Goal: Task Accomplishment & Management: Manage account settings

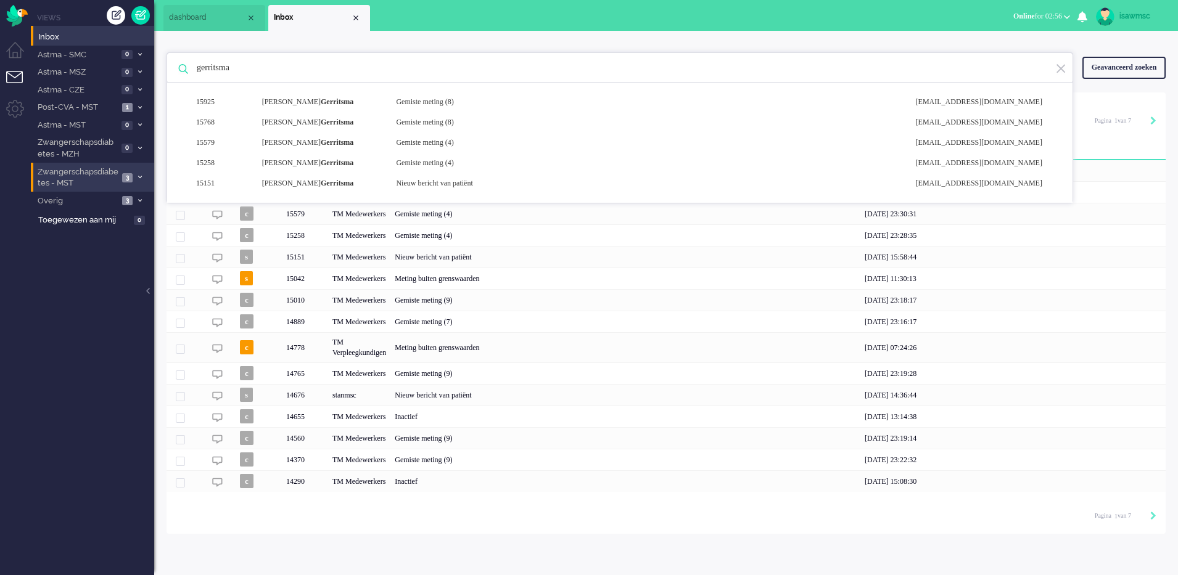
click at [126, 176] on span "3" at bounding box center [127, 177] width 10 height 9
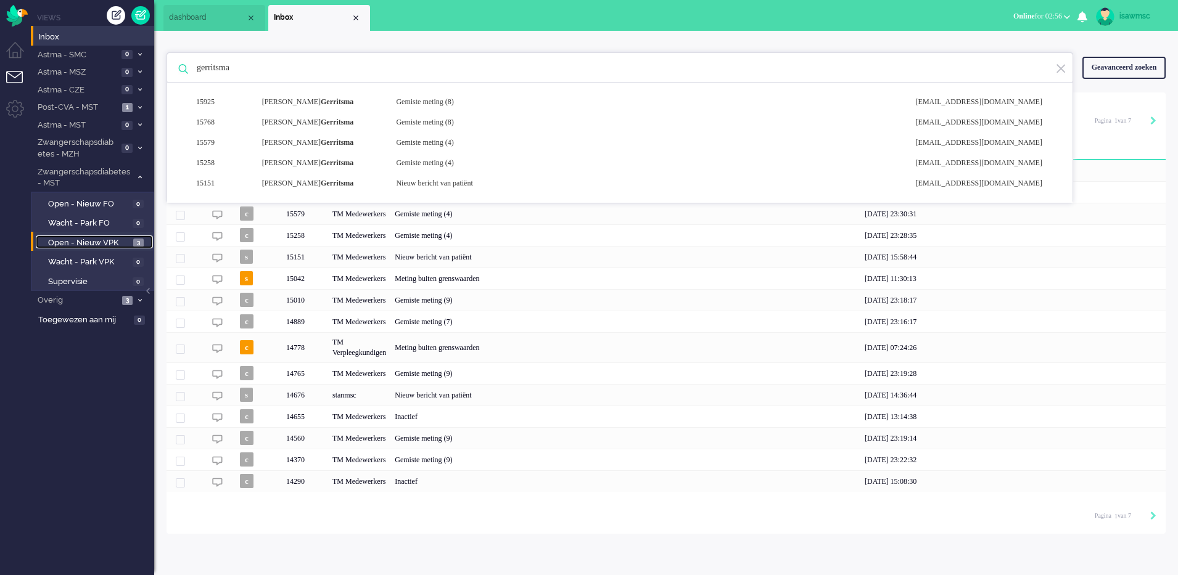
click at [138, 240] on span "3" at bounding box center [138, 243] width 10 height 9
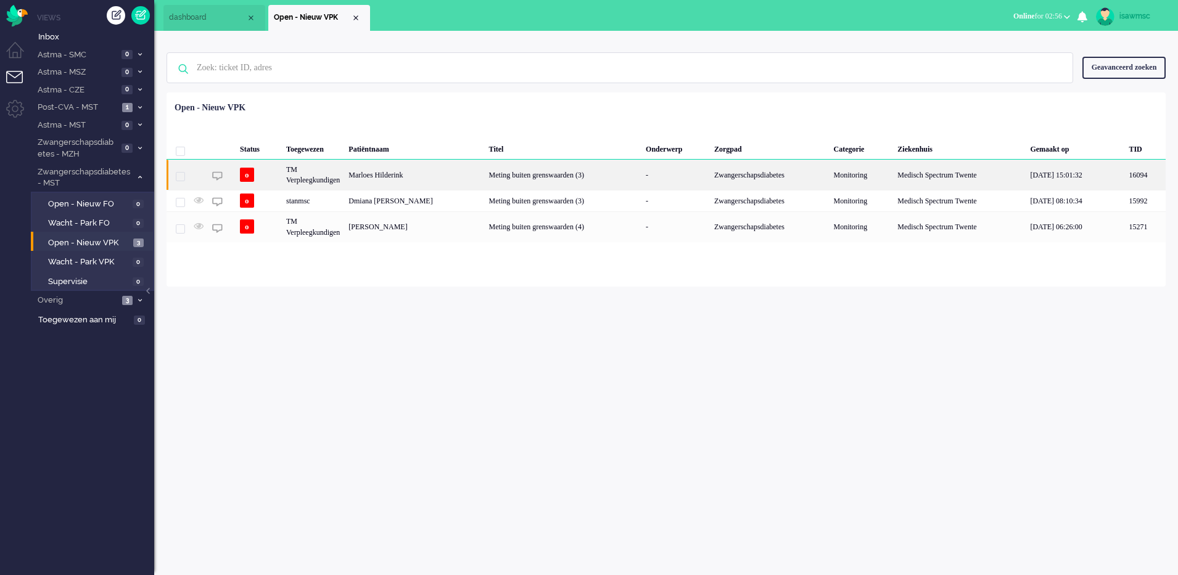
click at [491, 171] on div "Meting buiten grenswaarden (3)" at bounding box center [563, 175] width 157 height 30
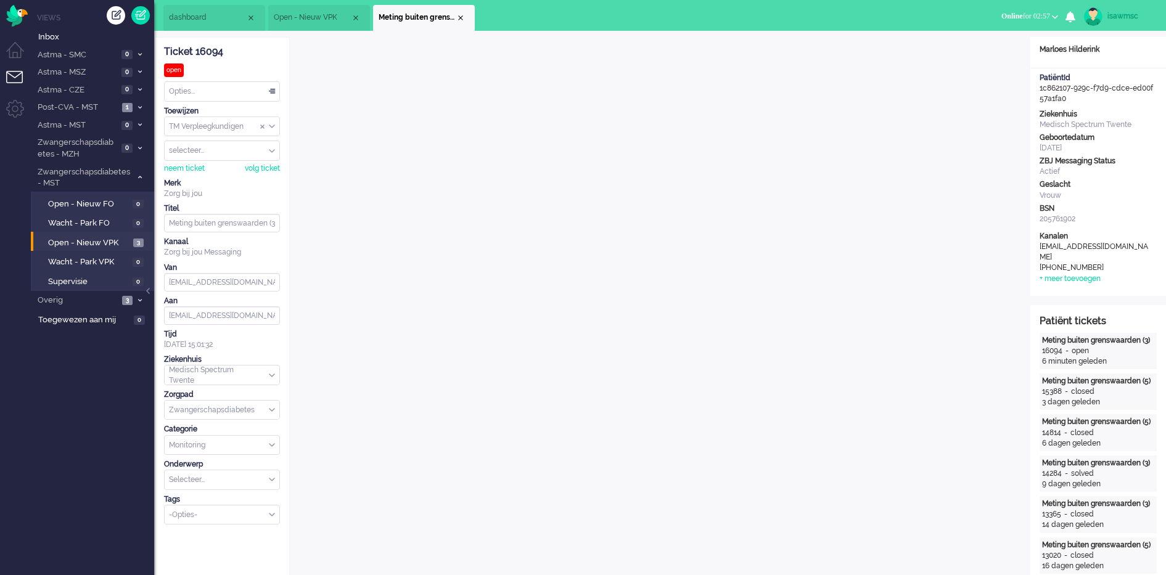
click at [454, 18] on span "Meting buiten grenswaarden (3)" at bounding box center [417, 17] width 77 height 10
click at [455, 18] on span "Meting buiten grenswaarden (3)" at bounding box center [417, 17] width 77 height 10
click at [456, 18] on span "Meting buiten grenswaarden (3)" at bounding box center [417, 17] width 77 height 10
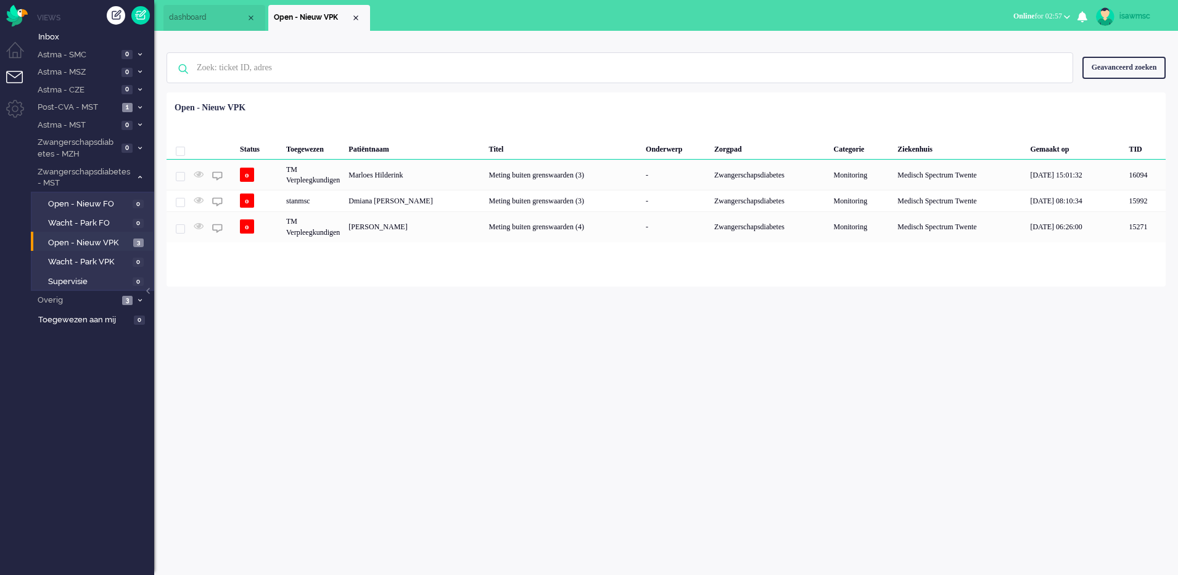
click at [456, 18] on ul "dashboard Open - Nieuw VPK" at bounding box center [545, 15] width 765 height 31
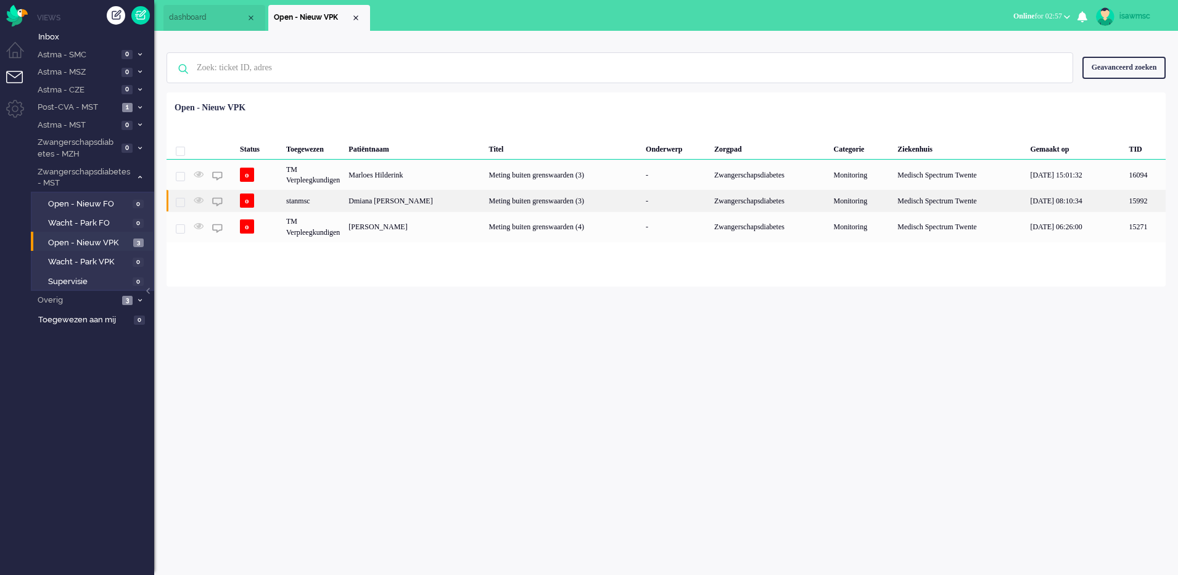
click at [443, 202] on div "Dmiana [PERSON_NAME]" at bounding box center [414, 201] width 140 height 22
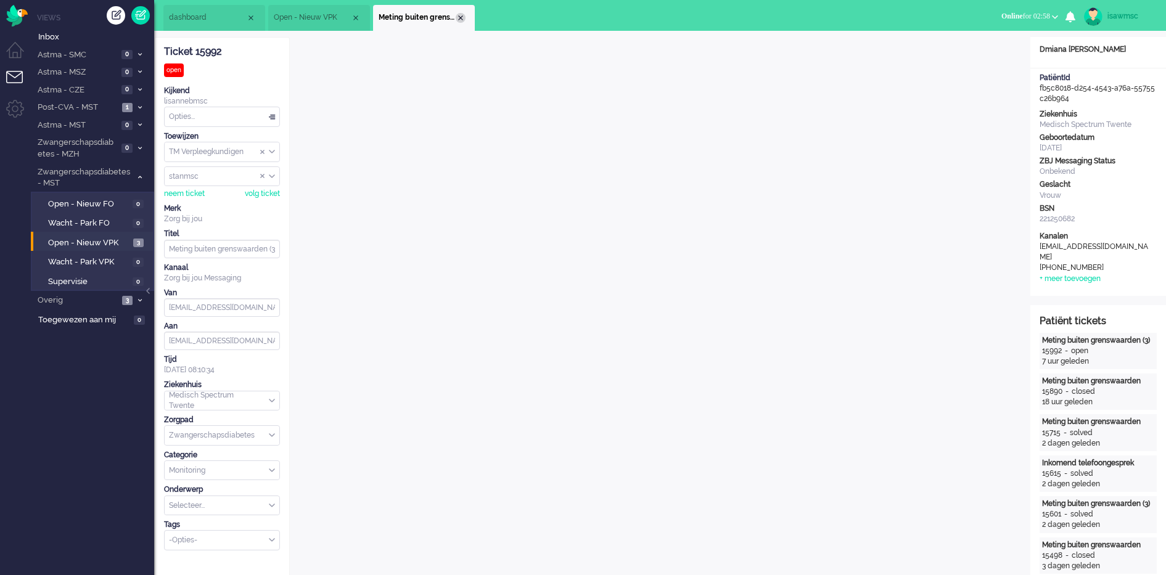
click at [458, 17] on div "Close tab" at bounding box center [461, 18] width 10 height 10
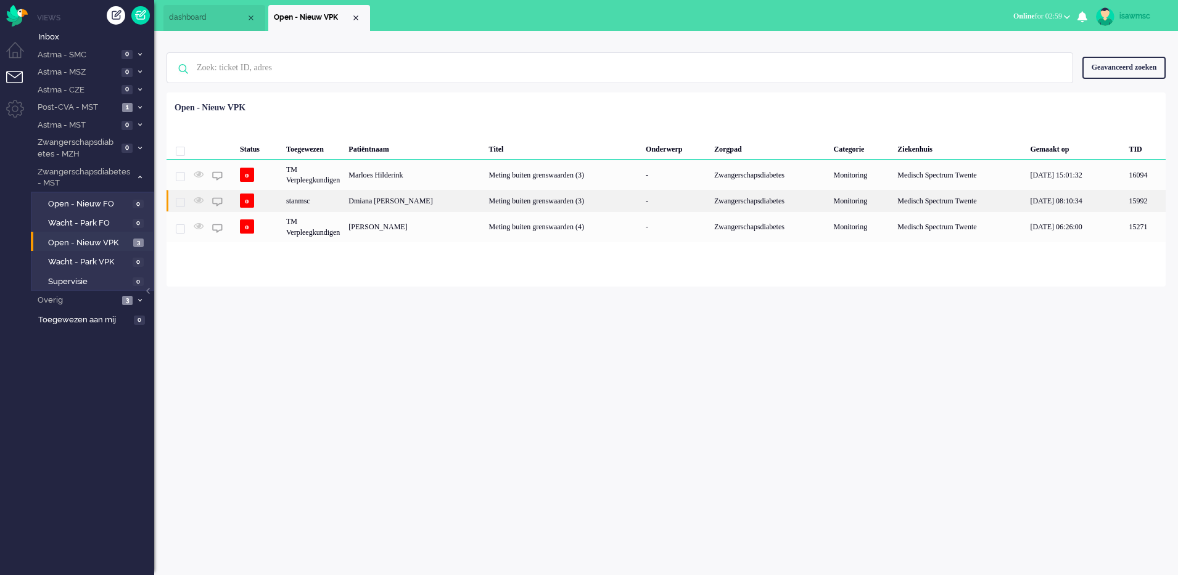
click at [485, 197] on div "Meting buiten grenswaarden (3)" at bounding box center [563, 201] width 157 height 22
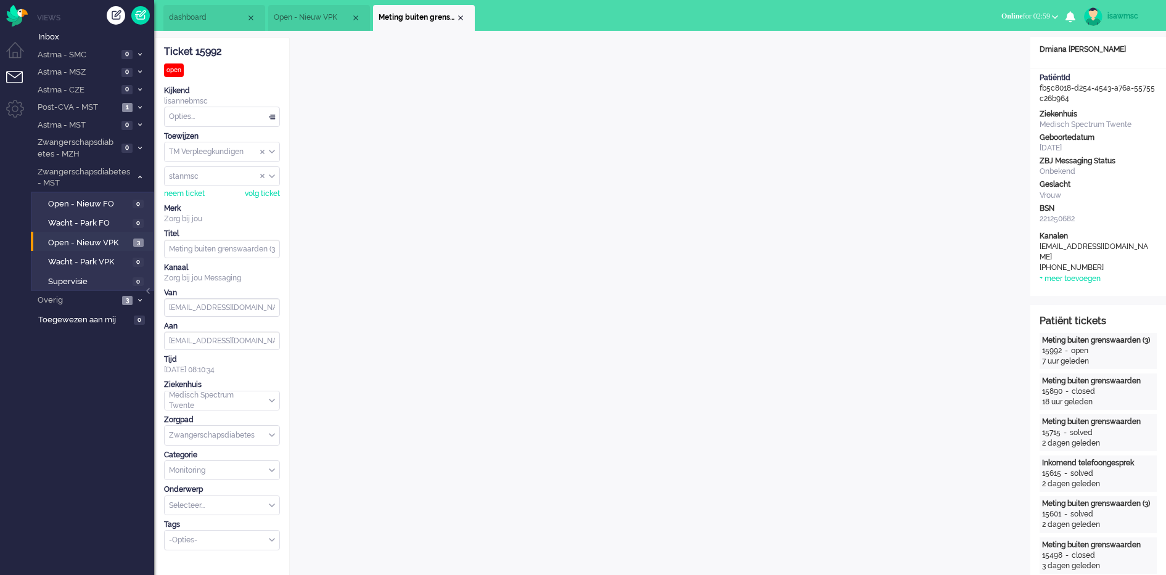
scroll to position [17, 0]
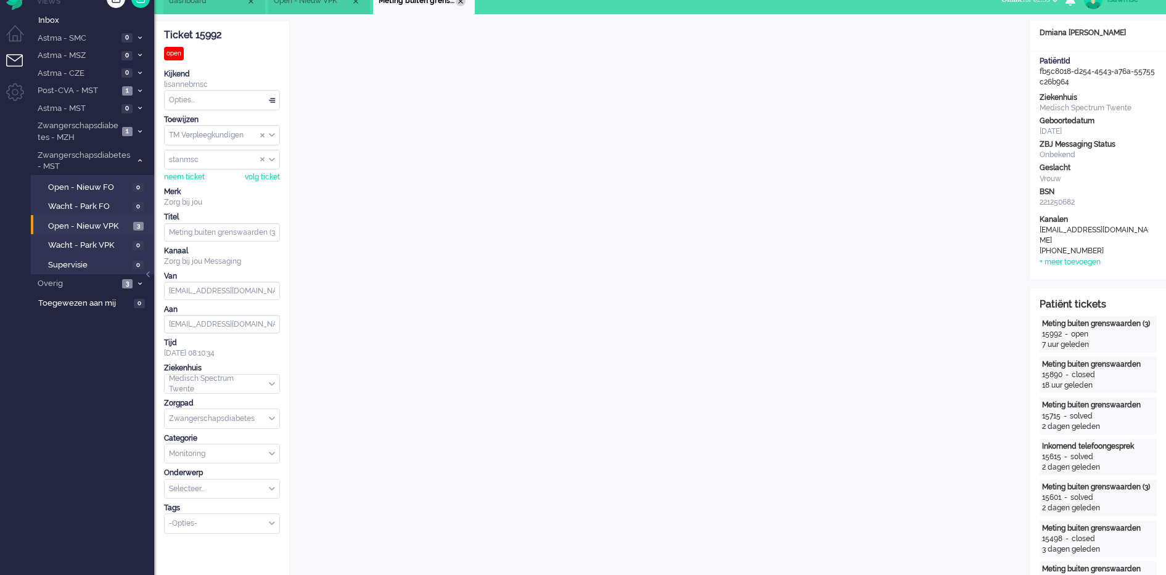
click at [463, 1] on div "Close tab" at bounding box center [461, 1] width 10 height 10
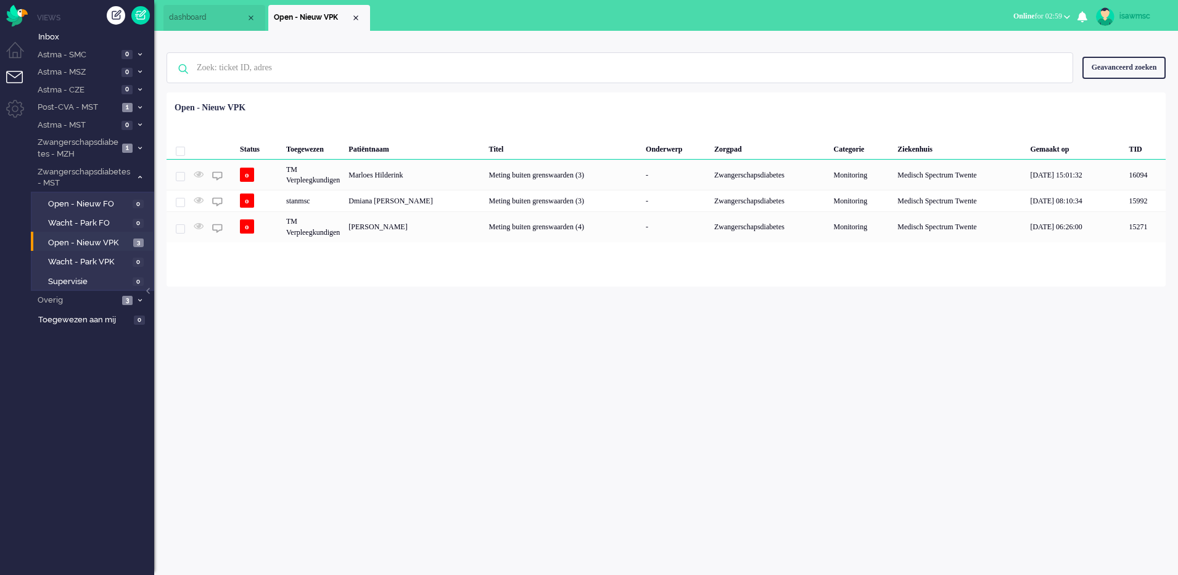
click at [369, 113] on div "Geselecteerd 0 Set Status: open pending holding solved Verwijder Selecteer... U…" at bounding box center [666, 123] width 999 height 24
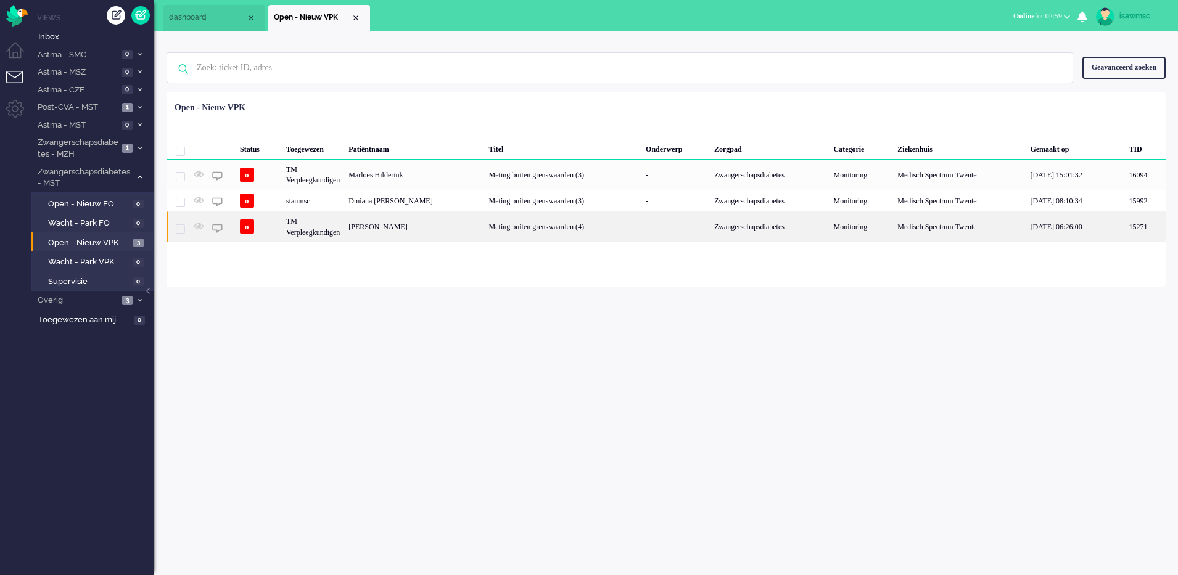
click at [374, 238] on div "[PERSON_NAME]" at bounding box center [414, 227] width 140 height 30
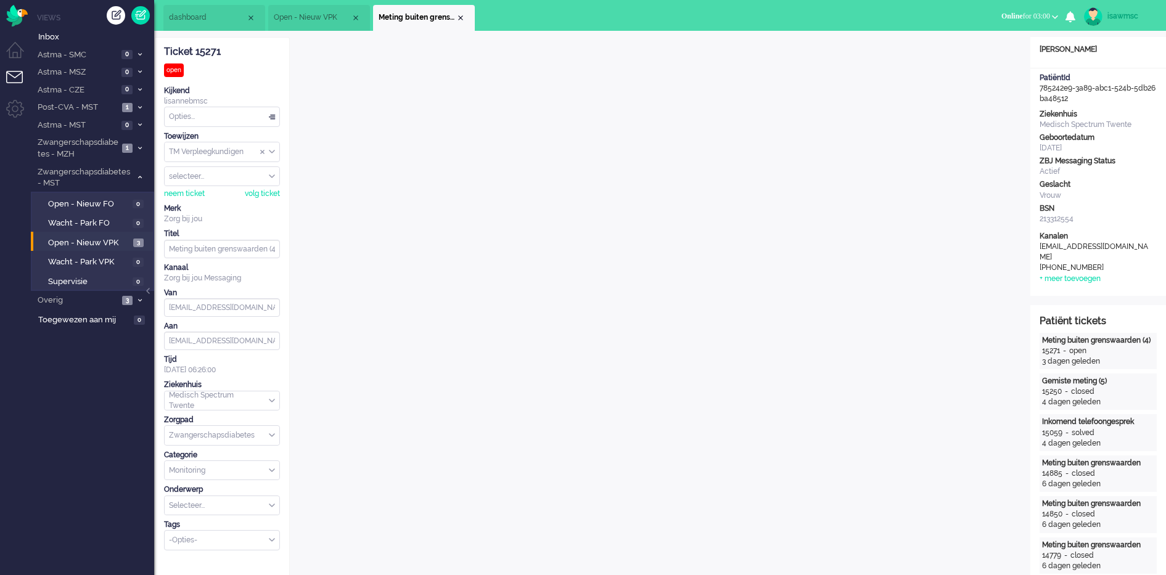
click at [501, 13] on ul "dashboard Open - Nieuw VPK Meting buiten grenswaarden (4)" at bounding box center [539, 15] width 753 height 31
click at [462, 18] on div "Close tab" at bounding box center [461, 18] width 10 height 10
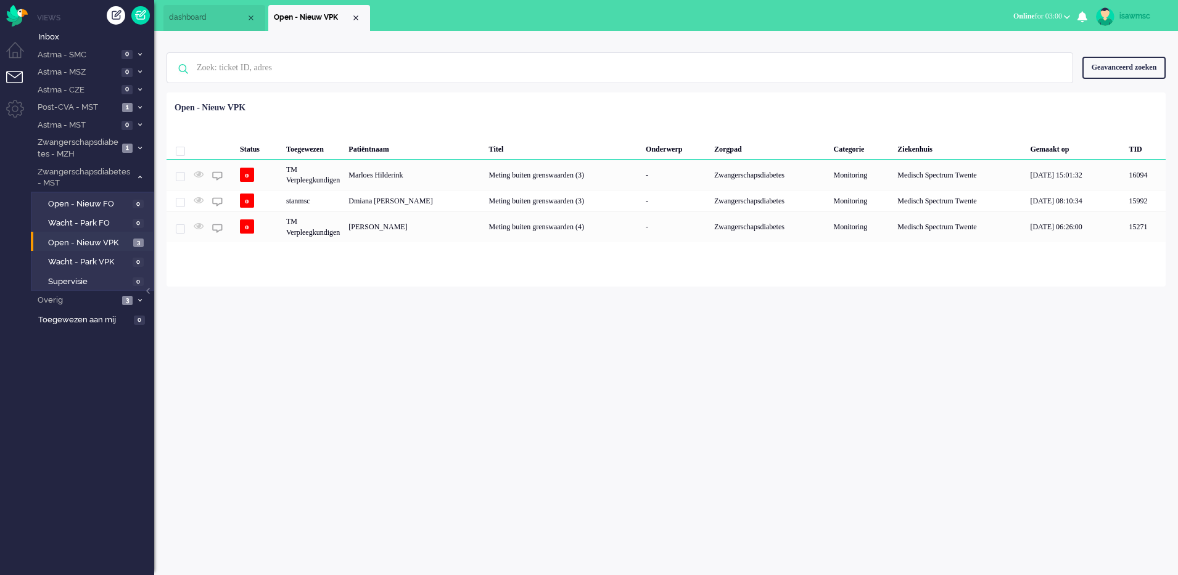
click at [403, 103] on div "Status Toegewezen Patiëntnaam Titel Onderwerp Zorgpad Categorie Ziekenhuis Gema…" at bounding box center [666, 170] width 999 height 146
click at [370, 99] on div "Status Toegewezen Patiëntnaam Titel Onderwerp Zorgpad Categorie Ziekenhuis Gema…" at bounding box center [666, 170] width 999 height 146
click at [142, 107] on span at bounding box center [139, 107] width 9 height 7
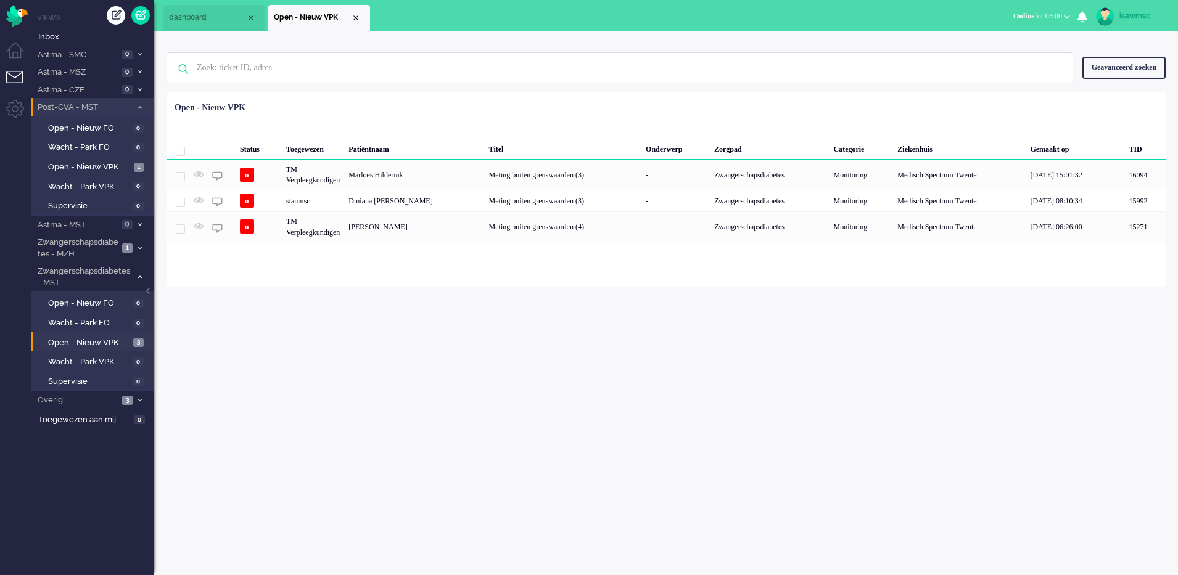
click at [142, 107] on span at bounding box center [139, 107] width 9 height 7
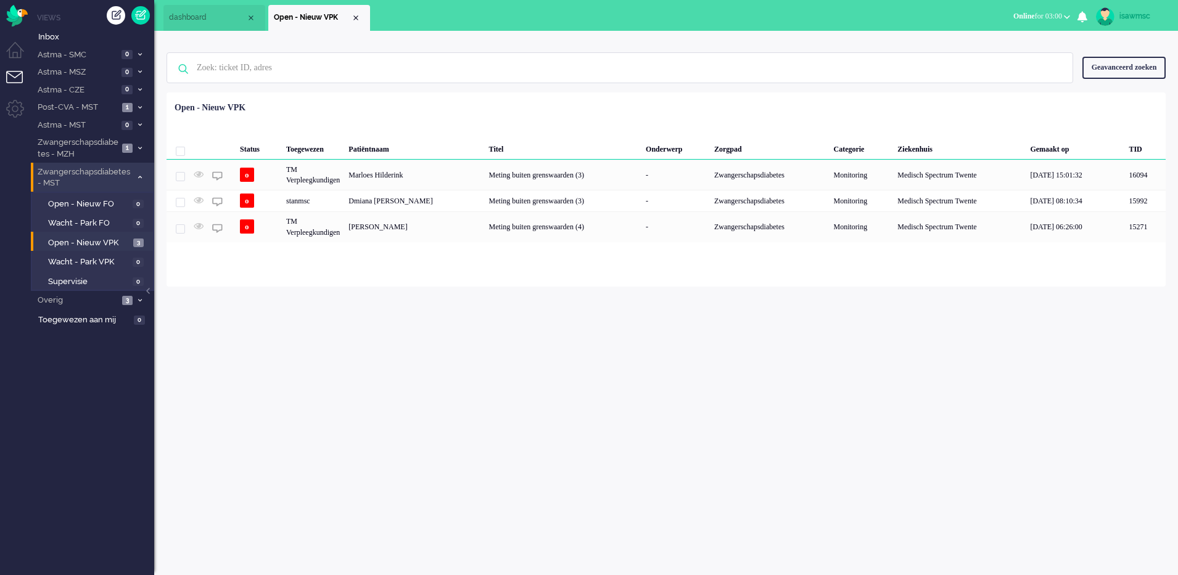
click at [141, 175] on icon at bounding box center [140, 177] width 4 height 4
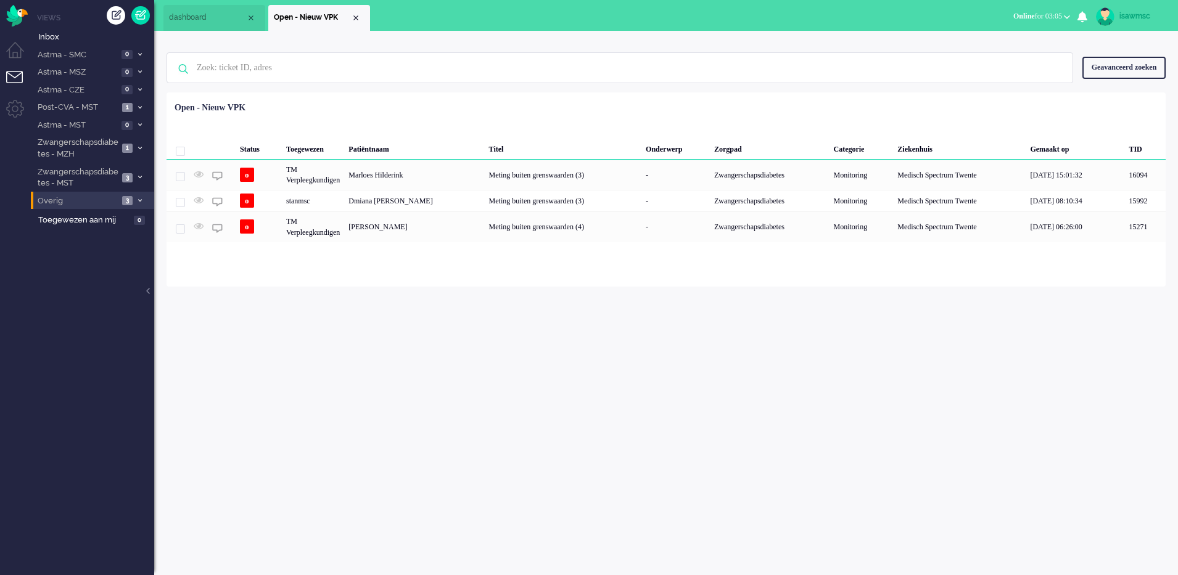
click at [136, 194] on li "Overig 3" at bounding box center [92, 201] width 123 height 18
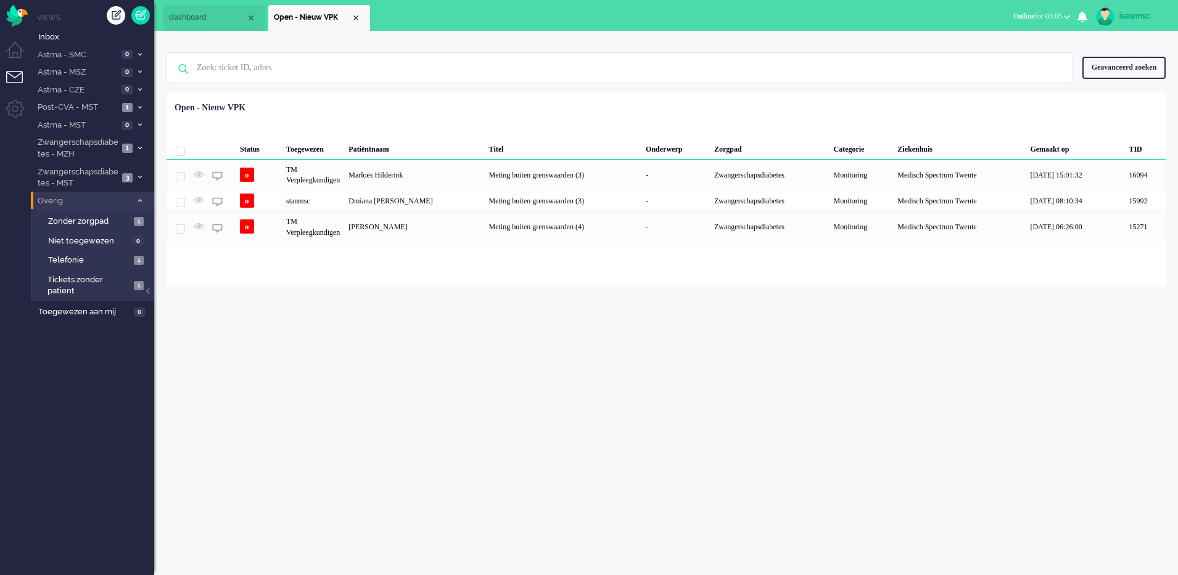
click at [139, 195] on li "Overig 3" at bounding box center [92, 201] width 123 height 18
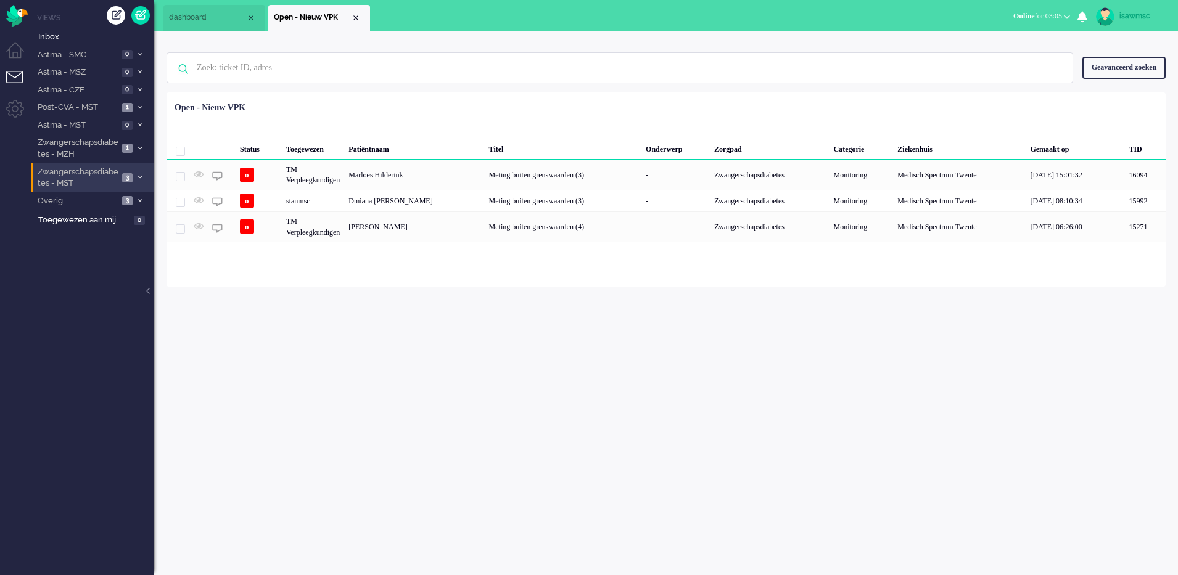
click at [139, 176] on icon at bounding box center [140, 177] width 4 height 4
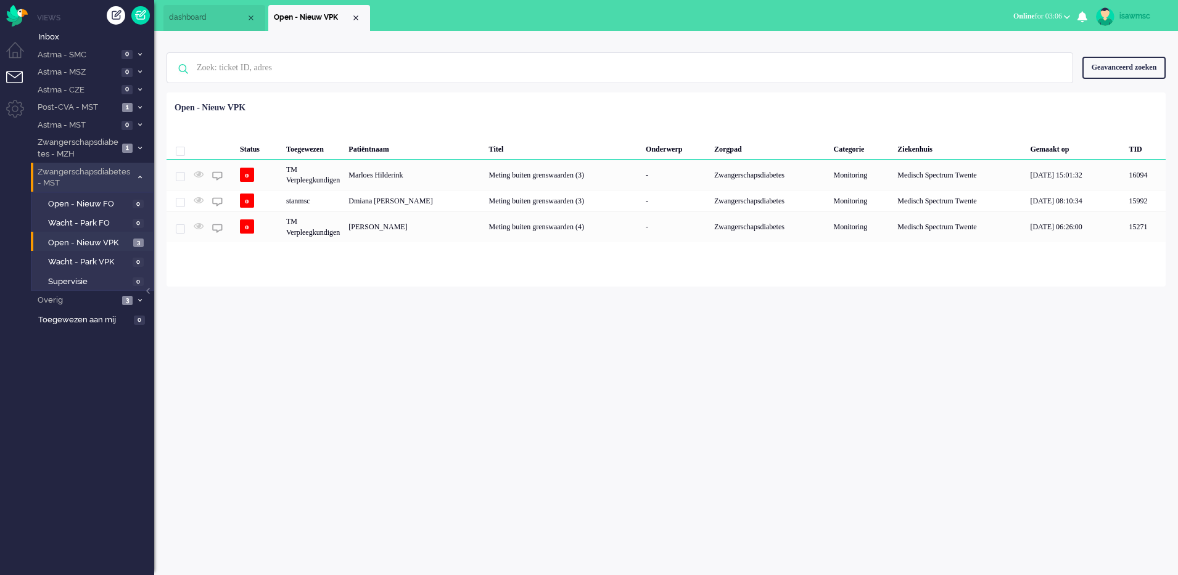
click at [284, 328] on div "isawmsc Thuis Ticket Csat Mijn gemiddelde cijfer Deze week - Ticket Bijdragen P…" at bounding box center [666, 303] width 1024 height 545
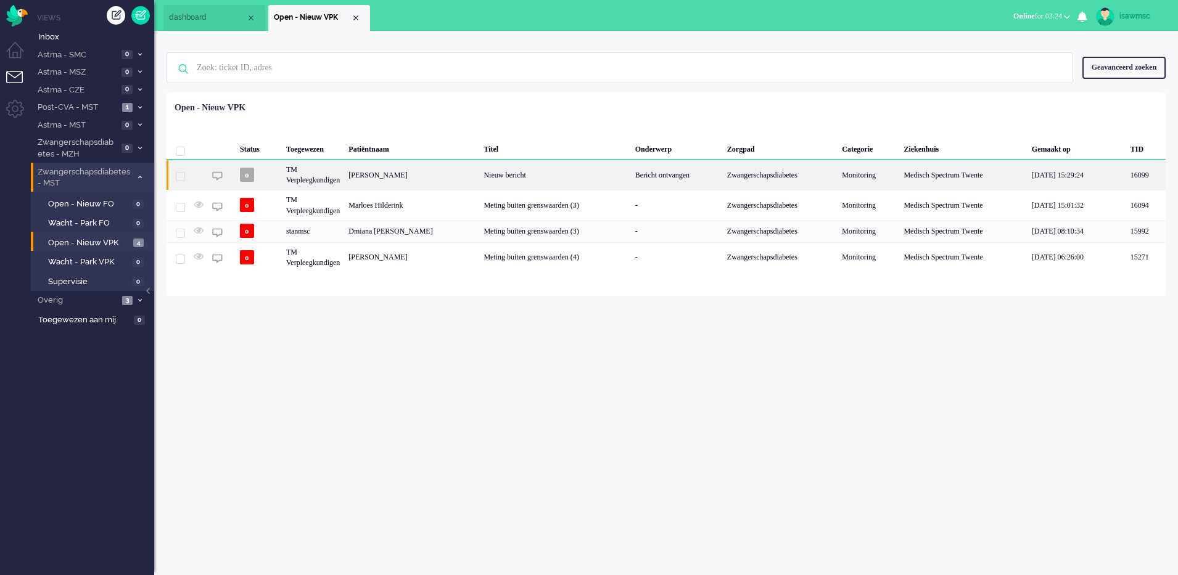
click at [413, 171] on div "[PERSON_NAME]" at bounding box center [411, 175] width 135 height 30
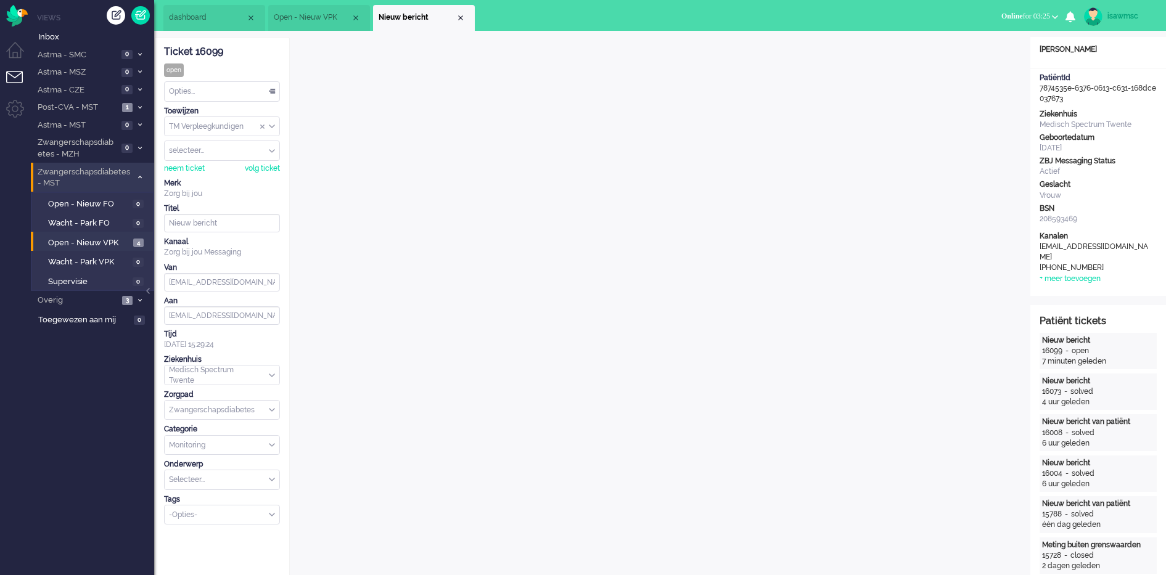
click at [222, 91] on div "Opties..." at bounding box center [222, 91] width 115 height 19
click at [221, 179] on li "Opgelost" at bounding box center [222, 179] width 115 height 18
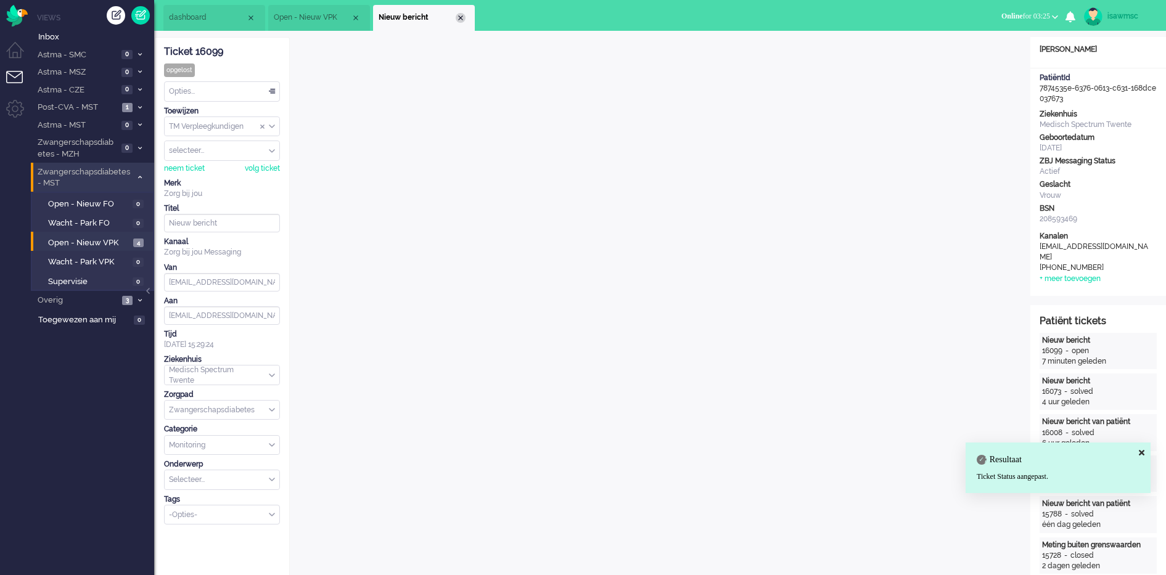
click at [461, 15] on div "Close tab" at bounding box center [461, 18] width 10 height 10
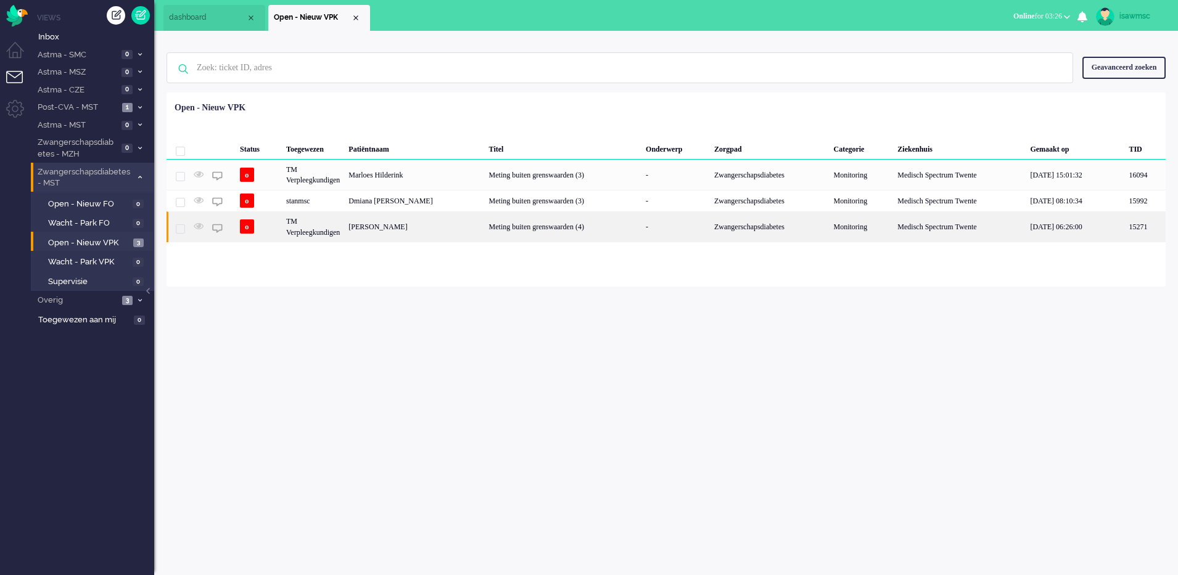
click at [403, 232] on div "[PERSON_NAME]" at bounding box center [414, 227] width 140 height 30
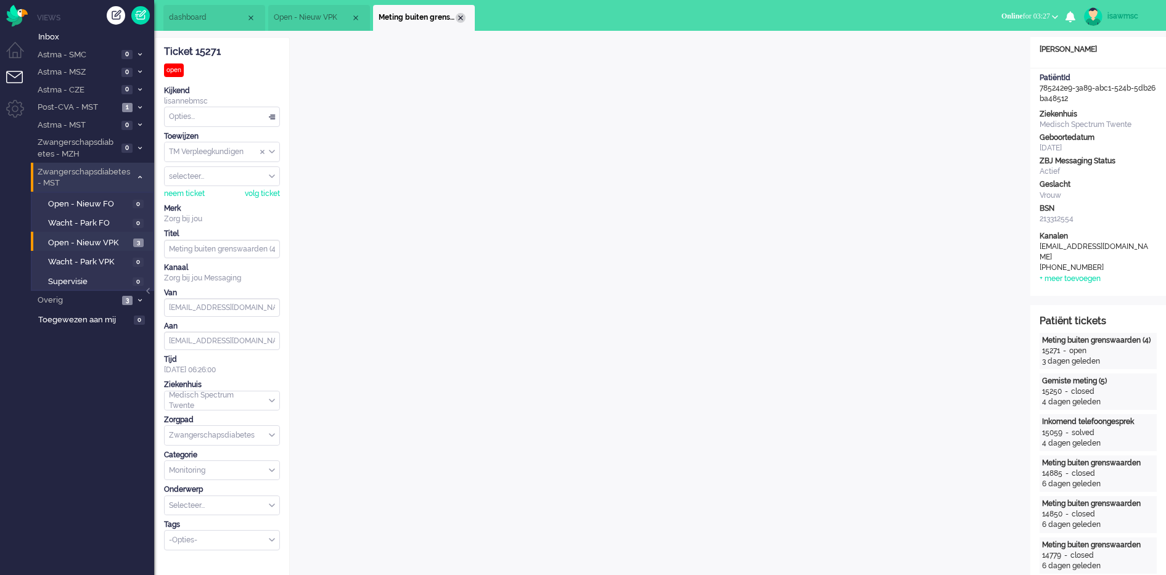
click at [463, 15] on div "Close tab" at bounding box center [461, 18] width 10 height 10
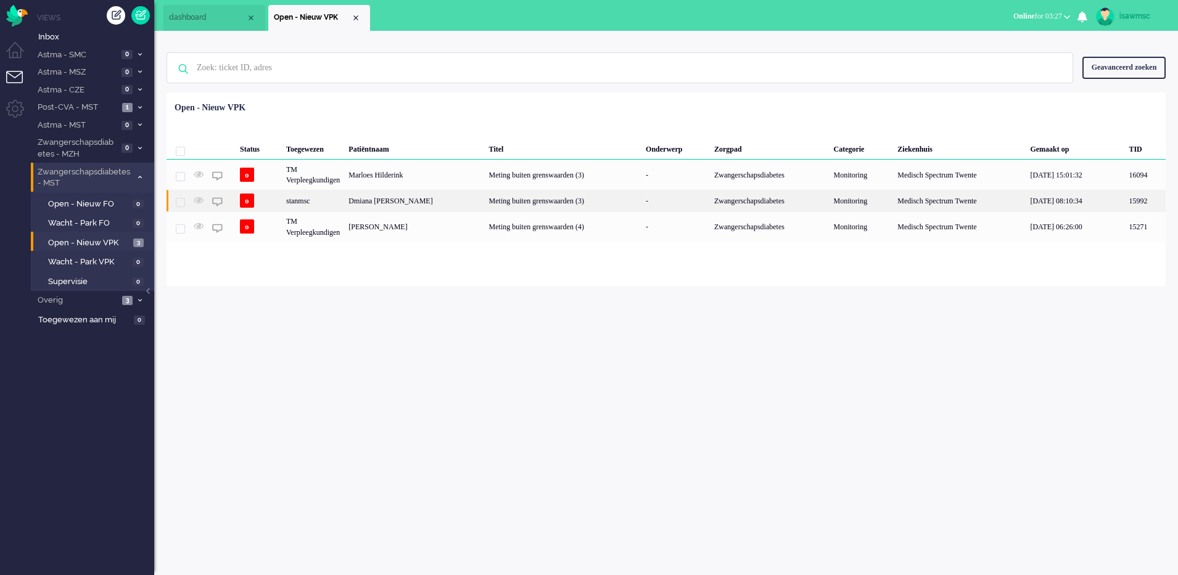
click at [432, 201] on div "Dmiana [PERSON_NAME]" at bounding box center [414, 201] width 140 height 22
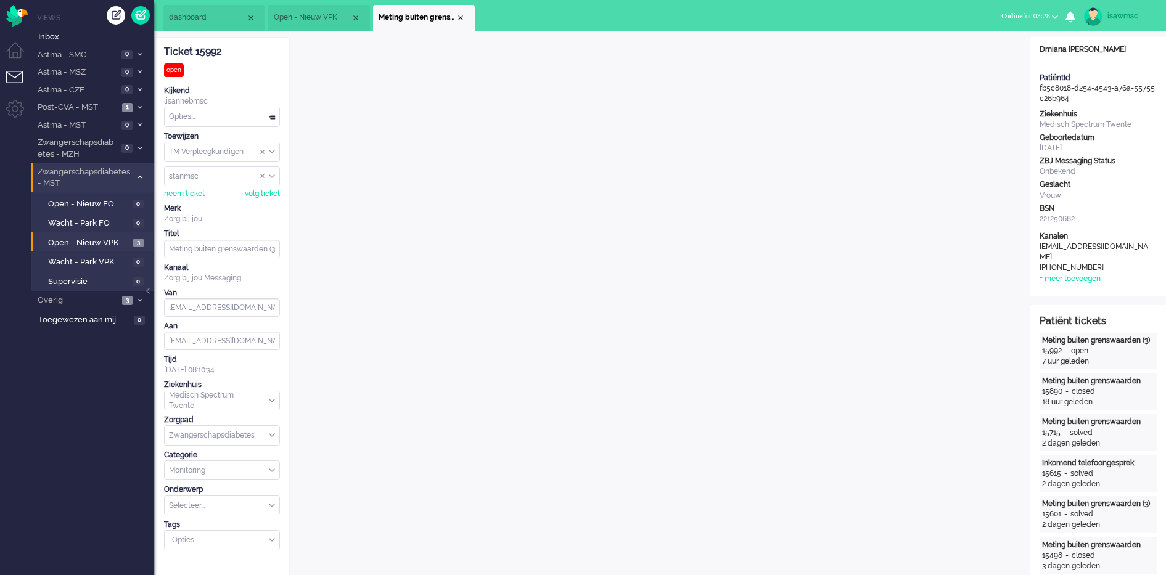
click at [460, 18] on div "Close tab" at bounding box center [461, 18] width 10 height 10
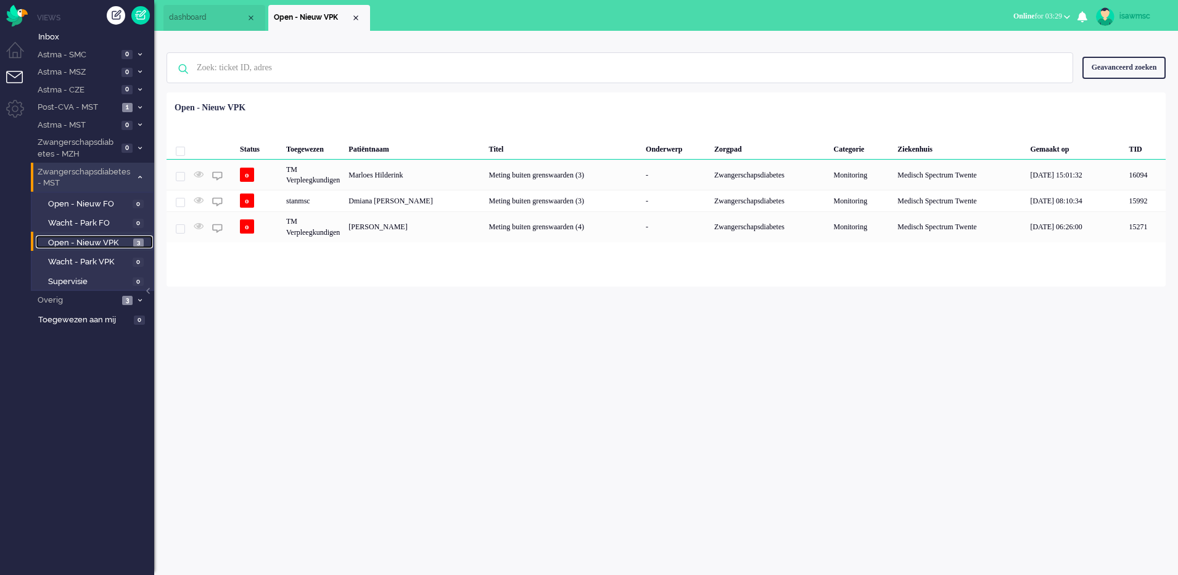
click at [126, 242] on span "Open - Nieuw VPK" at bounding box center [89, 243] width 82 height 12
click at [137, 236] on link "Open - Nieuw VPK 3" at bounding box center [94, 243] width 117 height 14
click at [370, 109] on div "Status Toegewezen Patiëntnaam Titel Onderwerp Zorgpad Categorie Ziekenhuis Gema…" at bounding box center [666, 170] width 999 height 146
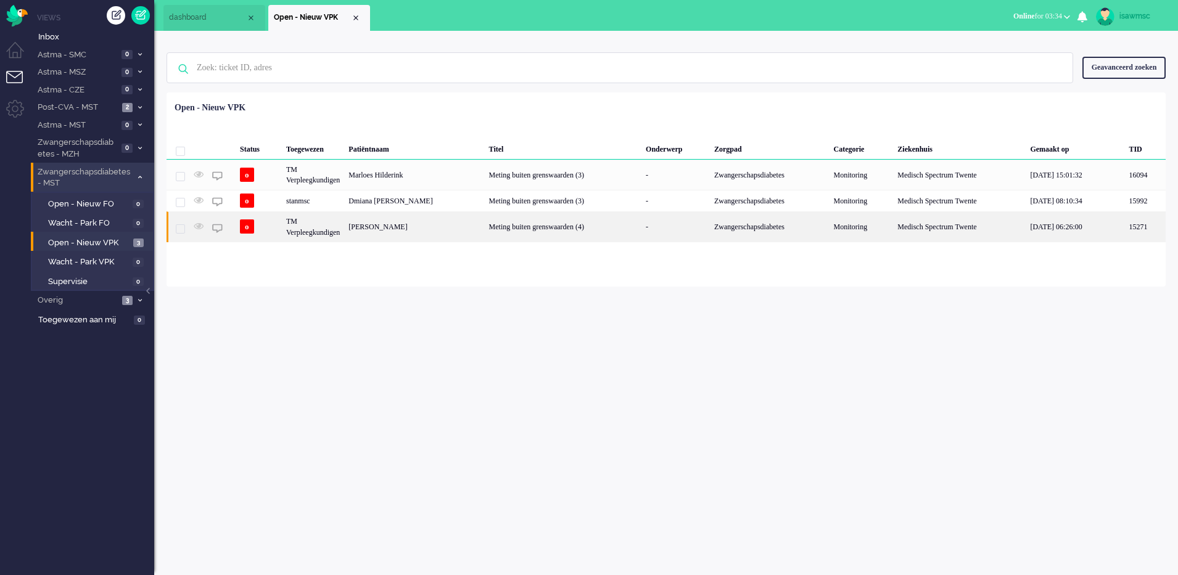
click at [391, 239] on div "[PERSON_NAME]" at bounding box center [414, 227] width 140 height 30
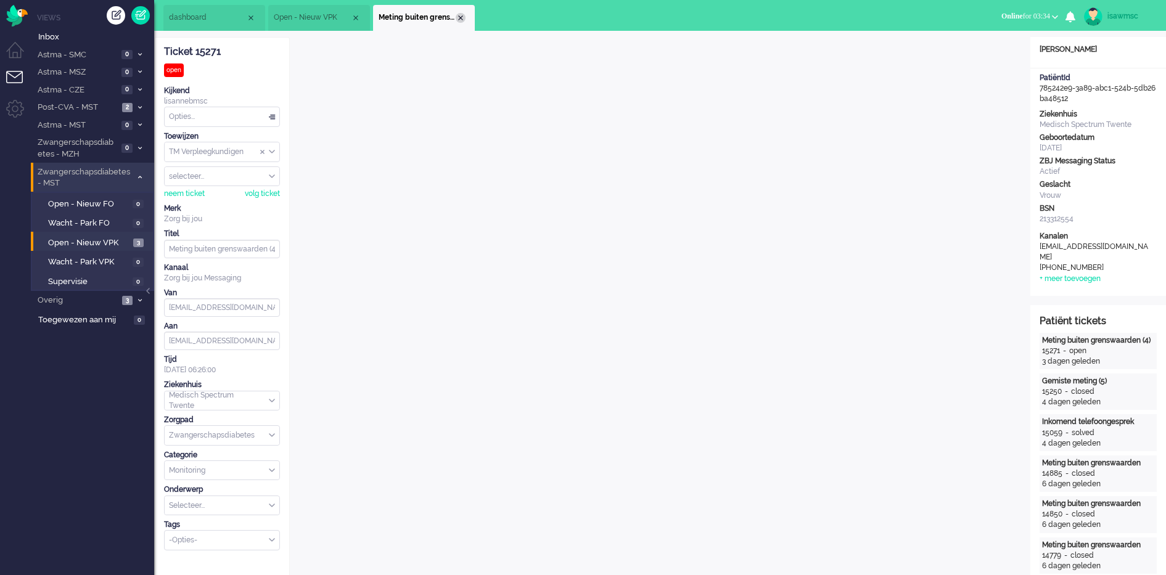
scroll to position [17, 0]
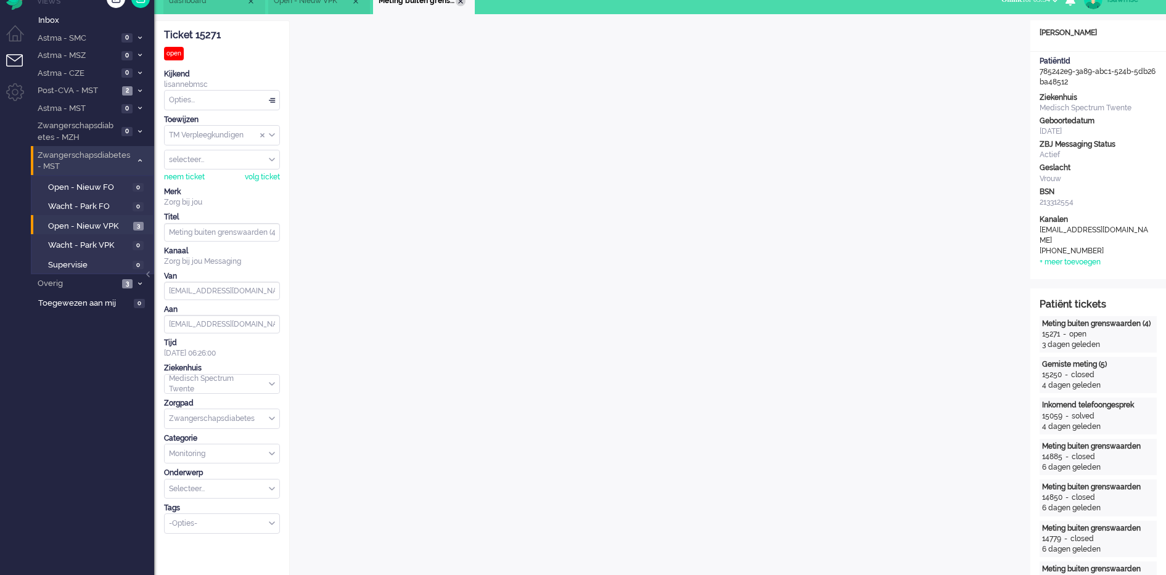
click at [464, 5] on li "Meting buiten grenswaarden (4)" at bounding box center [424, 1] width 102 height 26
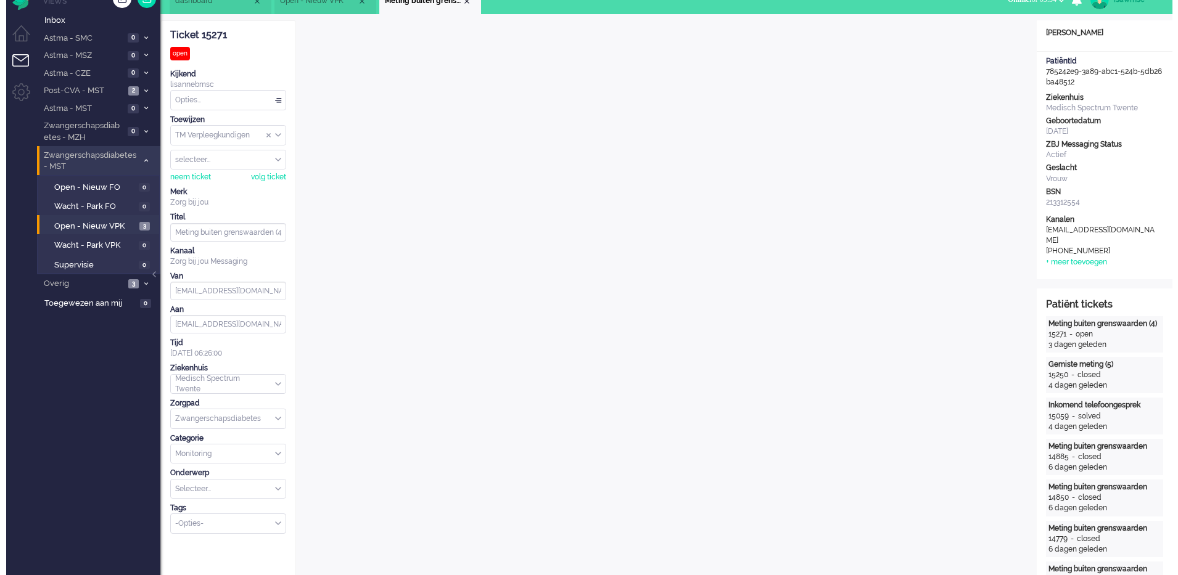
scroll to position [0, 0]
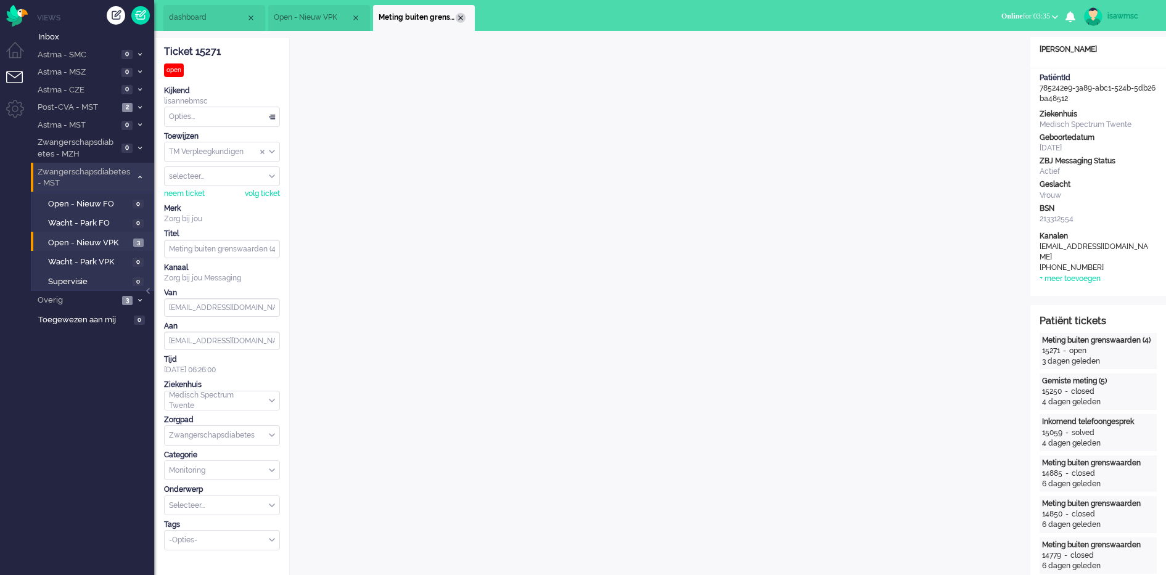
click at [460, 15] on div "Close tab" at bounding box center [461, 18] width 10 height 10
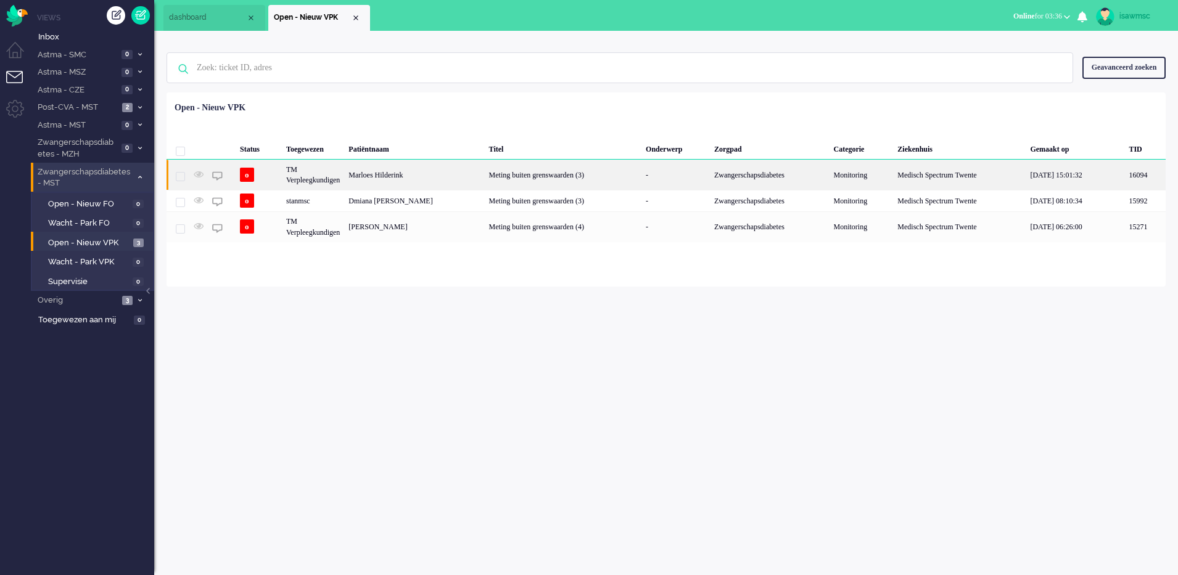
click at [425, 178] on div "Marloes Hilderink" at bounding box center [414, 175] width 140 height 30
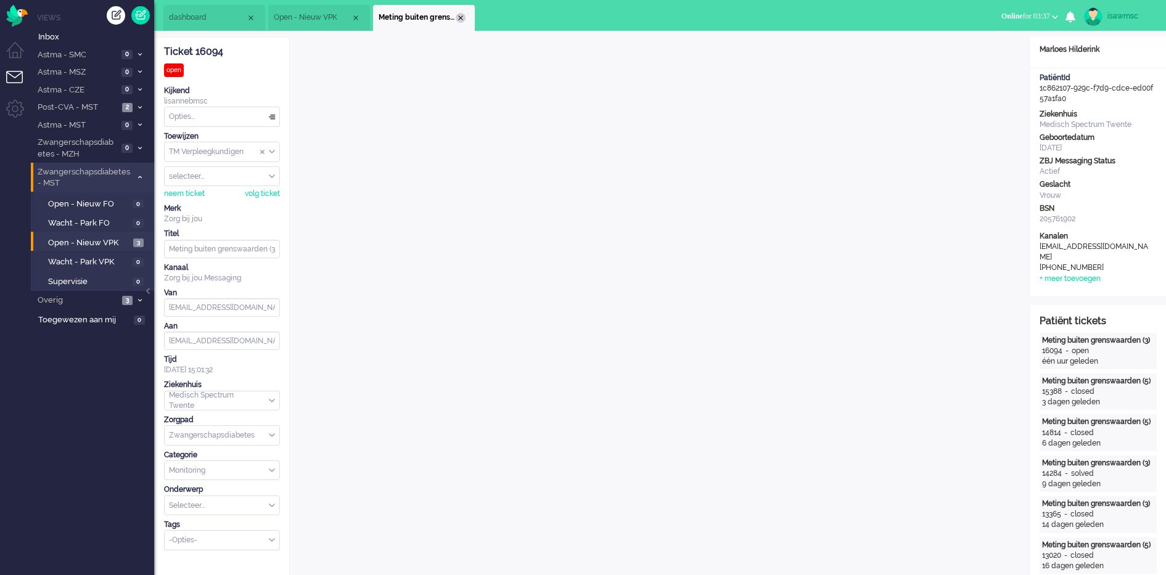
click at [464, 17] on div "Close tab" at bounding box center [461, 18] width 10 height 10
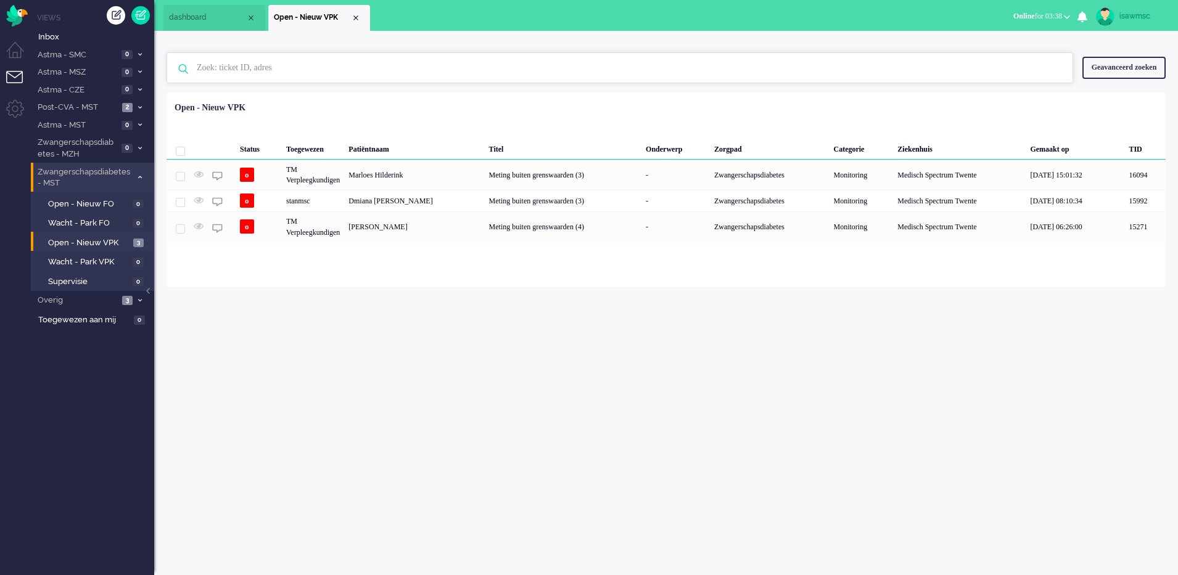
click at [812, 75] on input "text" at bounding box center [621, 68] width 868 height 30
click at [597, 27] on ul "dashboard Open - Nieuw VPK" at bounding box center [545, 15] width 765 height 31
click at [126, 101] on li "Post-CVA - MST 2" at bounding box center [92, 107] width 123 height 18
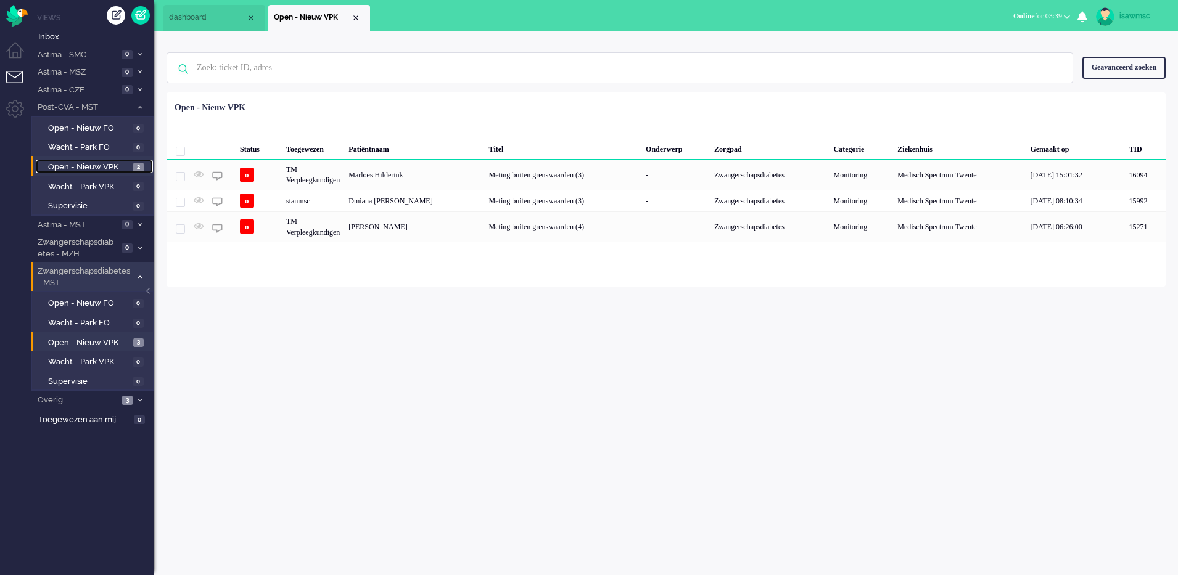
click at [144, 165] on link "Open - Nieuw VPK 2" at bounding box center [94, 167] width 117 height 14
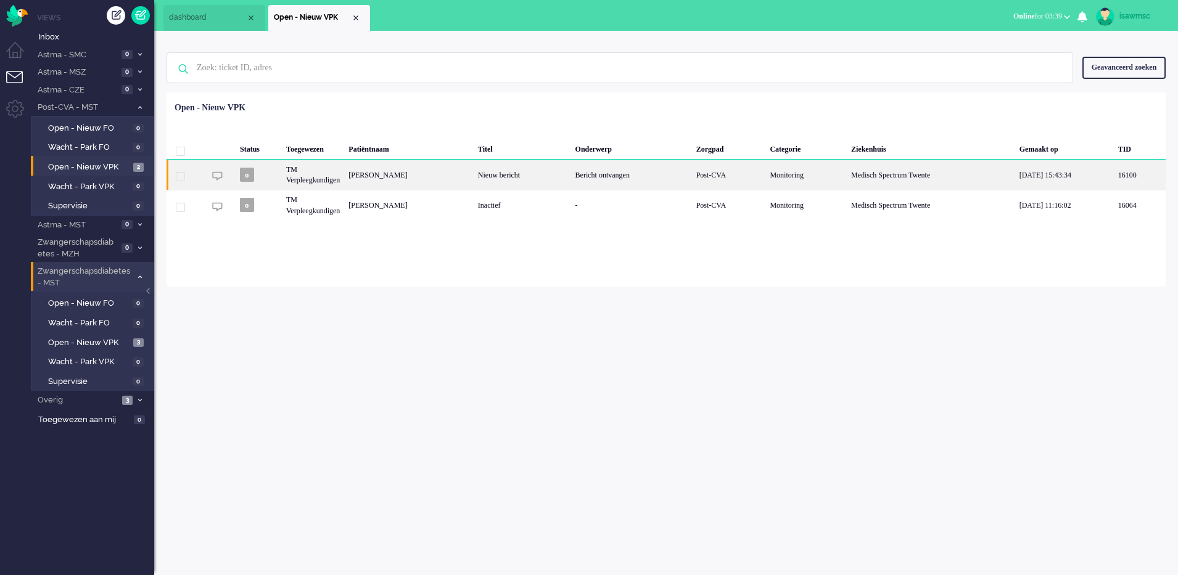
click at [474, 178] on div "[PERSON_NAME]" at bounding box center [409, 175] width 130 height 30
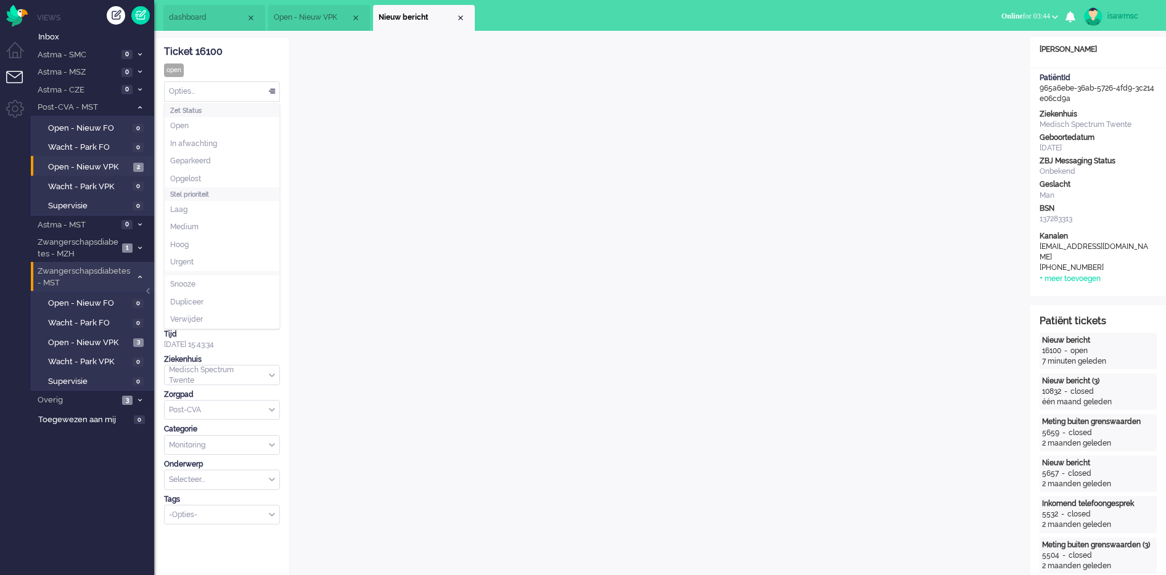
click at [248, 97] on div "Opties..." at bounding box center [222, 91] width 115 height 19
click at [230, 183] on li "Opgelost" at bounding box center [222, 179] width 115 height 18
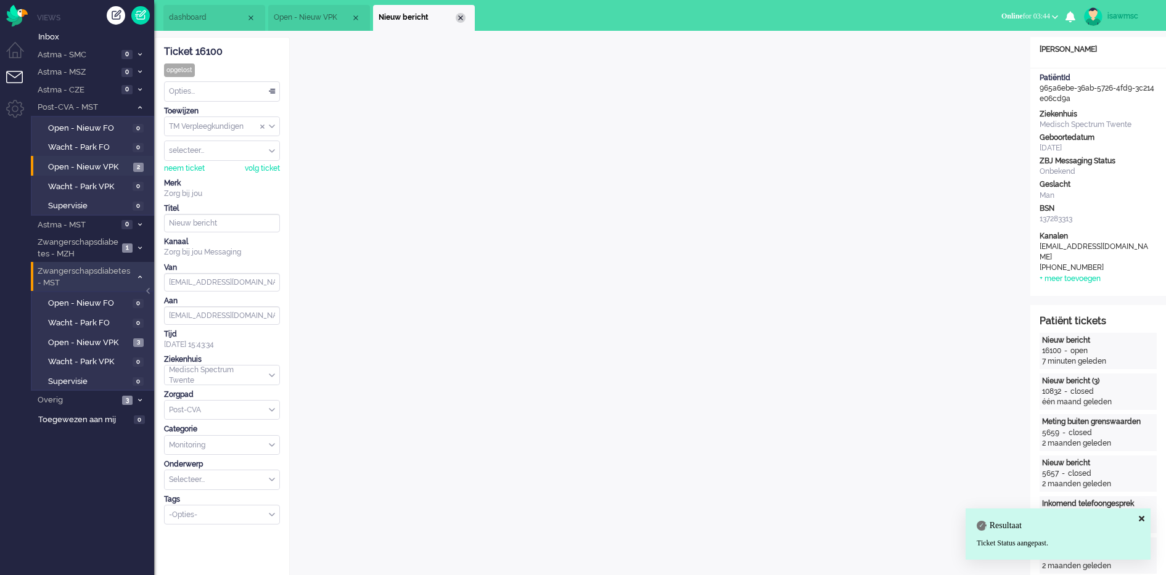
click at [462, 17] on div "Close tab" at bounding box center [461, 18] width 10 height 10
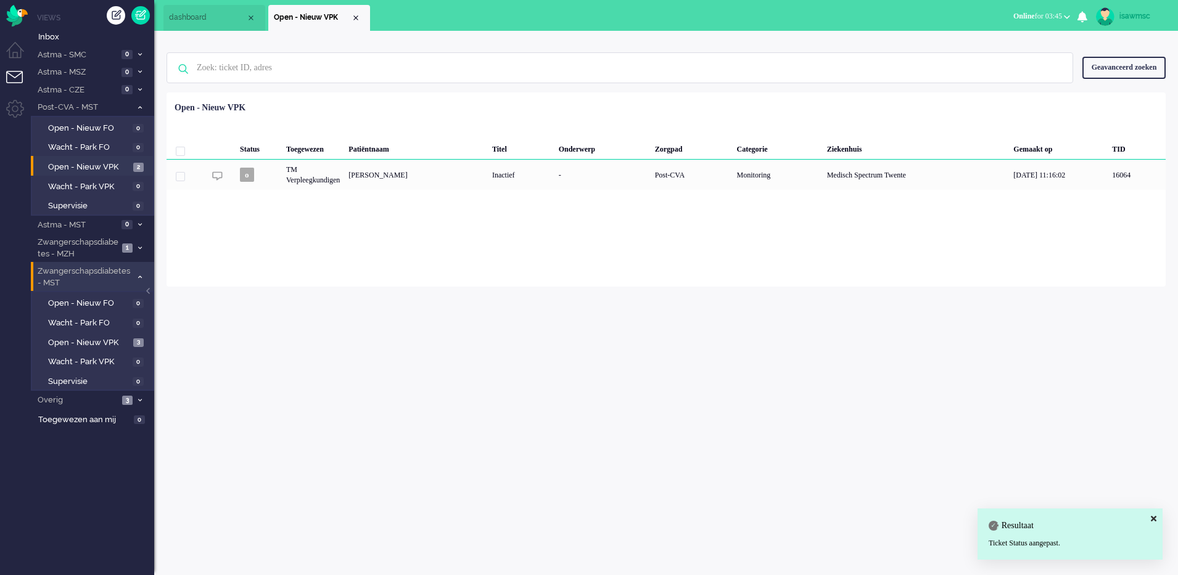
click at [414, 103] on div "Status Toegewezen Patiëntnaam Titel Onderwerp Zorgpad Categorie Ziekenhuis Gema…" at bounding box center [666, 143] width 999 height 93
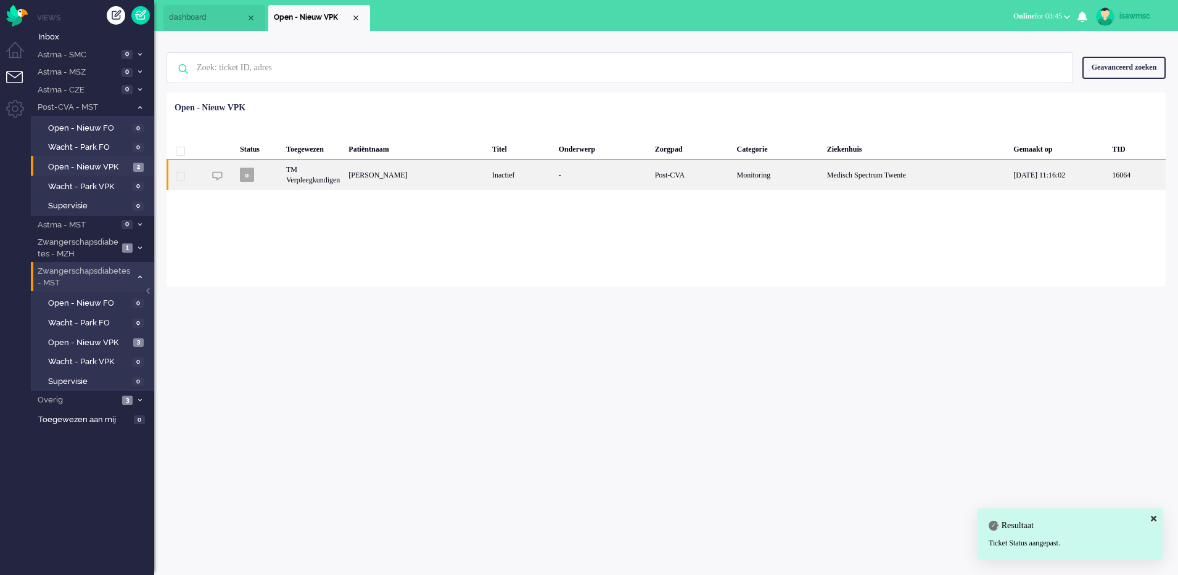
click at [453, 179] on div "[PERSON_NAME]" at bounding box center [416, 175] width 144 height 30
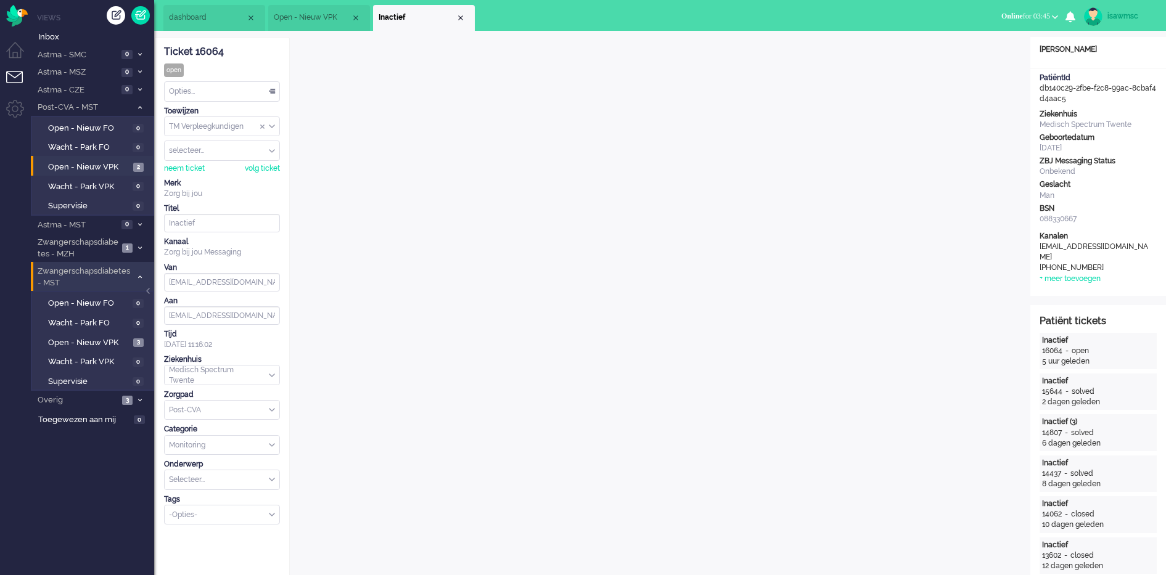
scroll to position [17, 0]
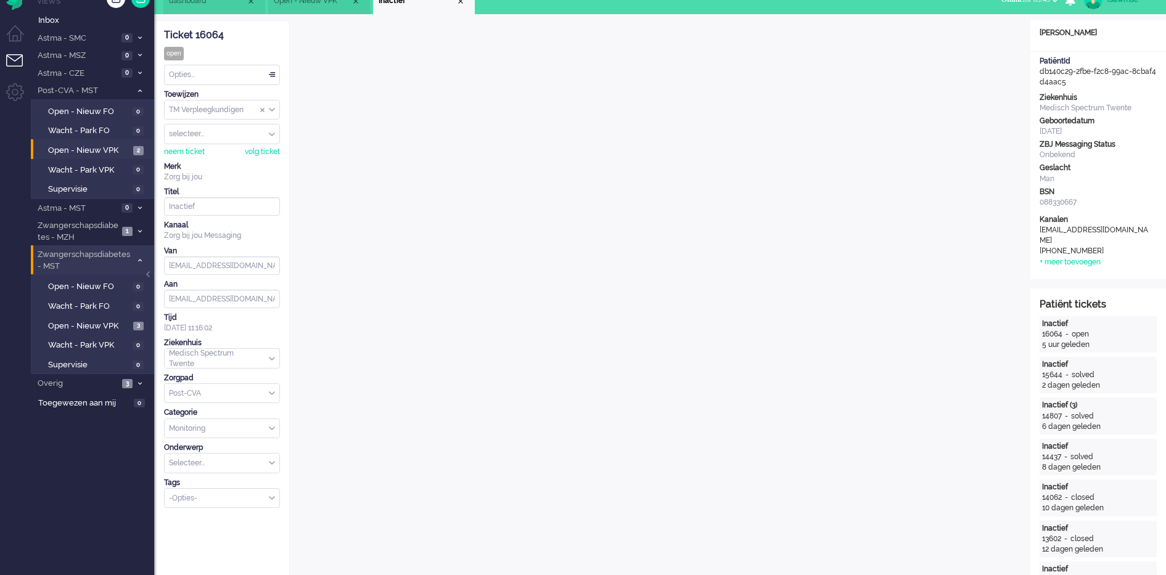
drag, startPoint x: 229, startPoint y: 31, endPoint x: 192, endPoint y: 31, distance: 36.4
click at [192, 31] on div "Ticket 16064" at bounding box center [222, 35] width 116 height 14
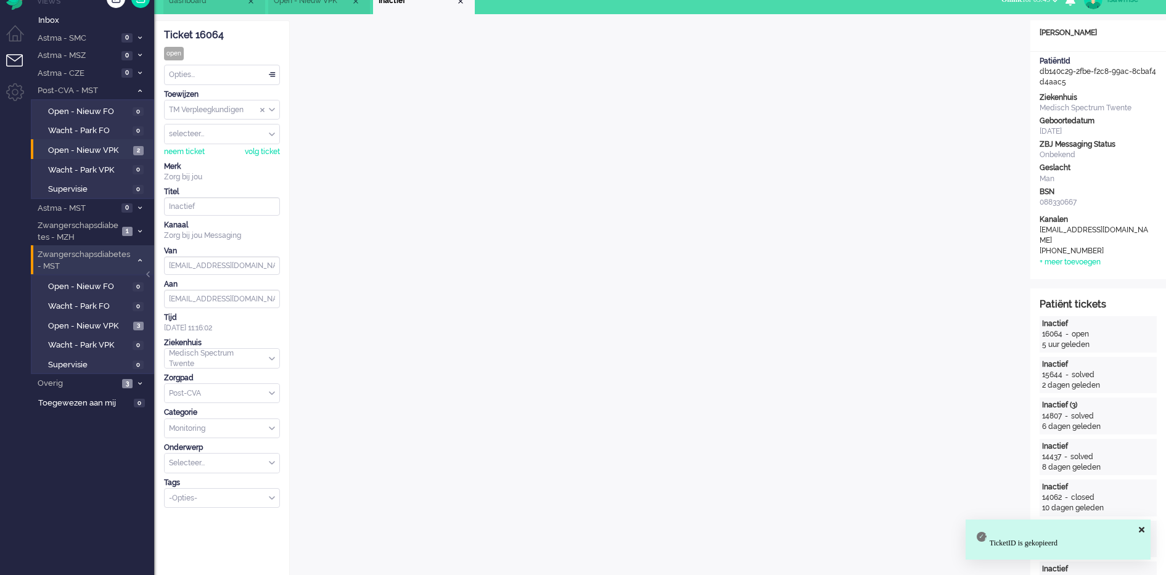
copy div "16064"
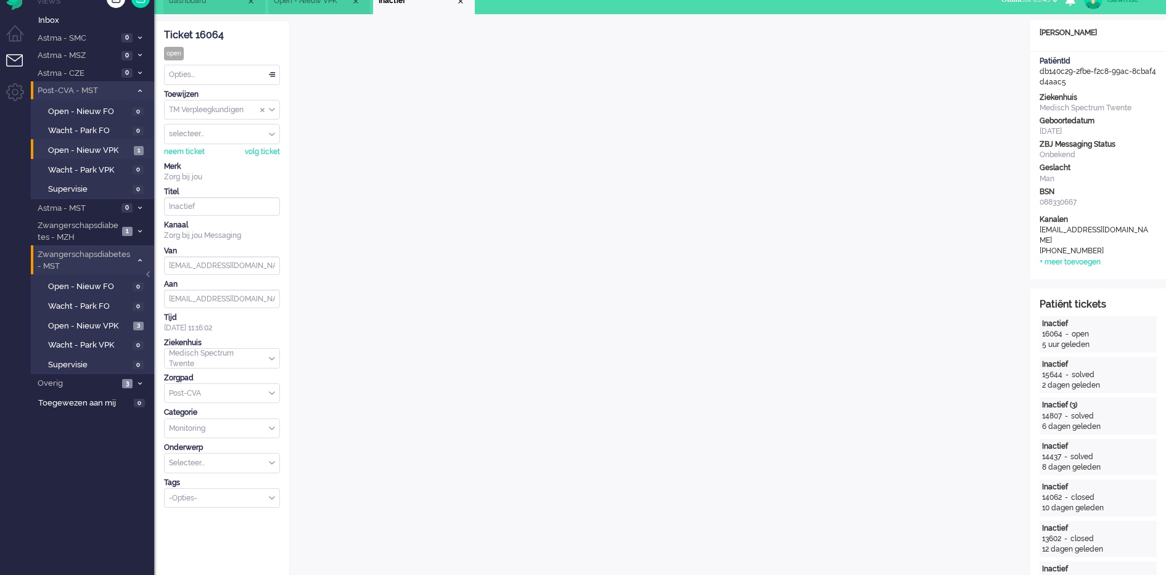
click at [139, 91] on icon at bounding box center [140, 91] width 4 height 4
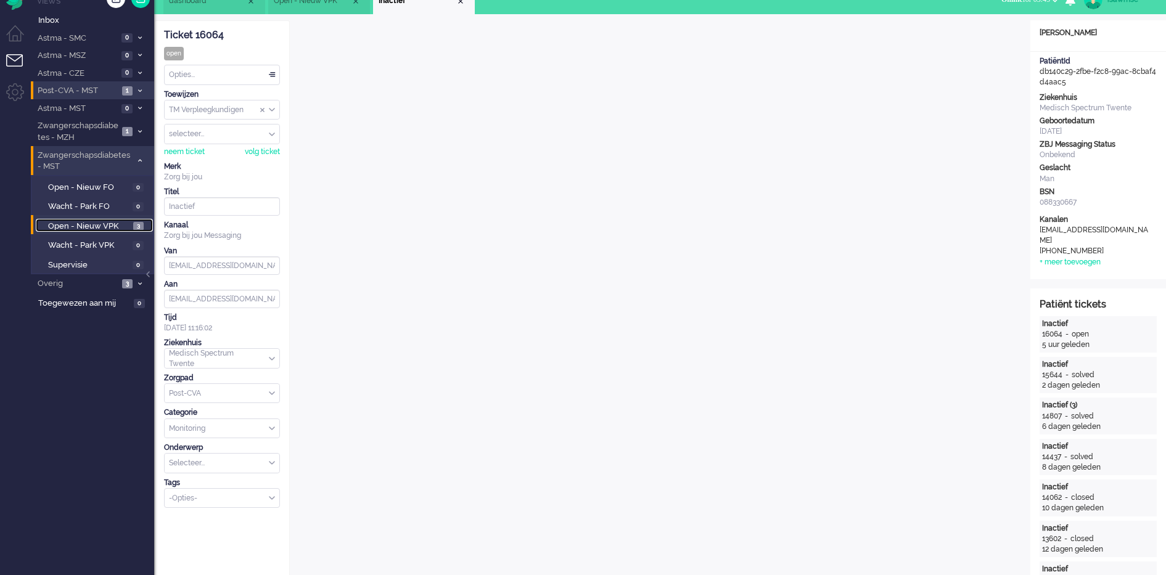
click at [138, 223] on span "3" at bounding box center [138, 226] width 10 height 9
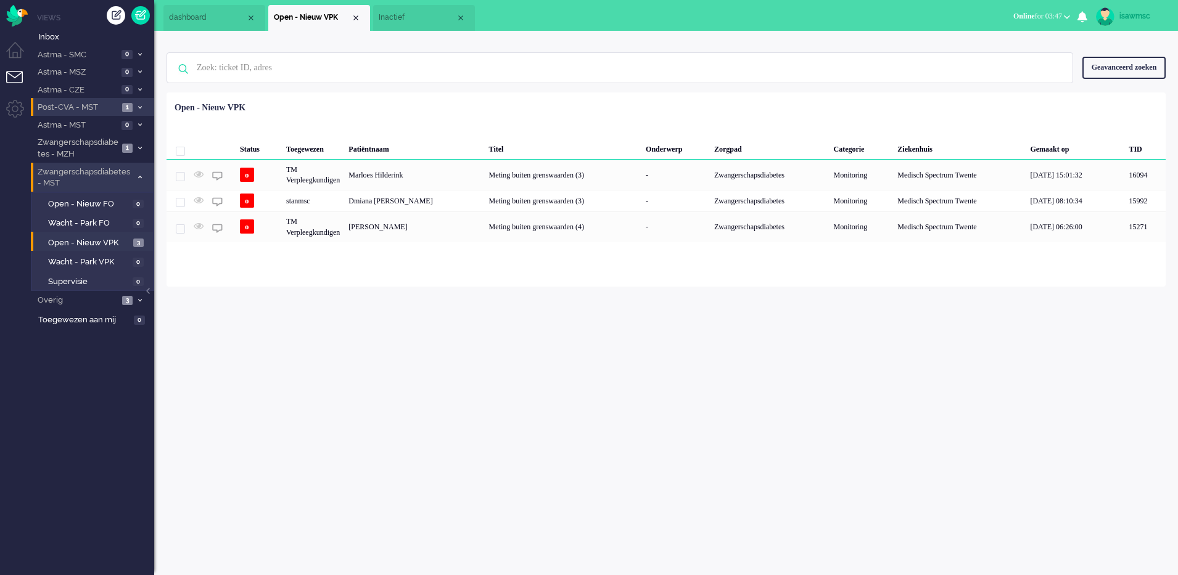
click at [126, 110] on span "1" at bounding box center [127, 107] width 10 height 9
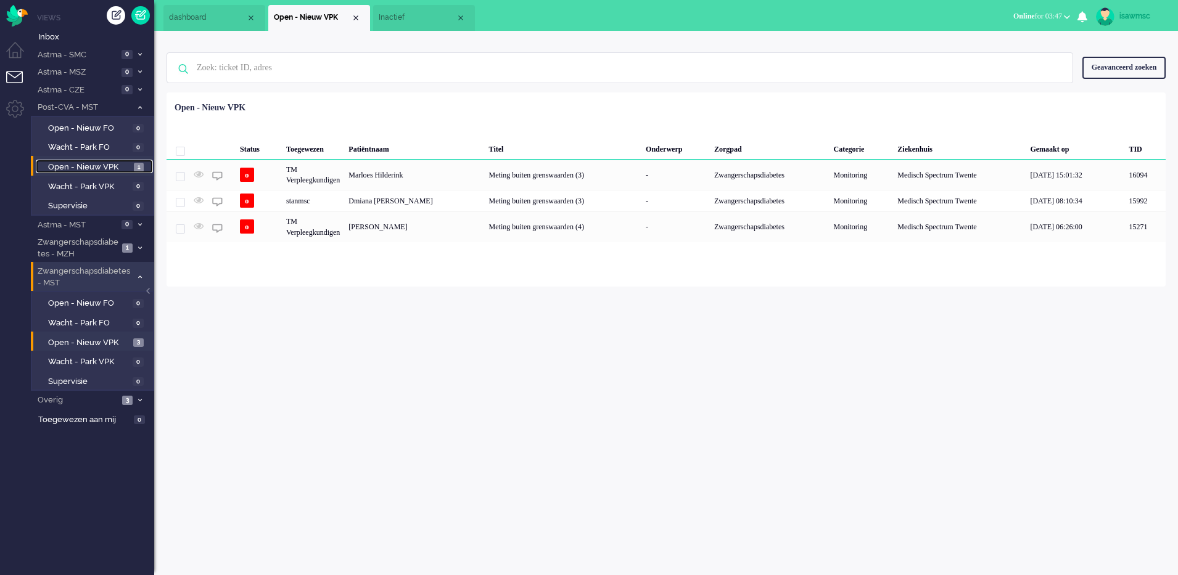
click at [130, 172] on span "Open - Nieuw VPK" at bounding box center [89, 168] width 83 height 12
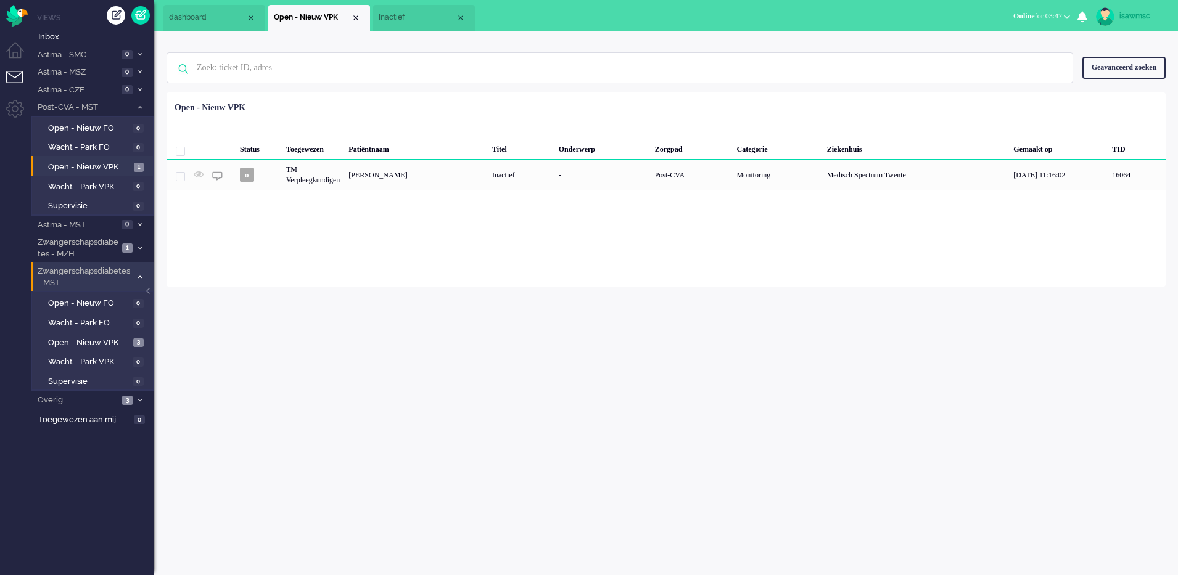
click at [470, 154] on div "Patiëntnaam" at bounding box center [416, 147] width 144 height 25
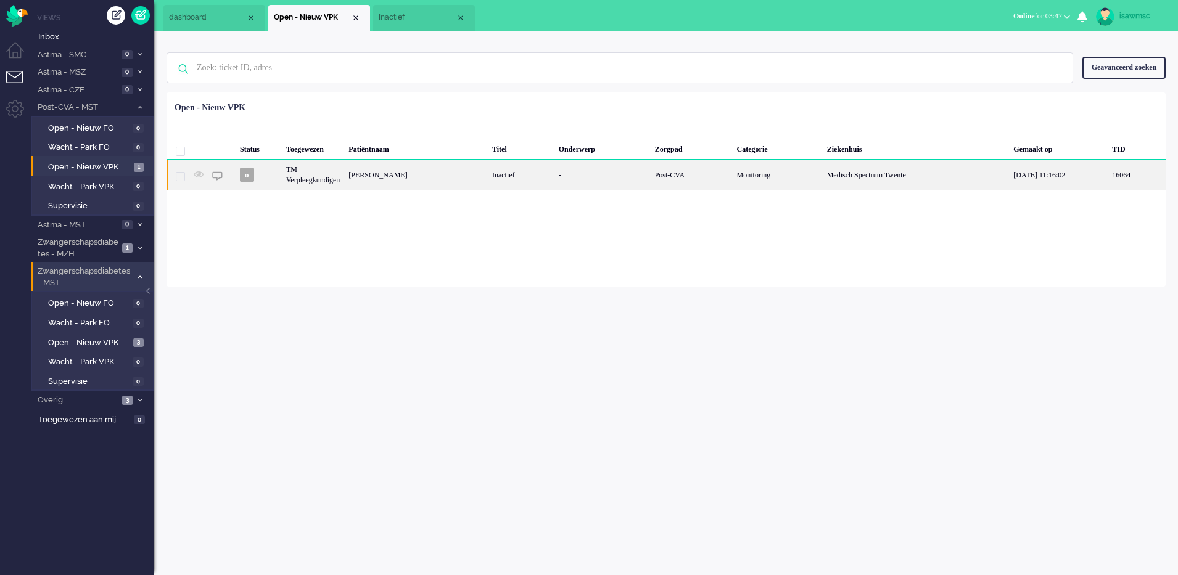
click at [473, 175] on div "[PERSON_NAME]" at bounding box center [416, 175] width 144 height 30
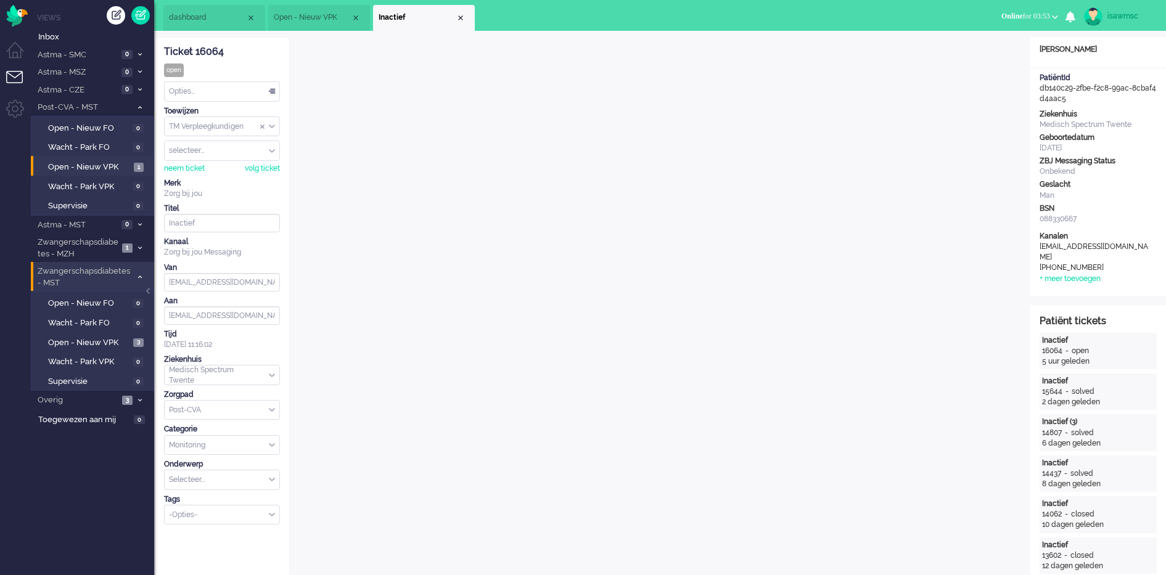
drag, startPoint x: 232, startPoint y: 54, endPoint x: 192, endPoint y: 47, distance: 40.7
click at [192, 47] on div "Ticket 16064" at bounding box center [222, 52] width 116 height 14
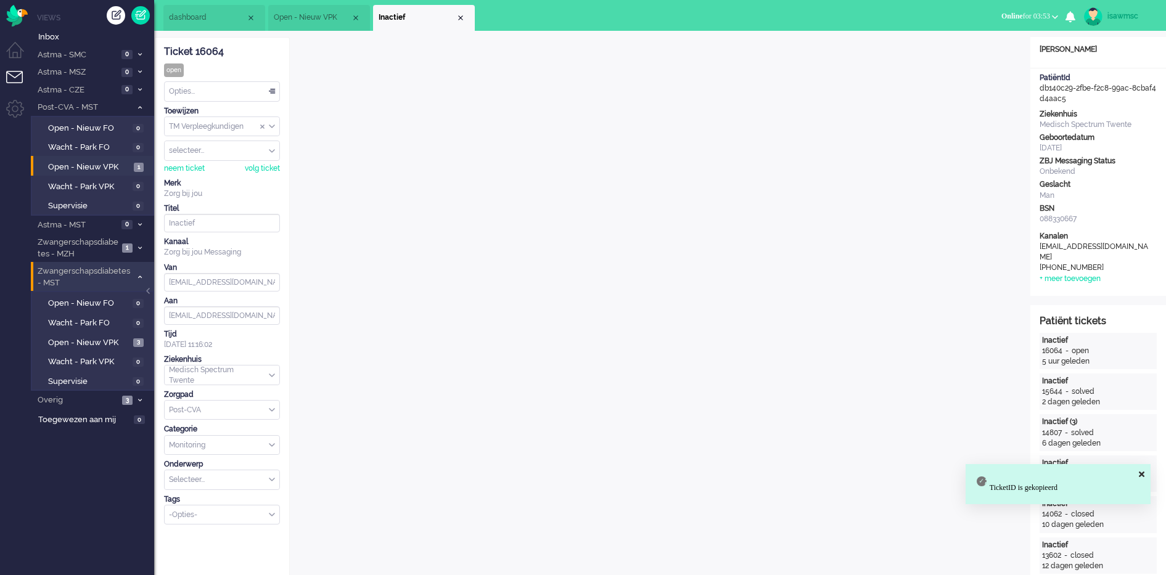
copy div "16064"
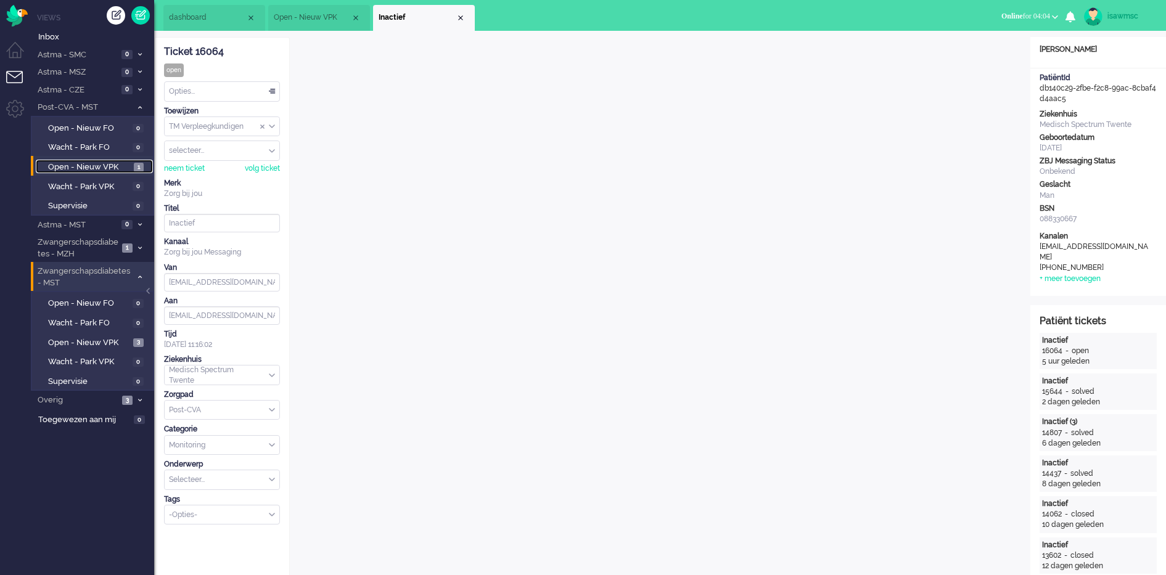
click at [112, 172] on span "Open - Nieuw VPK" at bounding box center [89, 168] width 83 height 12
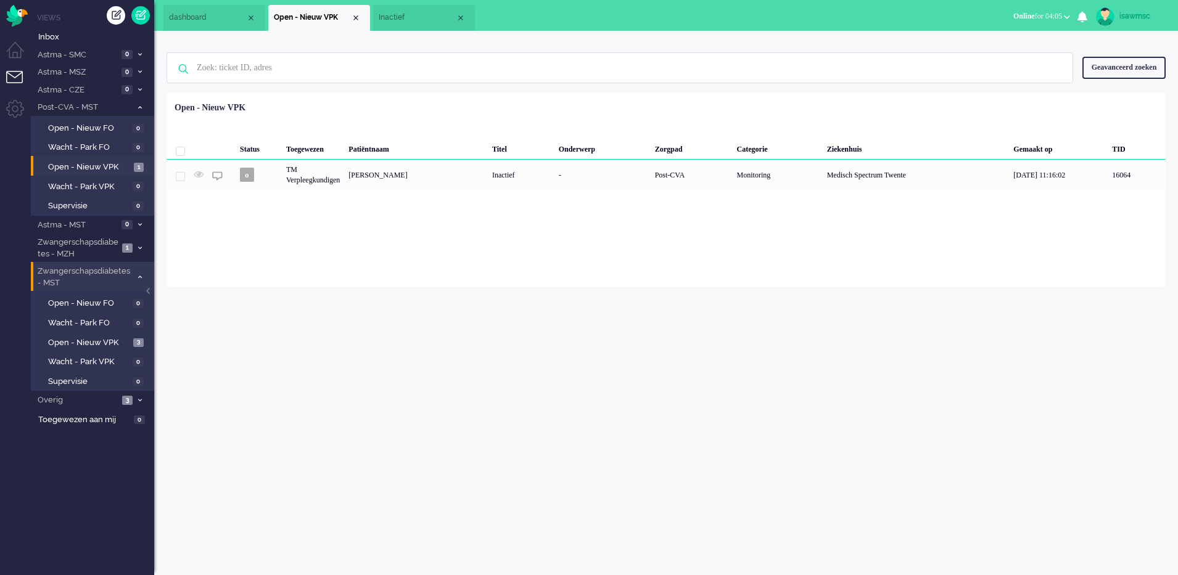
click at [609, 102] on div "Status Toegewezen Patiëntnaam Titel Onderwerp Zorgpad Categorie Ziekenhuis Gema…" at bounding box center [666, 143] width 999 height 93
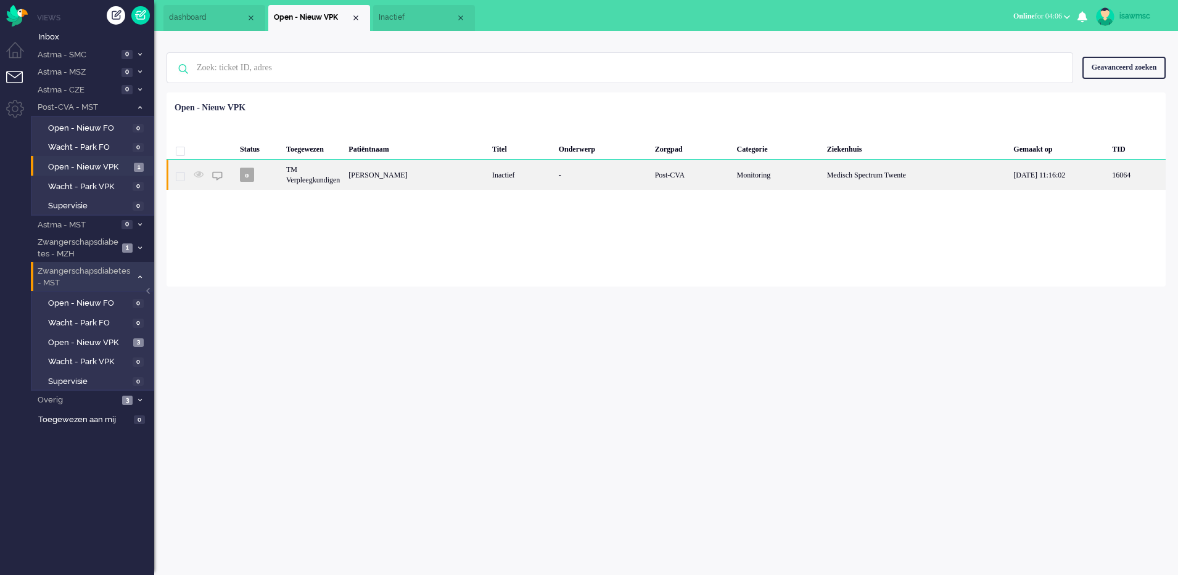
click at [296, 183] on div "TM Verpleegkundigen" at bounding box center [313, 175] width 62 height 30
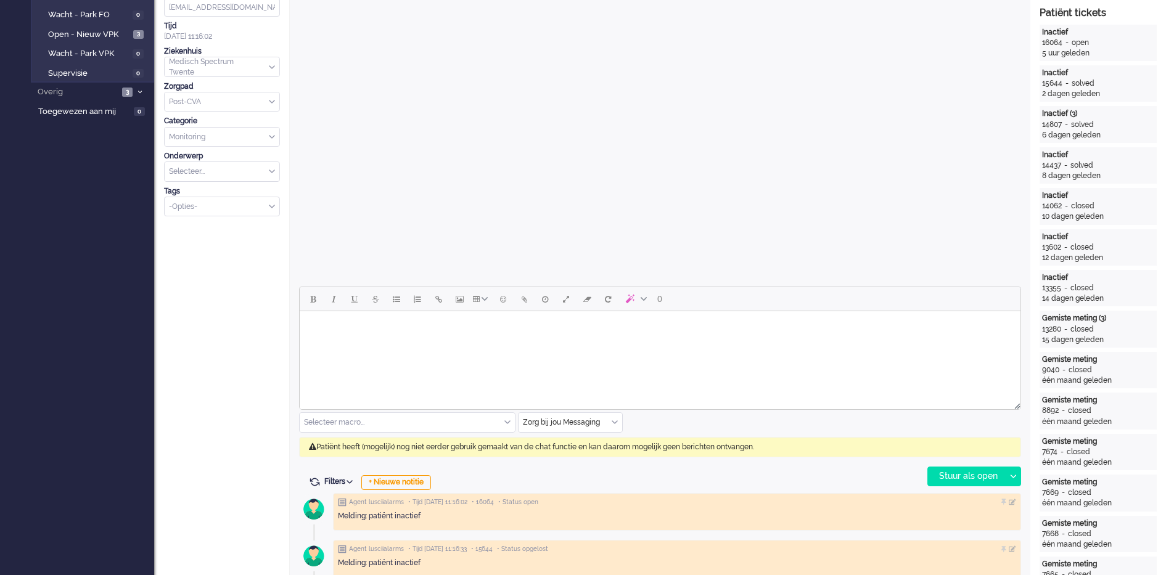
scroll to position [540, 0]
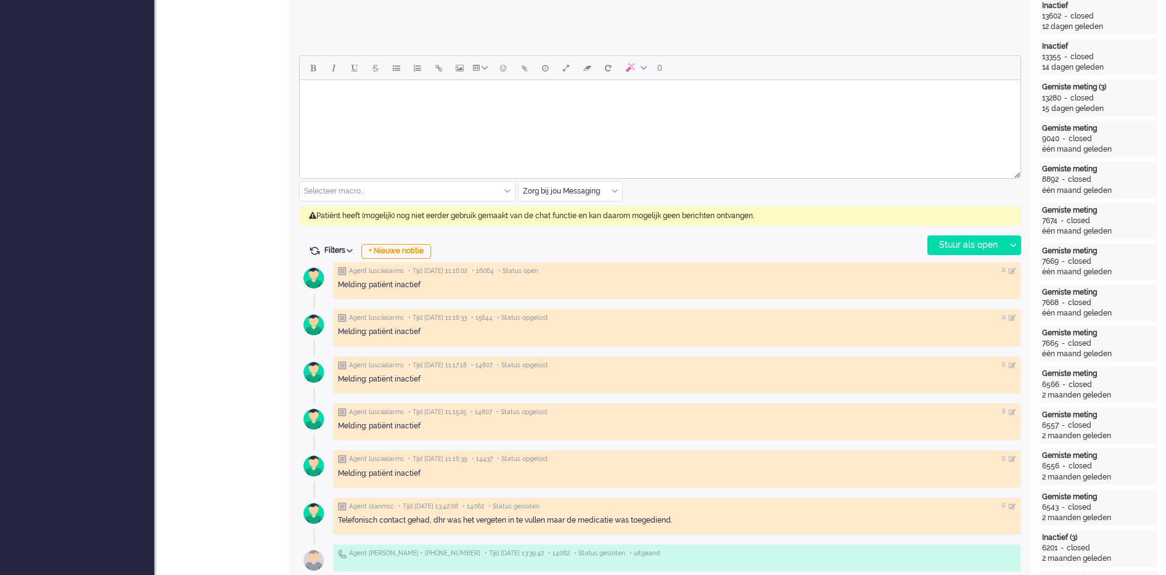
click at [617, 197] on input "text" at bounding box center [571, 191] width 104 height 19
click at [488, 246] on div "Filters Events tonen Alleen huidig ticket tonen Verberg inactieve tickets Filte…" at bounding box center [660, 251] width 722 height 12
click at [416, 252] on div "+ Nieuwe notitie" at bounding box center [396, 251] width 70 height 15
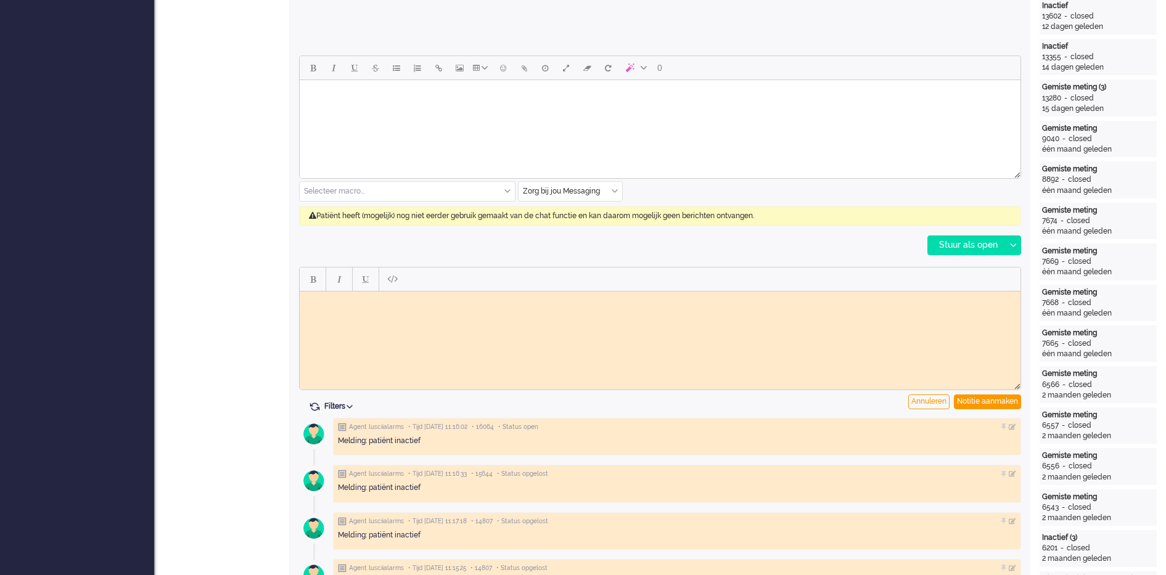
scroll to position [0, 0]
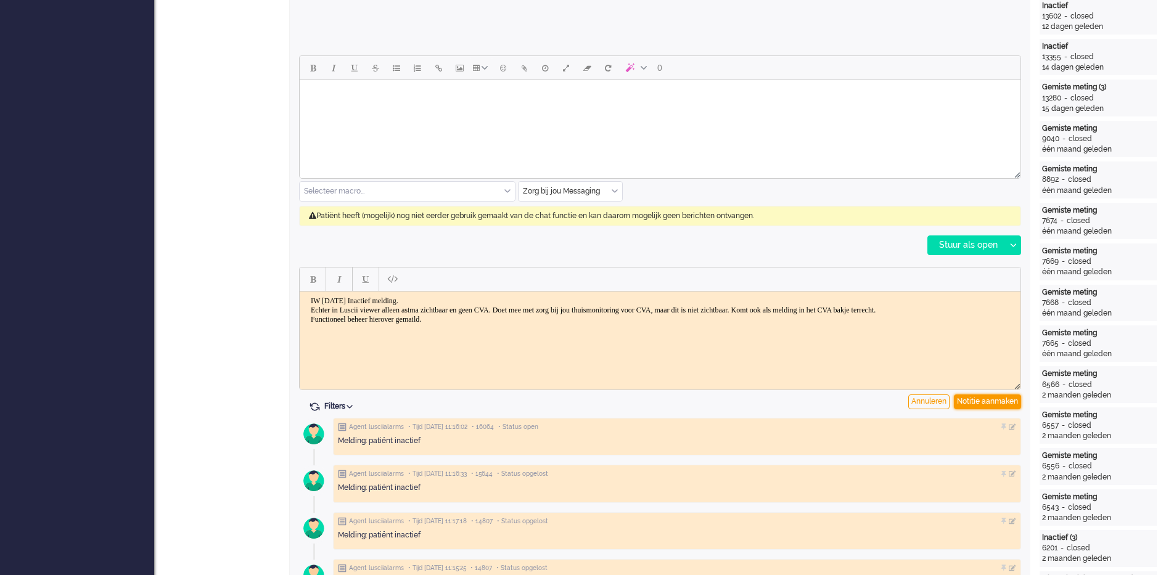
click at [961, 404] on div "Notitie aanmaken" at bounding box center [987, 402] width 67 height 15
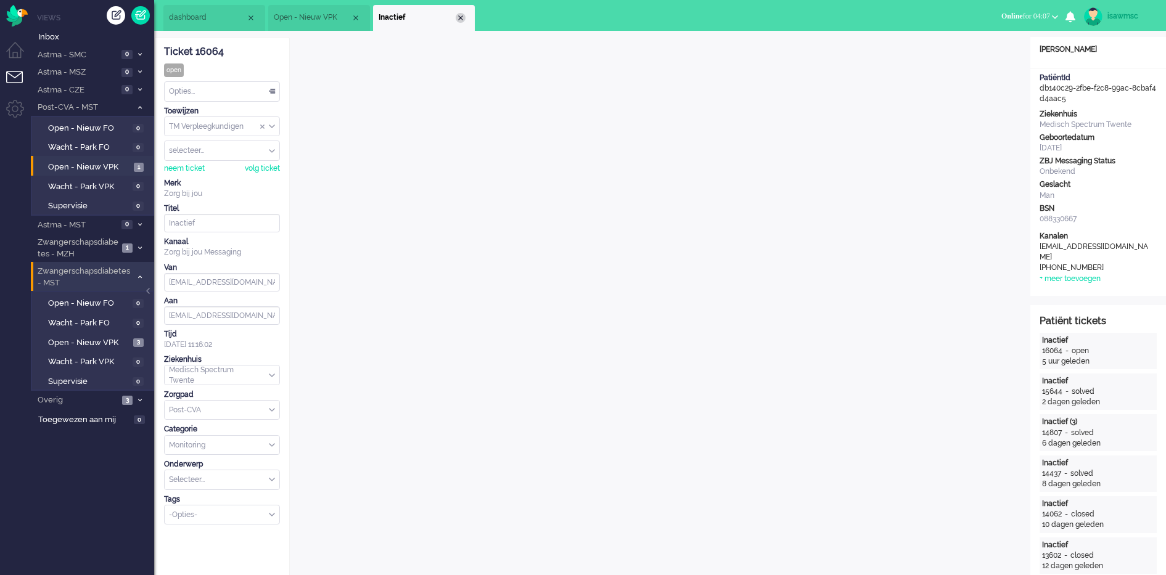
click at [459, 17] on div "Close tab" at bounding box center [461, 18] width 10 height 10
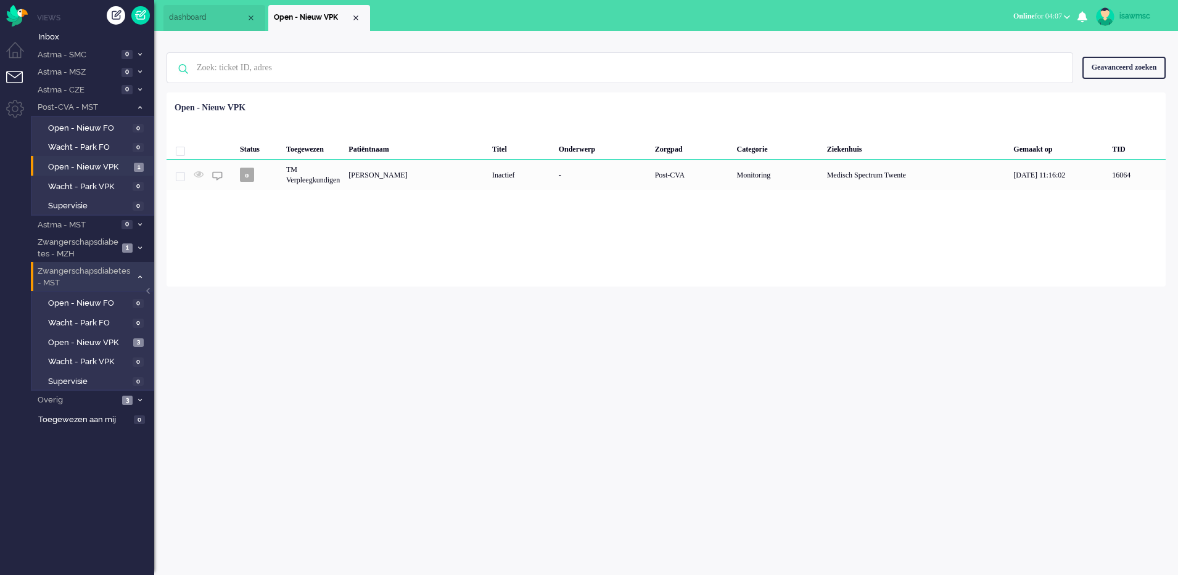
click at [366, 232] on div "Loading... Status Toegewezen Patiëntnaam Titel Onderwerp Zorgpad Categorie Ziek…" at bounding box center [666, 190] width 999 height 194
click at [125, 340] on span "Open - Nieuw VPK" at bounding box center [89, 343] width 82 height 12
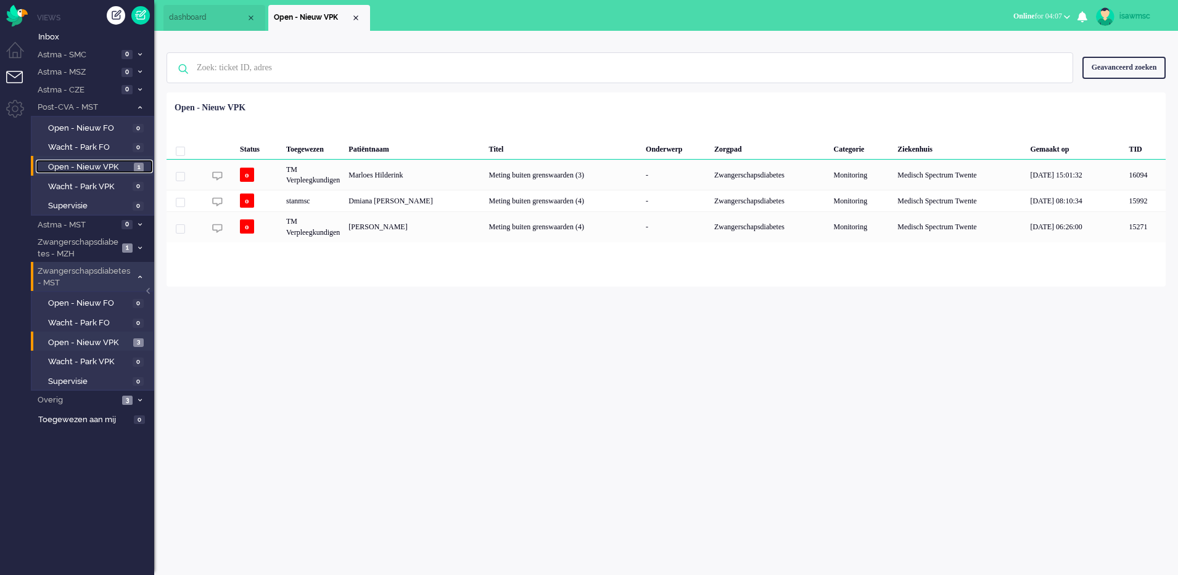
click at [136, 170] on span "1" at bounding box center [139, 167] width 10 height 9
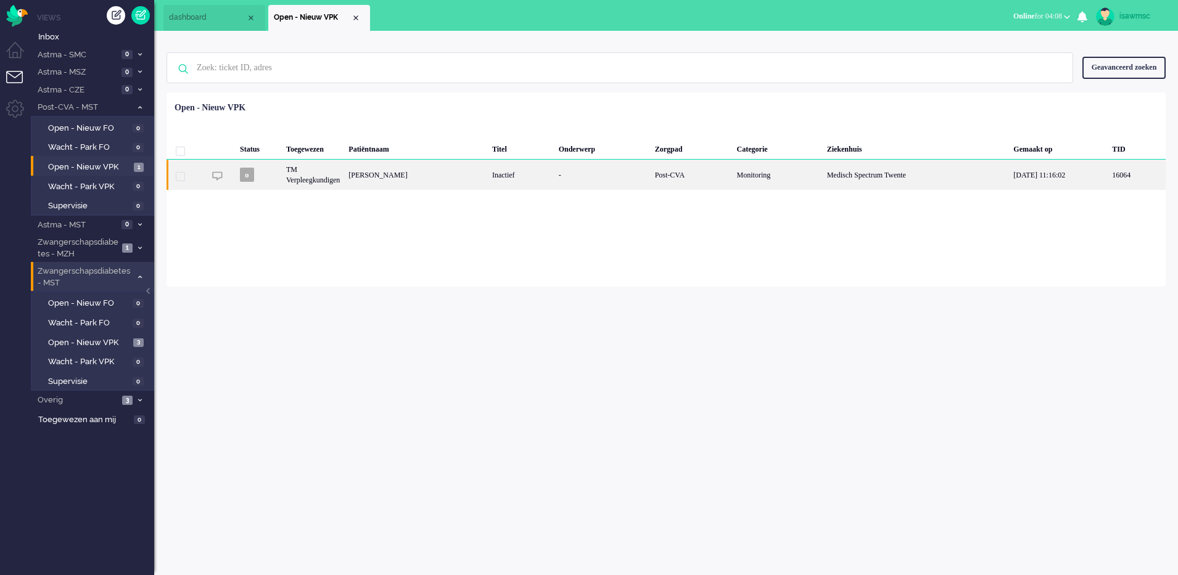
click at [713, 188] on div "Post-CVA" at bounding box center [692, 175] width 82 height 30
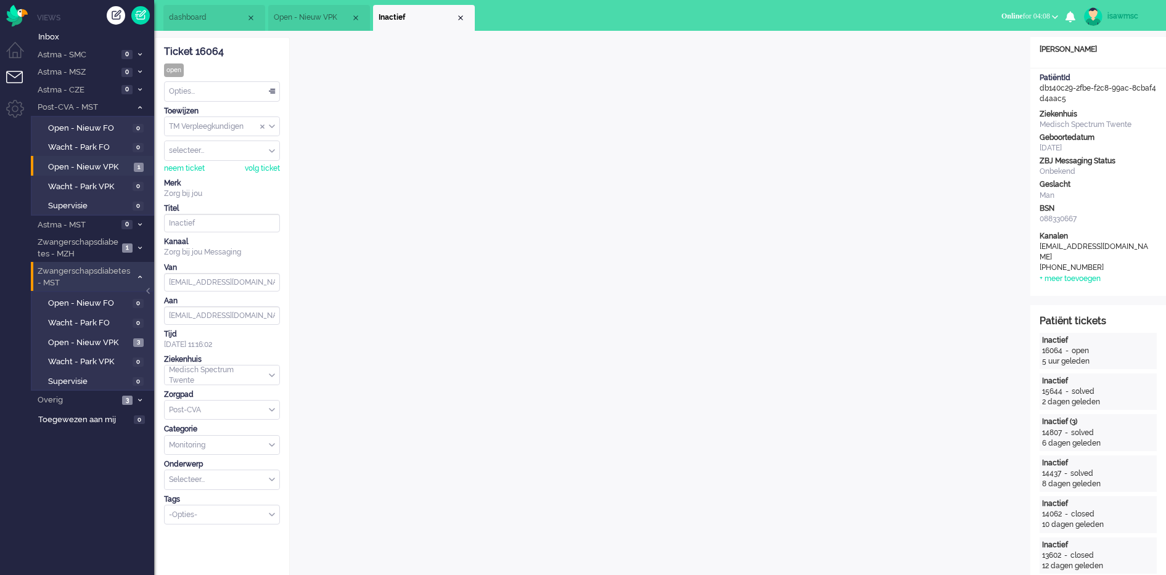
scroll to position [17, 0]
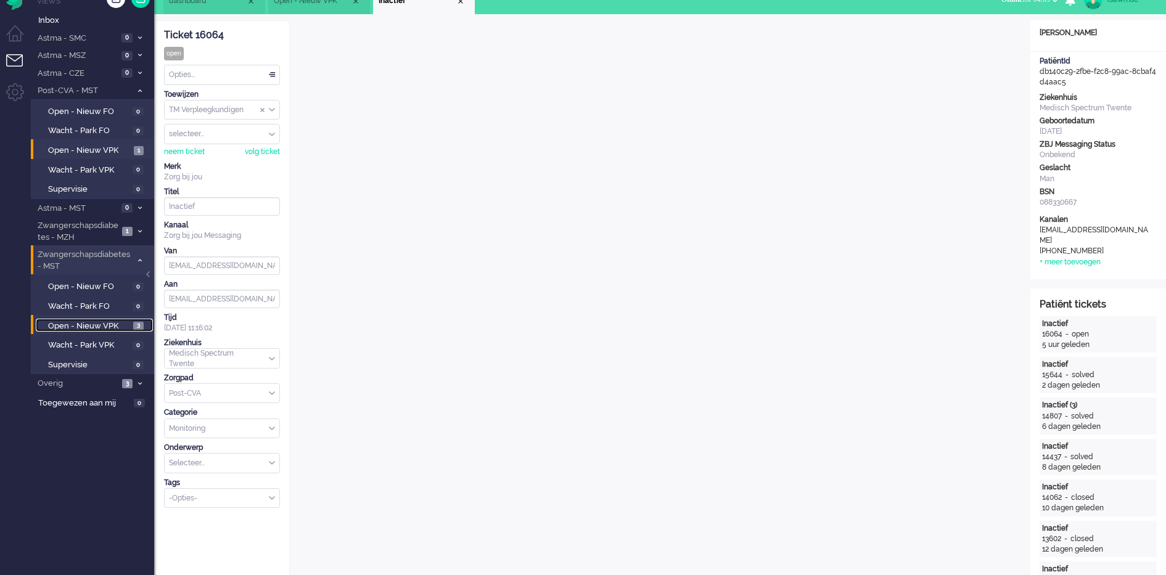
click at [136, 323] on span "3" at bounding box center [138, 326] width 10 height 9
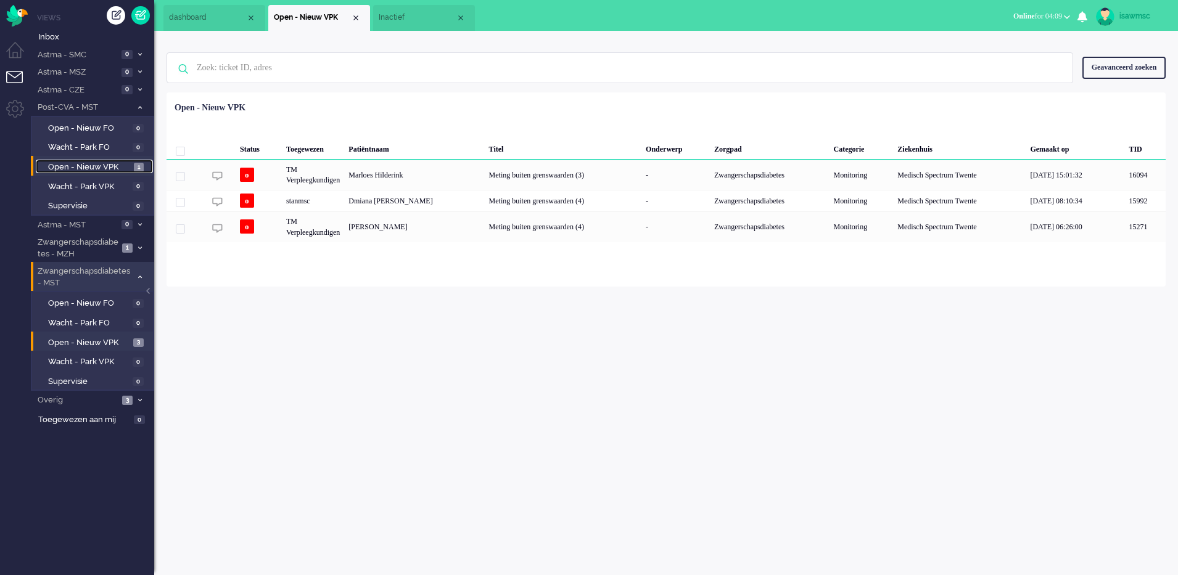
click at [141, 170] on span "1" at bounding box center [139, 167] width 10 height 9
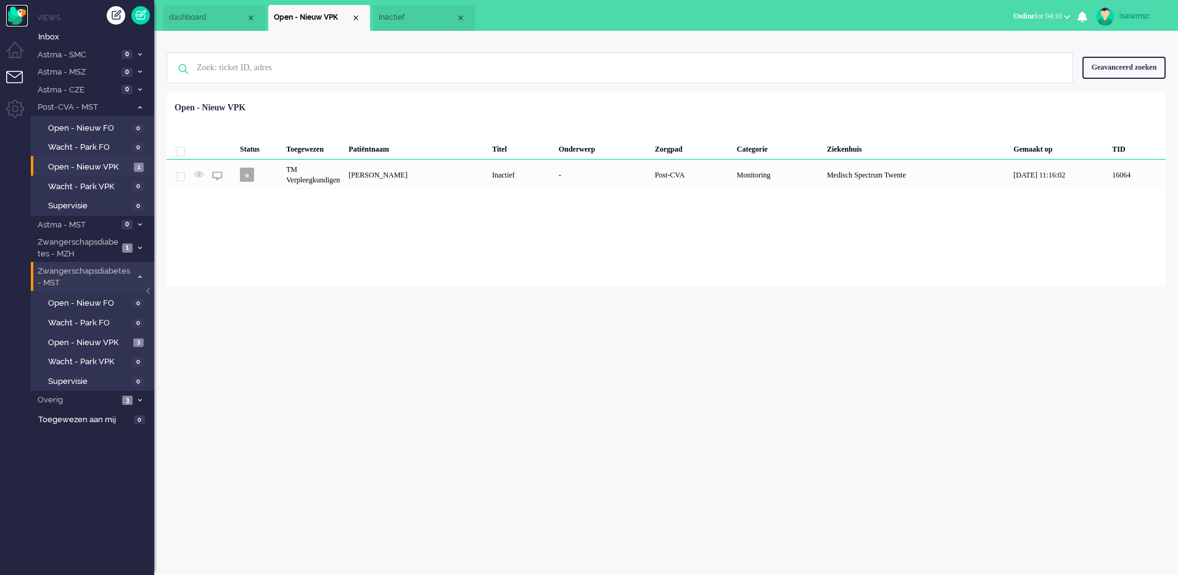
click at [19, 24] on img "Omnidesk" at bounding box center [17, 16] width 22 height 22
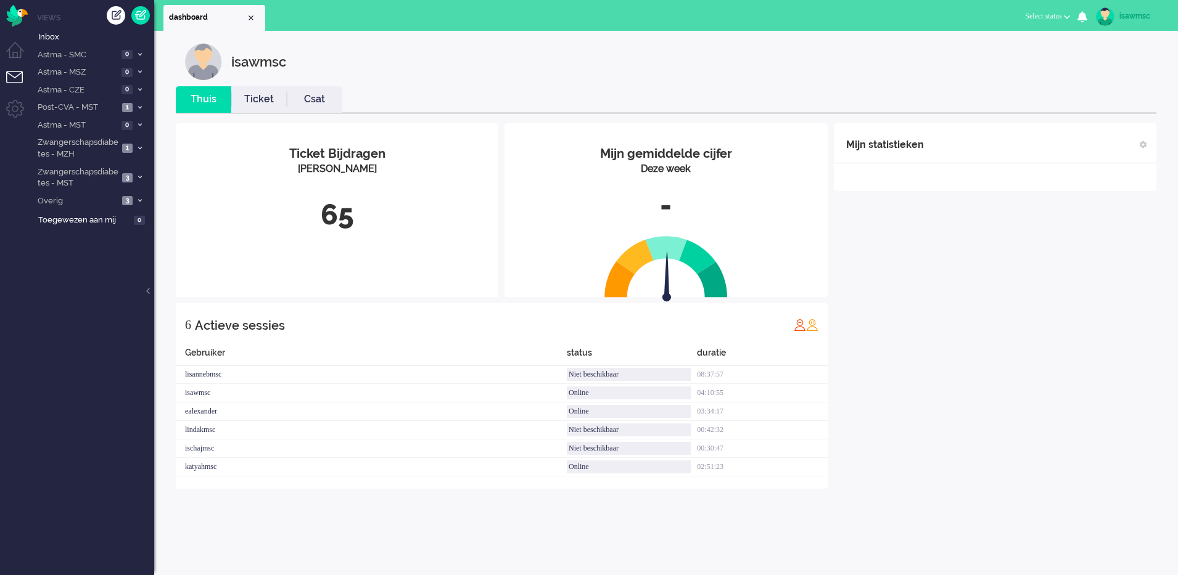
click at [295, 180] on div "Ticket Bijdragen Per Kanaal 65" at bounding box center [337, 193] width 323 height 140
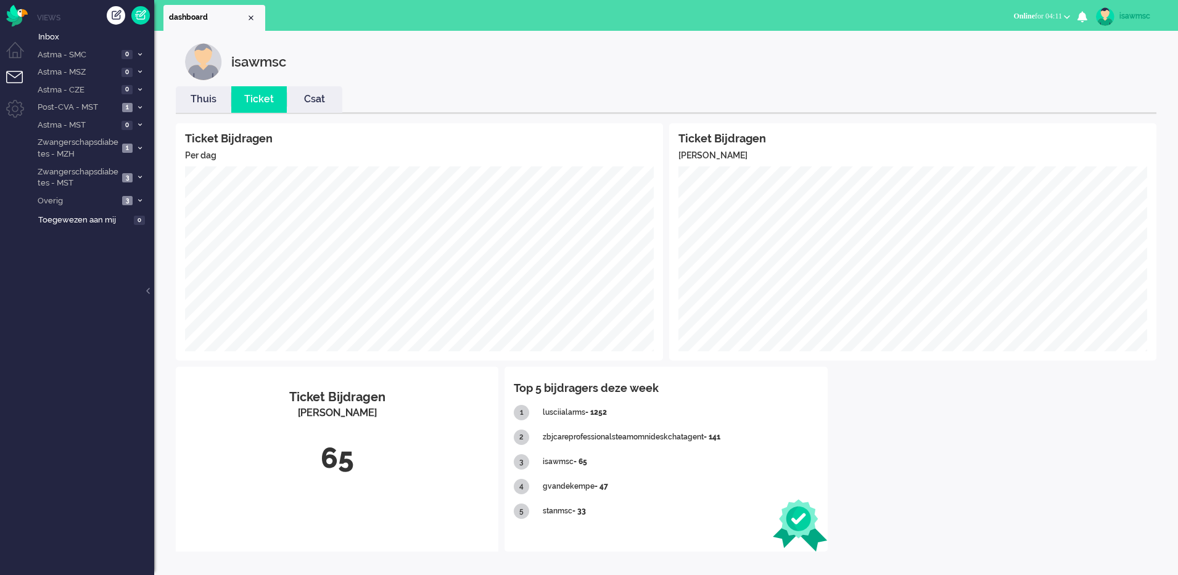
click at [197, 91] on li "Thuis" at bounding box center [204, 99] width 56 height 27
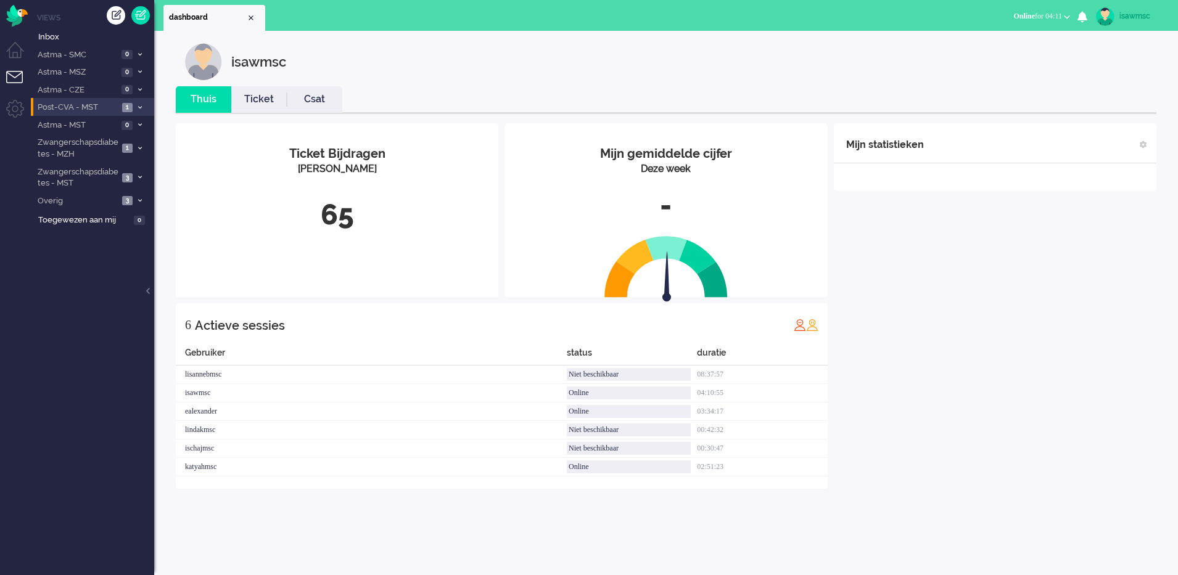
click at [104, 107] on span "Post-CVA - MST" at bounding box center [77, 108] width 83 height 12
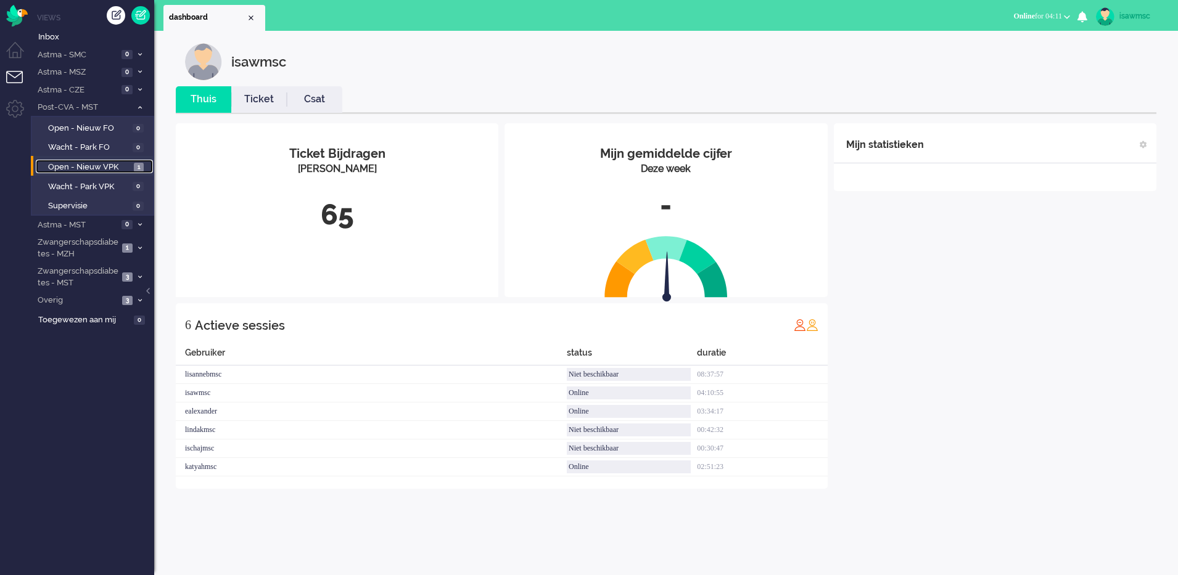
click at [131, 168] on link "Open - Nieuw VPK 1" at bounding box center [94, 167] width 117 height 14
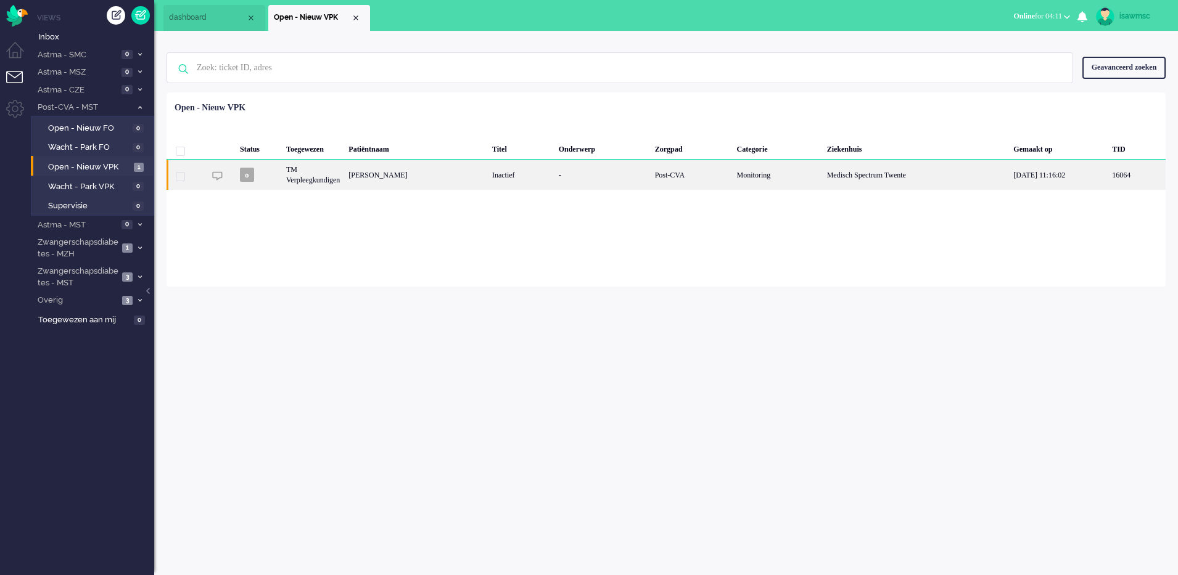
click at [342, 176] on div "TM Verpleegkundigen" at bounding box center [313, 175] width 62 height 30
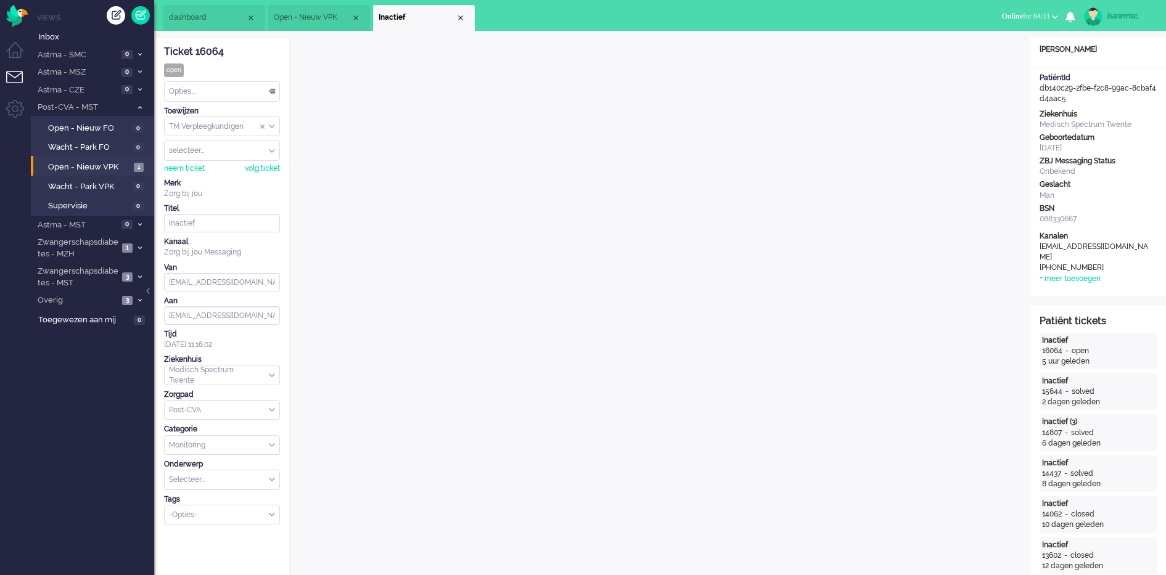
scroll to position [17, 0]
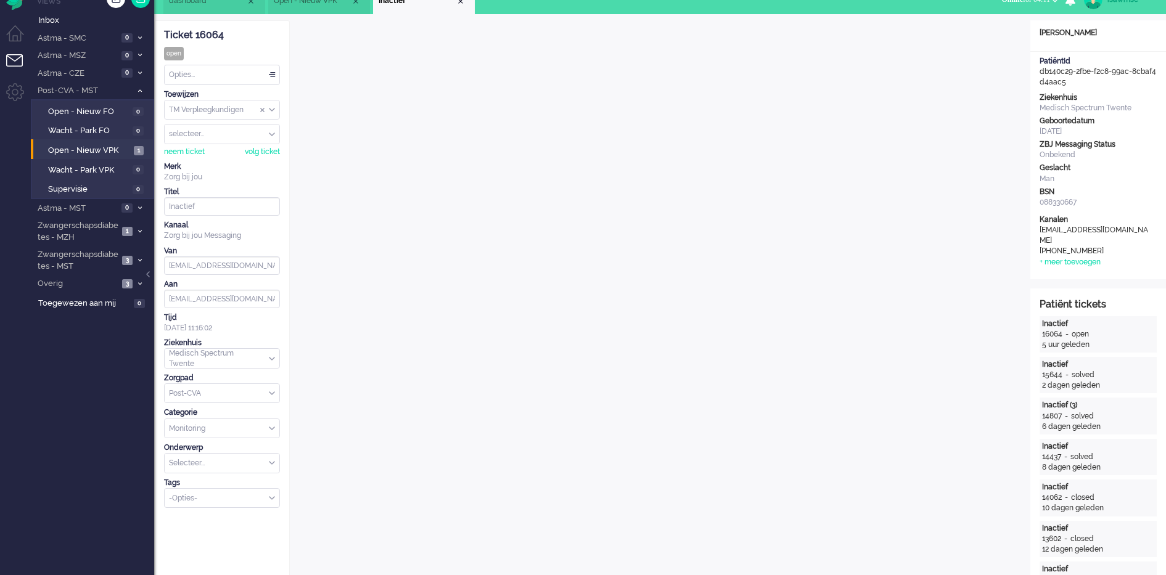
click at [266, 91] on div "Toewijzen" at bounding box center [222, 94] width 116 height 10
click at [272, 80] on div "Opties..." at bounding box center [222, 74] width 115 height 19
click at [218, 146] on li "Geparkeerd" at bounding box center [222, 145] width 115 height 18
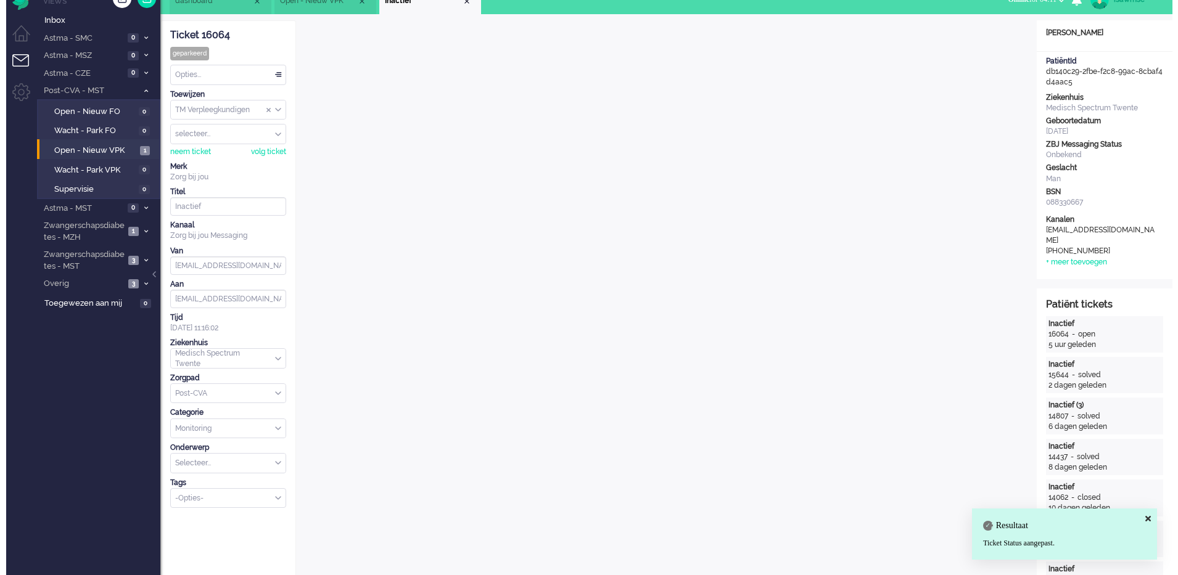
scroll to position [0, 0]
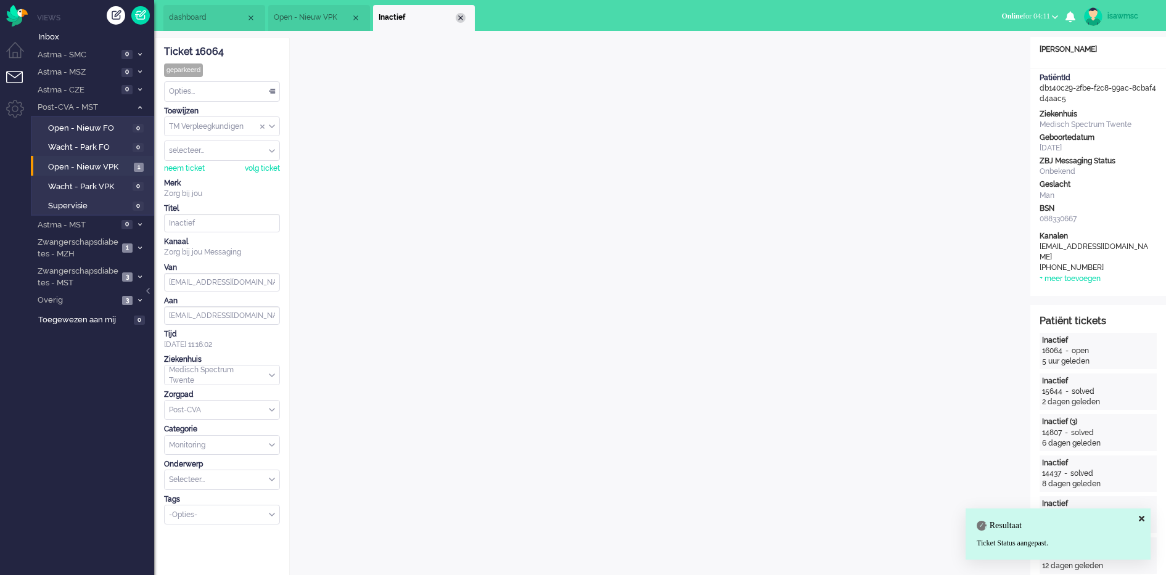
click at [460, 16] on div "Close tab" at bounding box center [461, 18] width 10 height 10
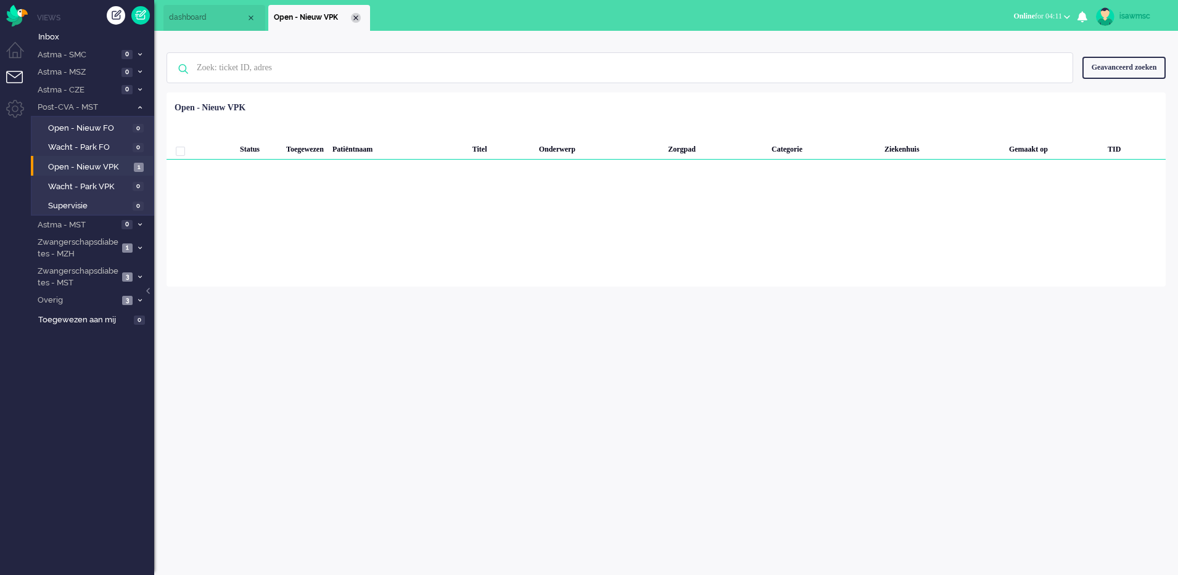
click at [357, 19] on div "Close tab" at bounding box center [356, 18] width 10 height 10
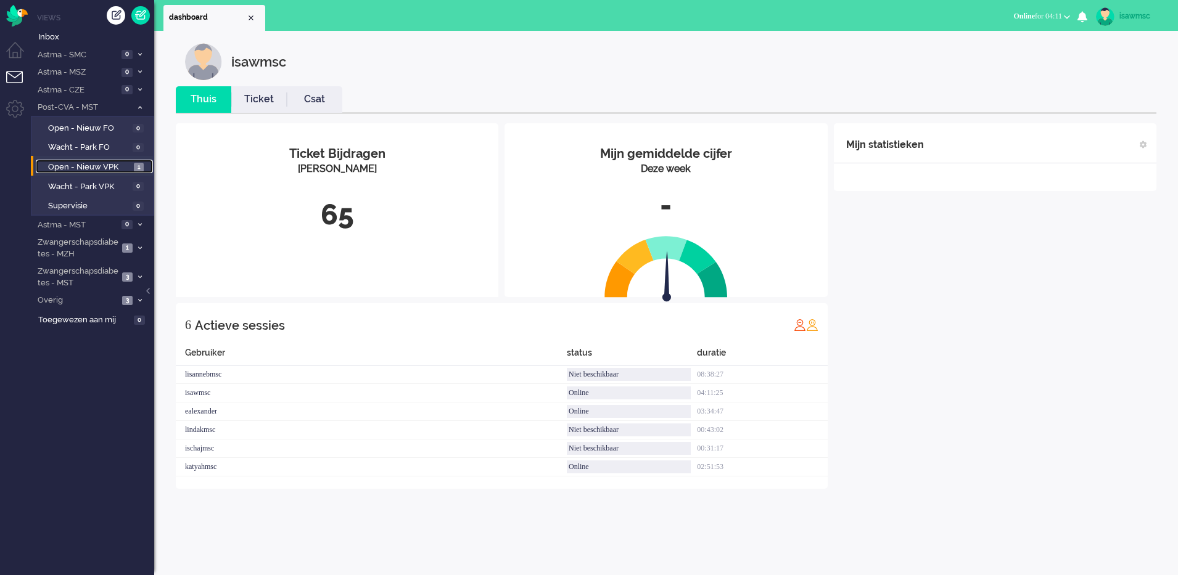
click at [134, 167] on span "1" at bounding box center [139, 167] width 10 height 9
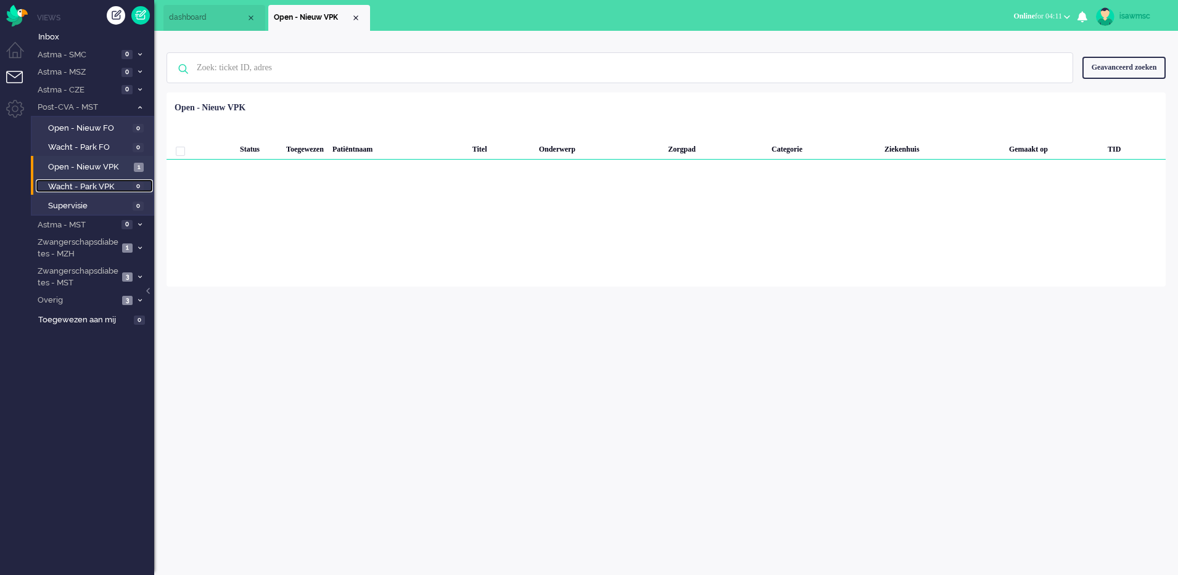
click at [123, 187] on span "Wacht - Park VPK" at bounding box center [88, 187] width 81 height 12
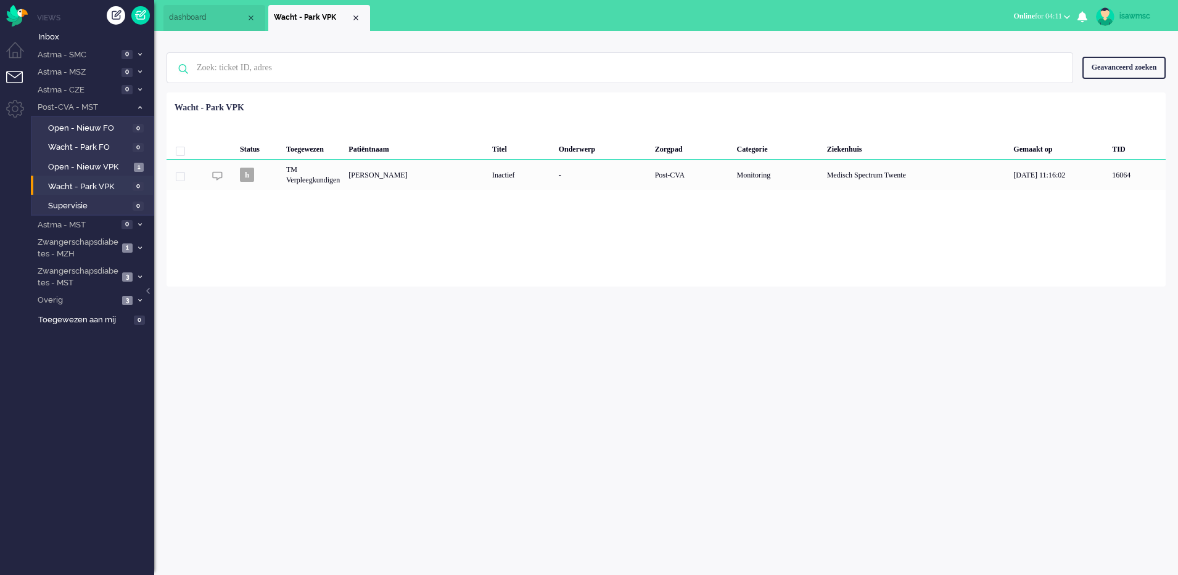
click at [224, 264] on div "Loading... Status Toegewezen Patiëntnaam Titel Onderwerp Zorgpad Categorie Ziek…" at bounding box center [666, 190] width 999 height 194
click at [316, 221] on div "Loading... Status Toegewezen Patiëntnaam Titel Onderwerp Zorgpad Categorie Ziek…" at bounding box center [666, 190] width 999 height 194
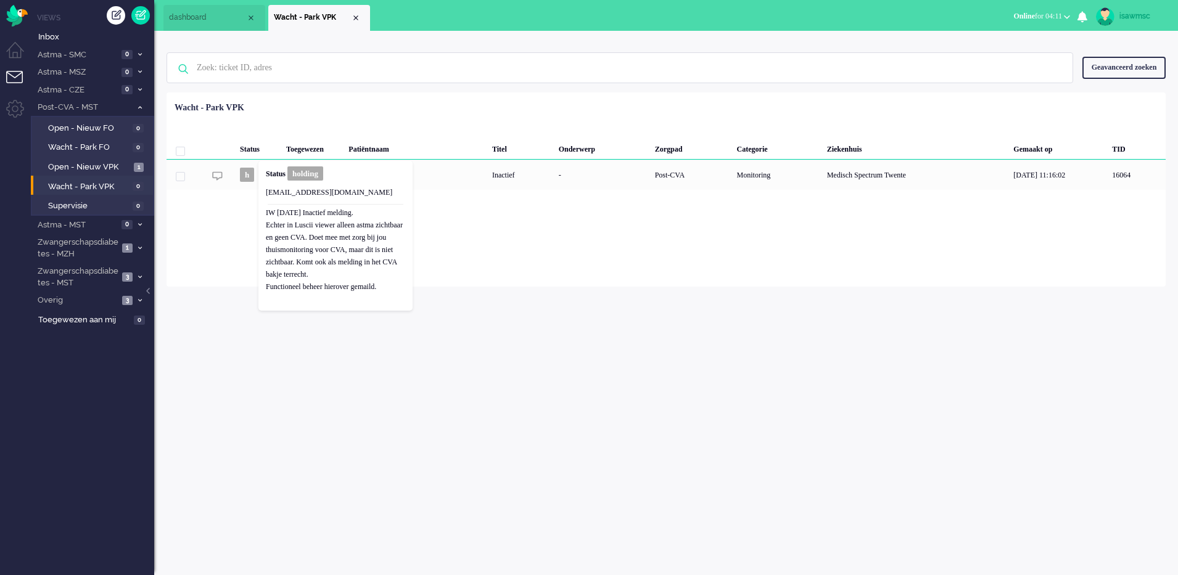
click at [233, 226] on div "Loading... Status Toegewezen Patiëntnaam Titel Onderwerp Zorgpad Categorie Ziek…" at bounding box center [666, 190] width 999 height 194
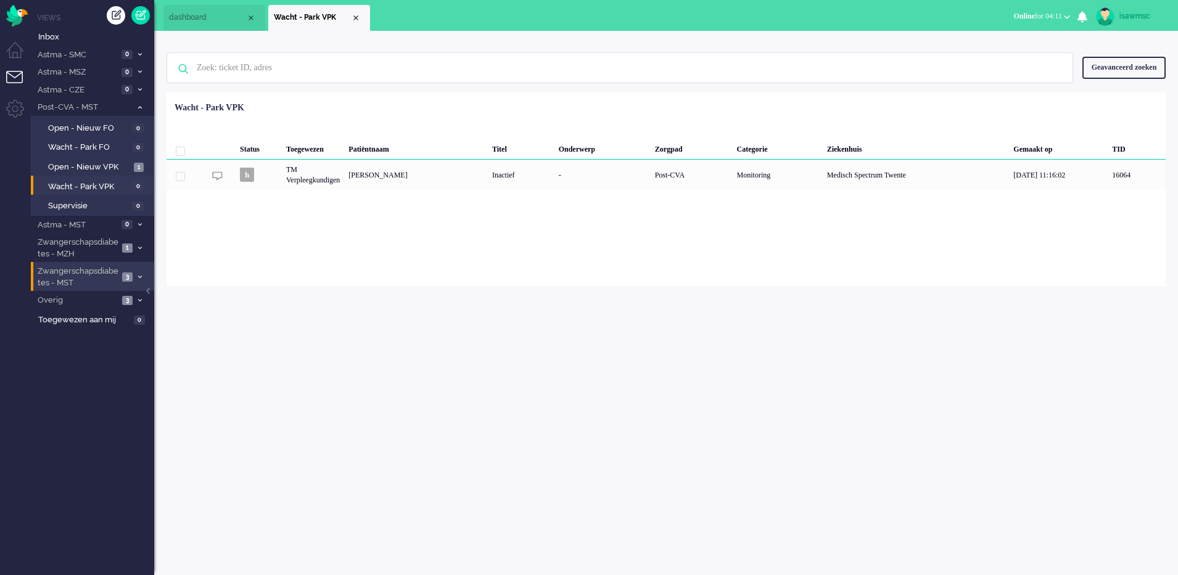
click at [142, 279] on span at bounding box center [139, 277] width 9 height 7
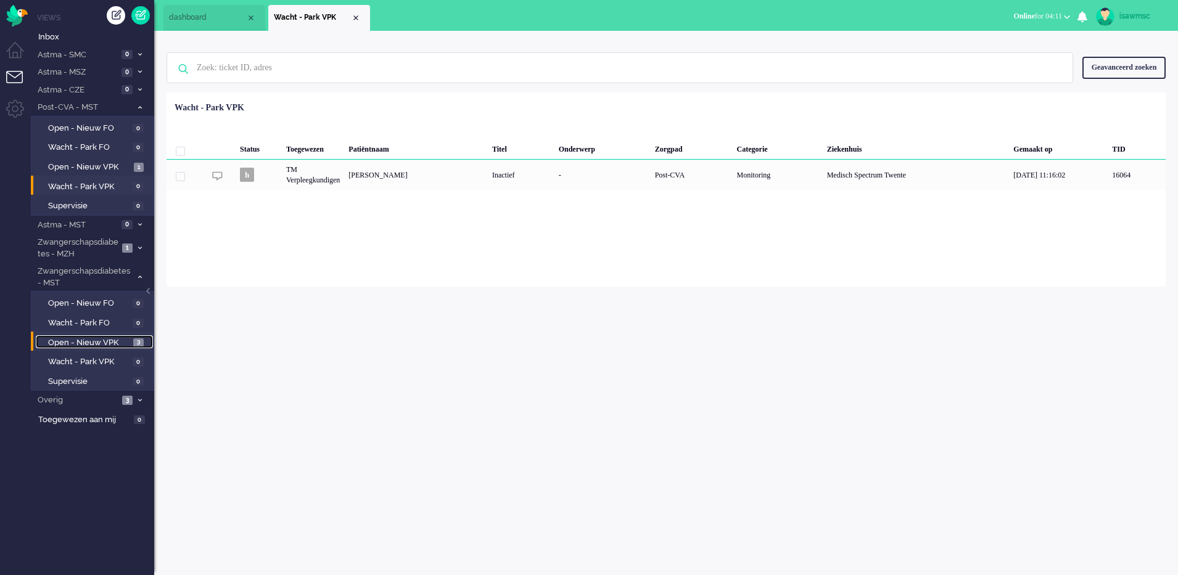
click at [139, 344] on span "3" at bounding box center [138, 343] width 10 height 9
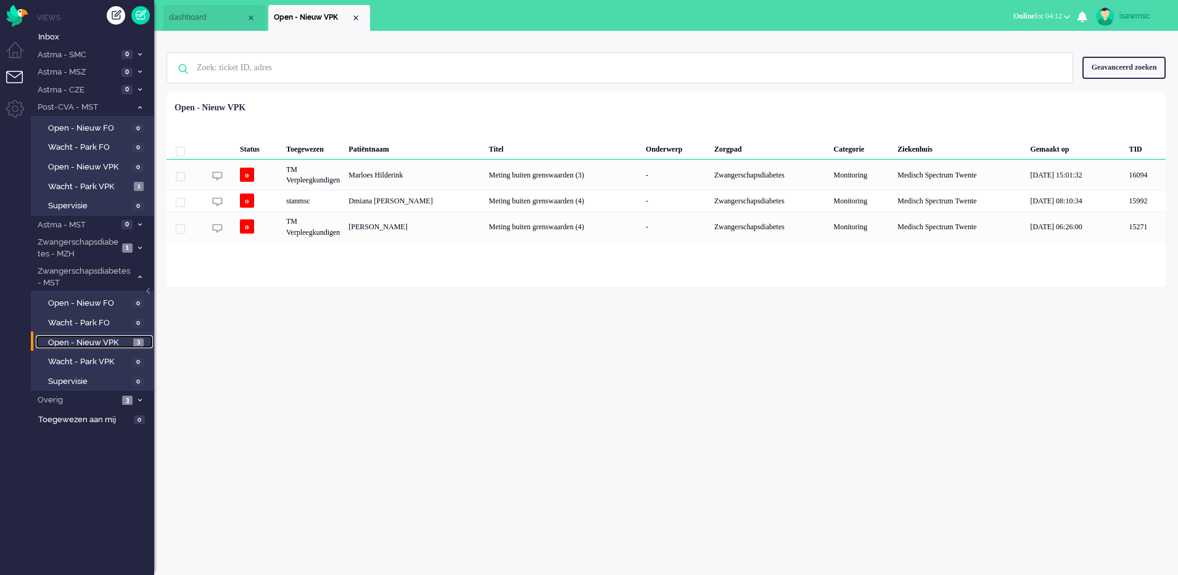
click at [73, 342] on span "Open - Nieuw VPK" at bounding box center [89, 343] width 82 height 12
click at [287, 385] on div "isawmsc Thuis Ticket Csat Mijn gemiddelde cijfer Deze week - Ticket Bijdragen P…" at bounding box center [666, 303] width 1024 height 545
click at [140, 112] on li "Post-CVA - MST 1" at bounding box center [92, 107] width 123 height 18
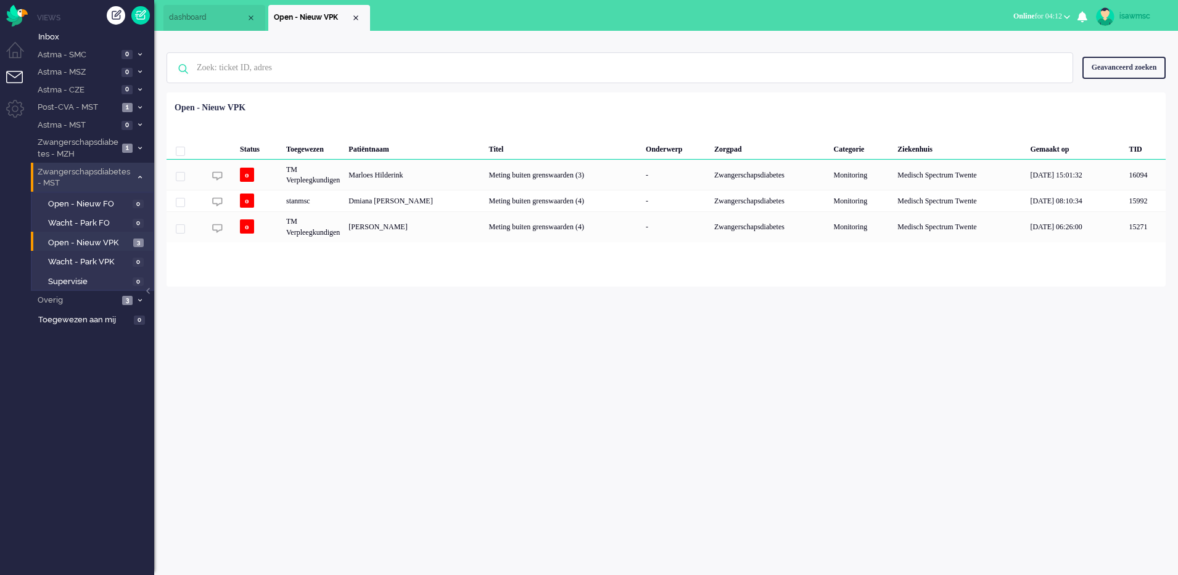
click at [142, 183] on li "Zwangerschapsdiabetes - MST 3" at bounding box center [92, 177] width 123 height 29
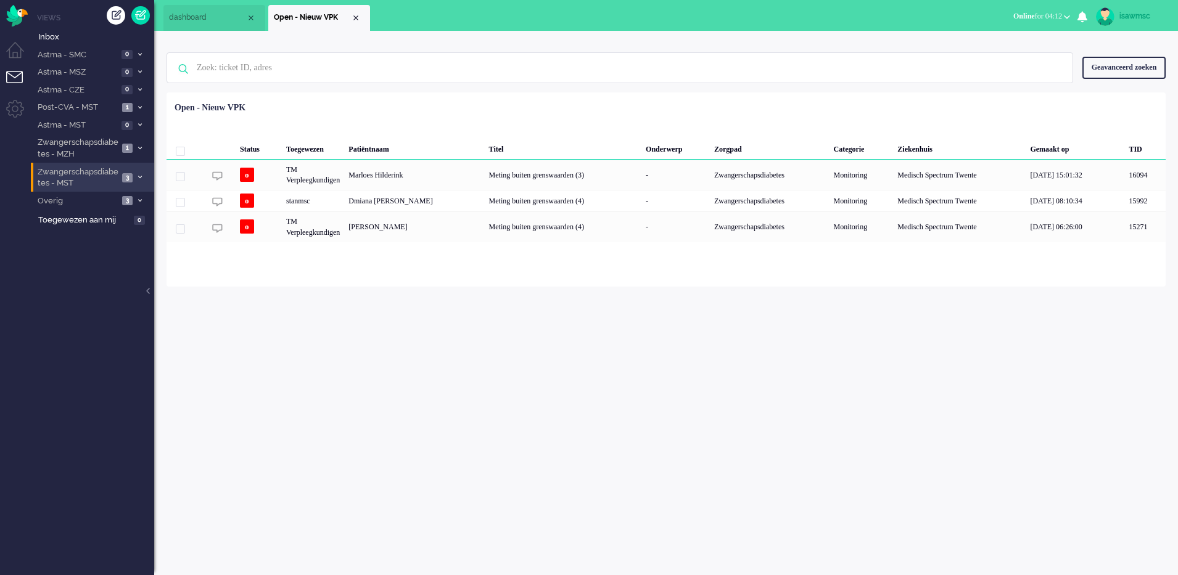
click at [143, 175] on span at bounding box center [139, 178] width 9 height 7
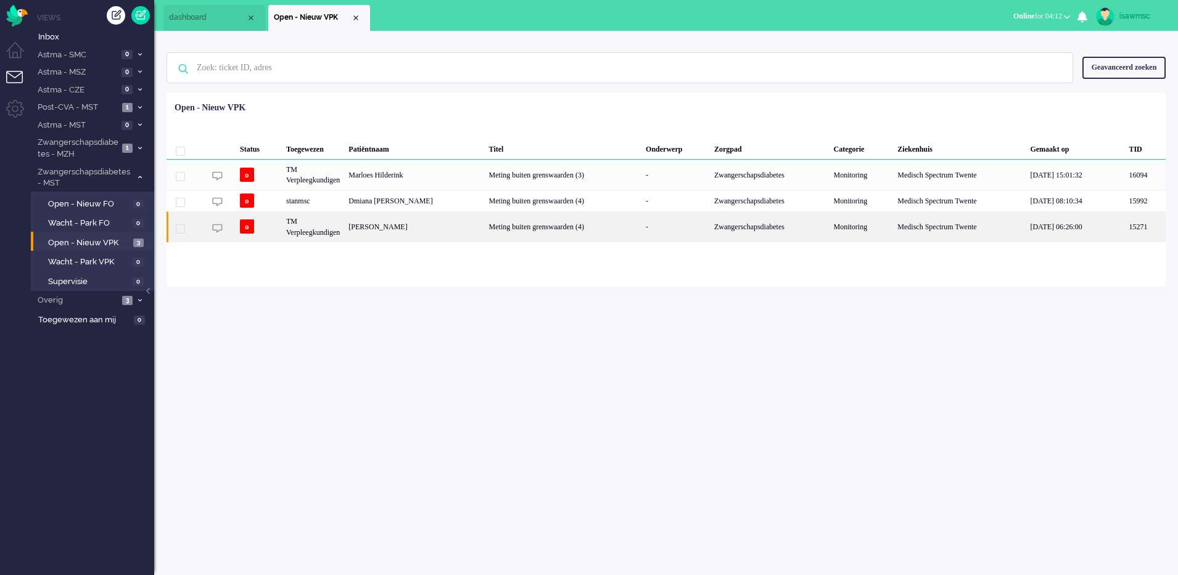
click at [404, 232] on div "[PERSON_NAME]" at bounding box center [414, 227] width 140 height 30
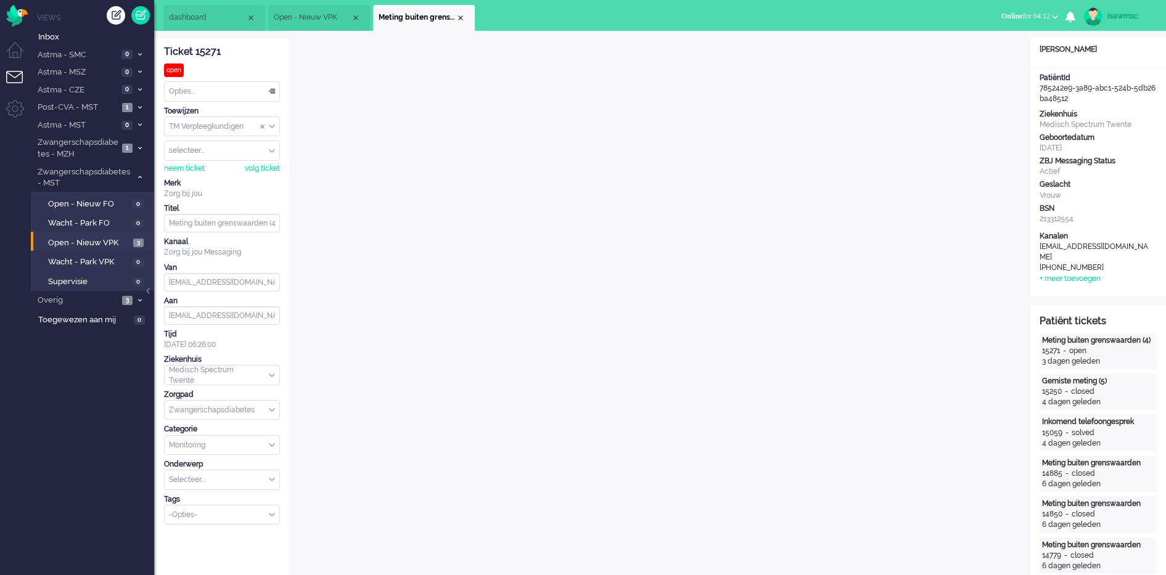
click at [257, 87] on div "Opties..." at bounding box center [222, 91] width 115 height 19
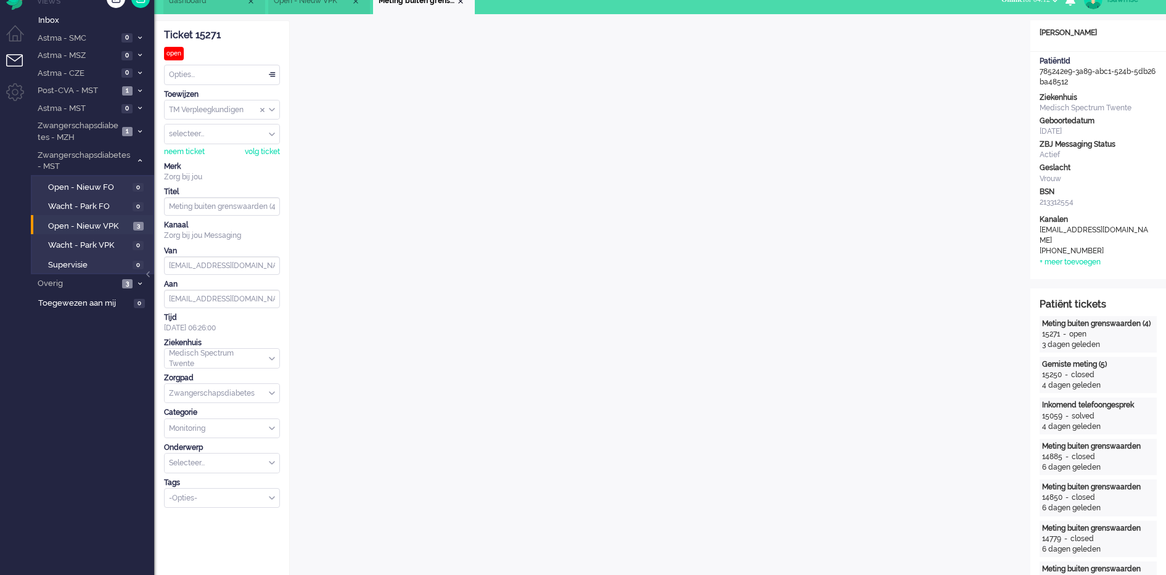
click at [271, 78] on div "Opties..." at bounding box center [222, 74] width 115 height 19
click at [212, 498] on input "Select Tags" at bounding box center [218, 497] width 97 height 10
click at [212, 522] on li "supervisie" at bounding box center [222, 517] width 115 height 18
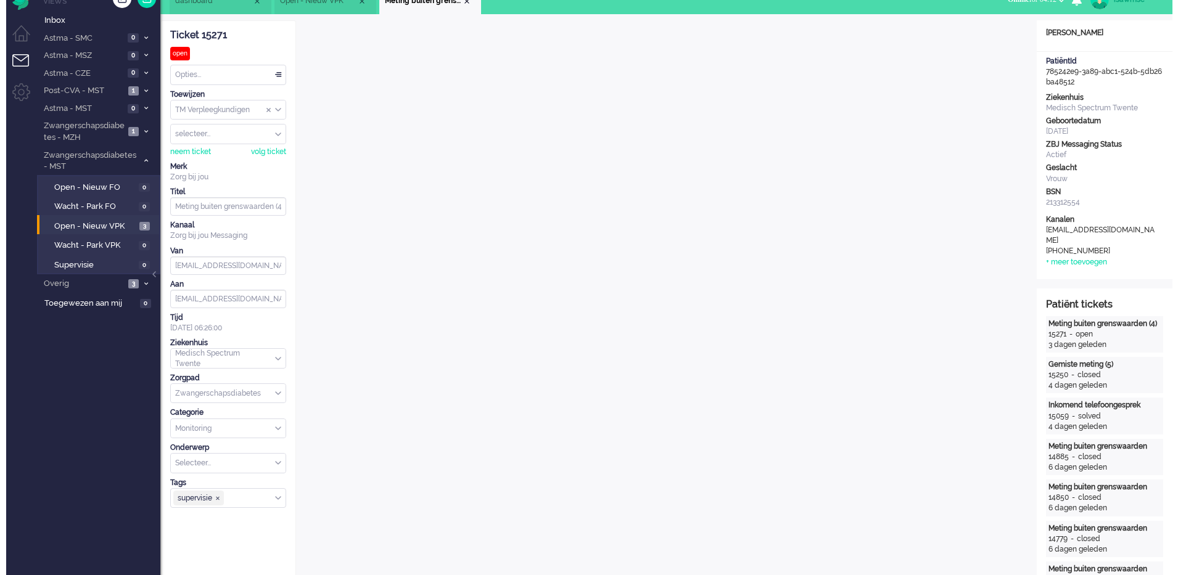
scroll to position [0, 0]
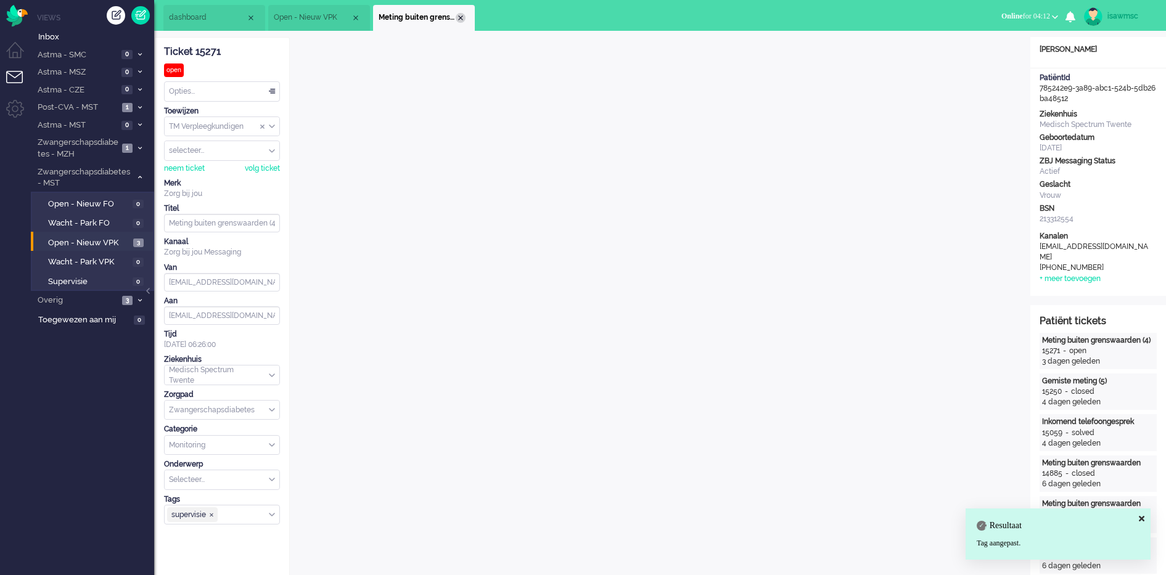
click at [462, 16] on div "Close tab" at bounding box center [461, 18] width 10 height 10
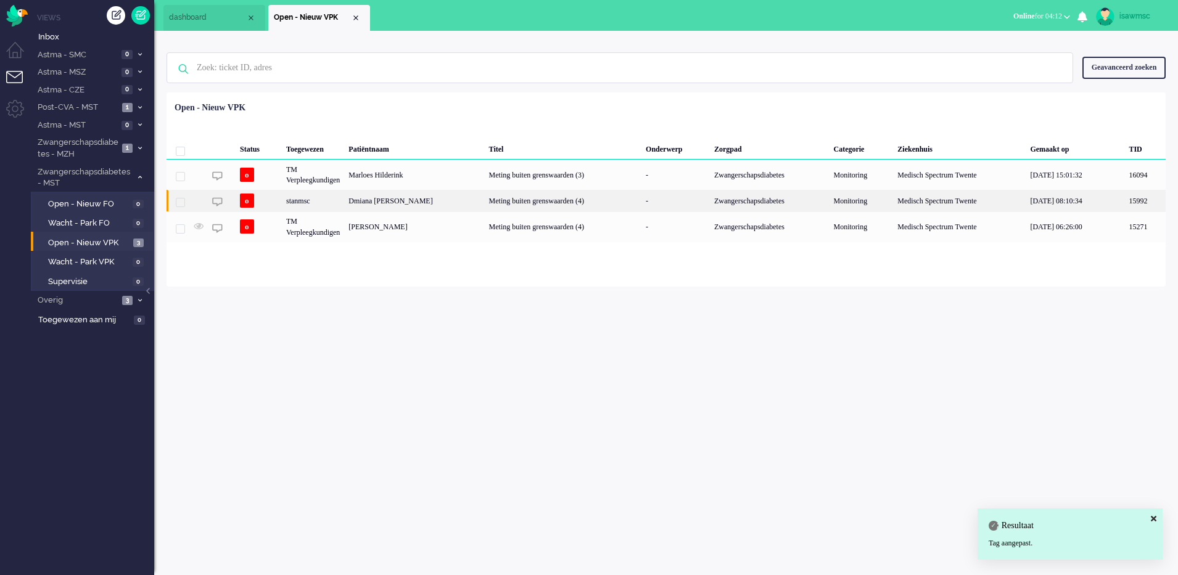
click at [356, 197] on div "Dmiana [PERSON_NAME]" at bounding box center [414, 201] width 140 height 22
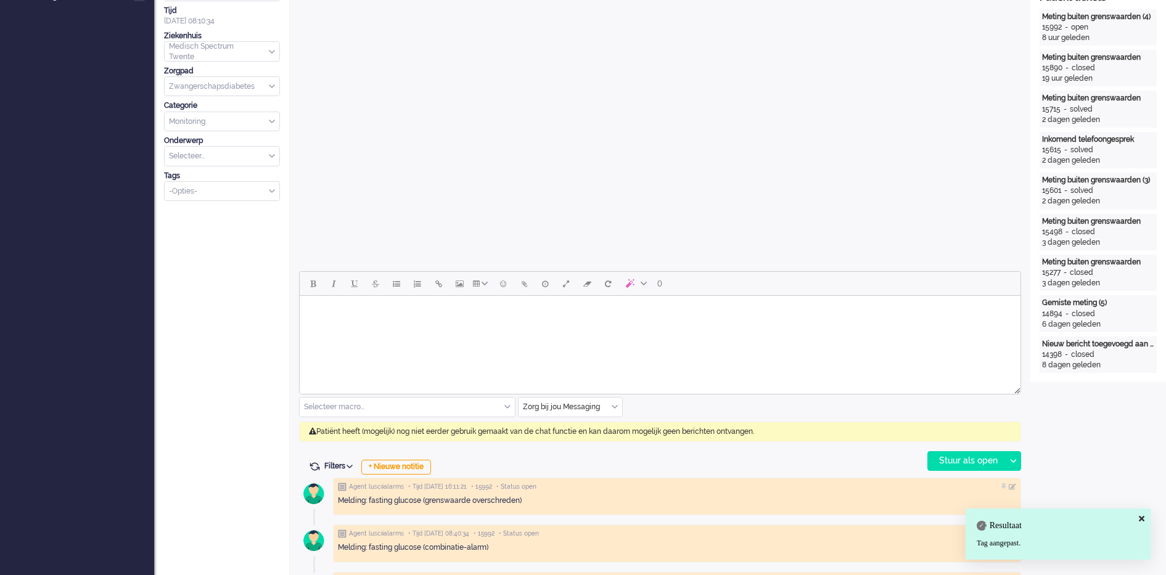
click at [269, 187] on div "-Opties-" at bounding box center [222, 191] width 115 height 19
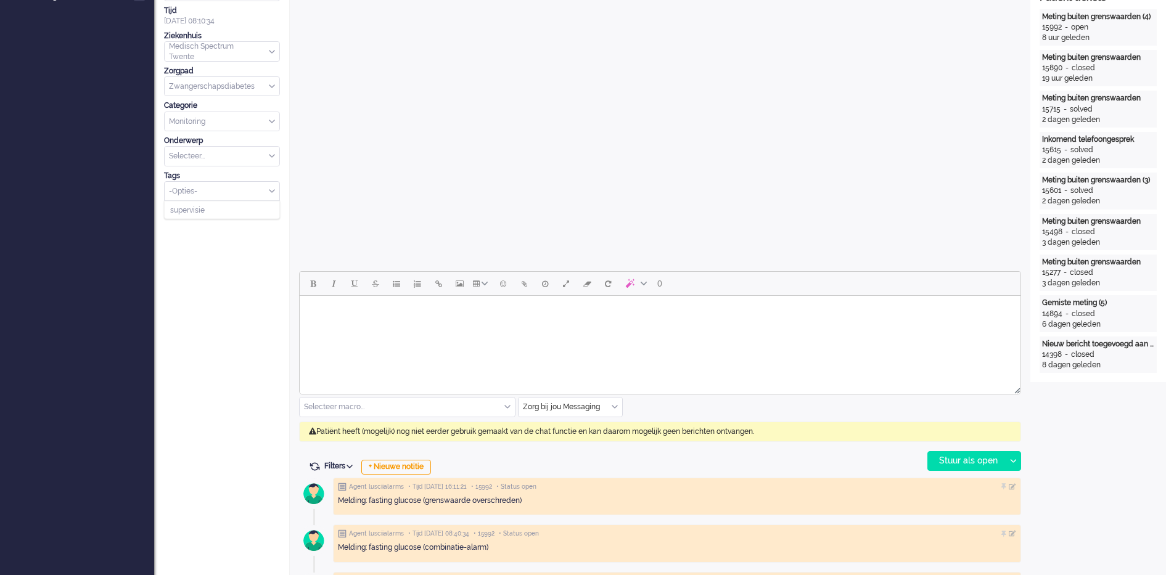
scroll to position [37, 0]
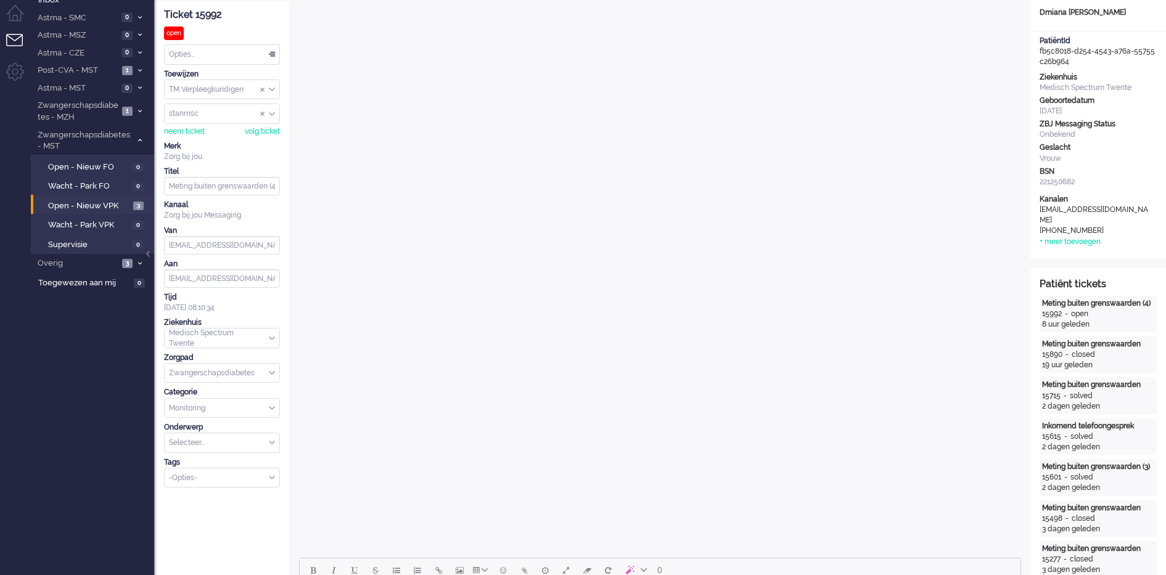
click at [268, 483] on div "Select Tags" at bounding box center [217, 478] width 104 height 13
click at [232, 500] on li "supervisie" at bounding box center [222, 497] width 115 height 18
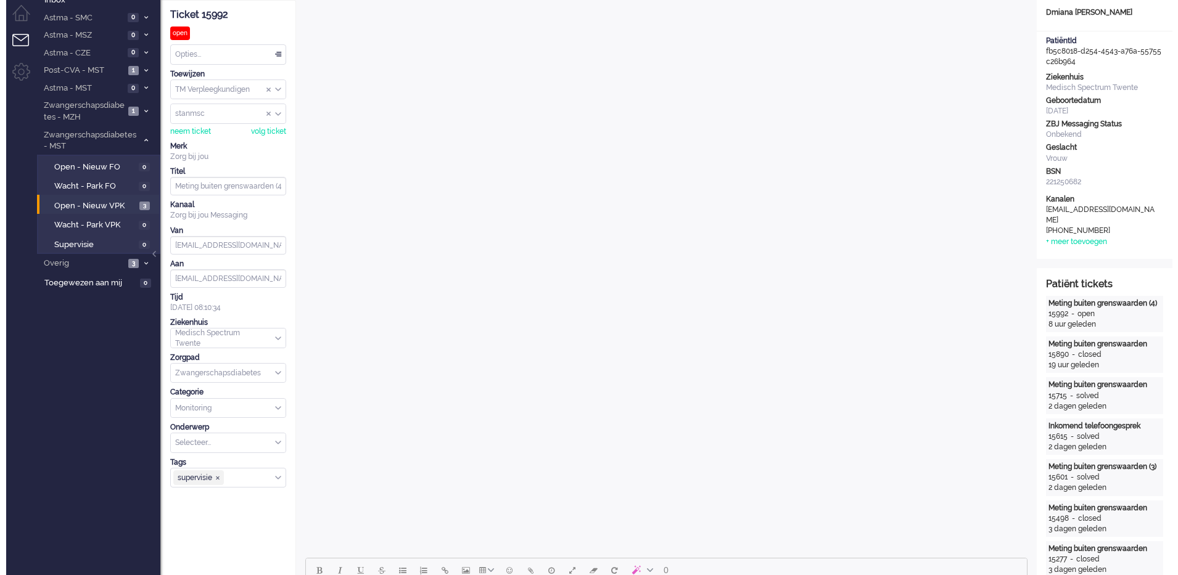
scroll to position [0, 0]
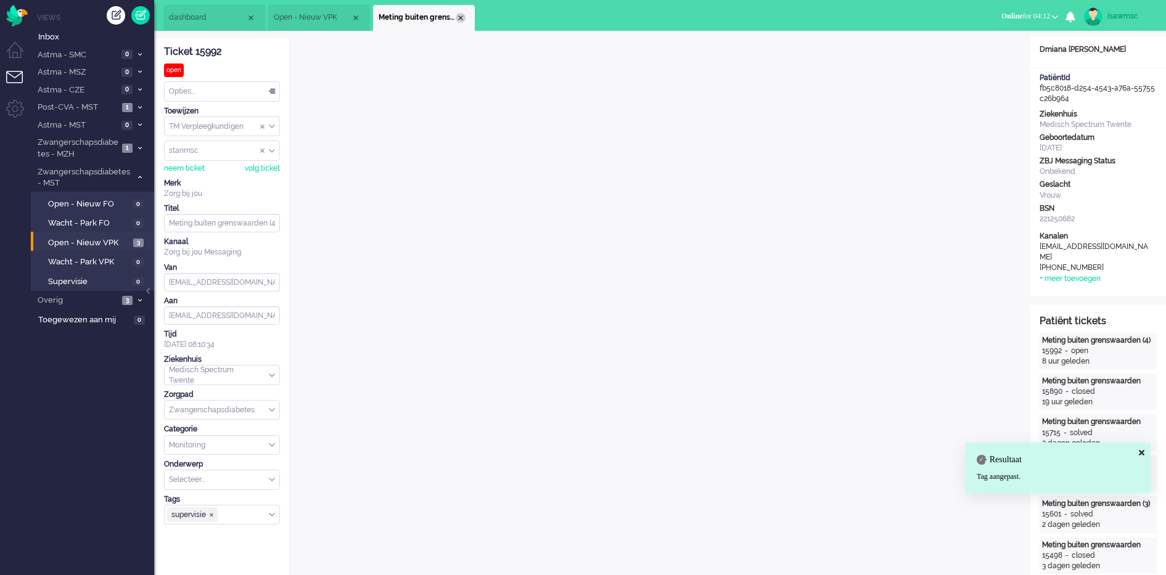
click at [460, 21] on div "Close tab" at bounding box center [461, 18] width 10 height 10
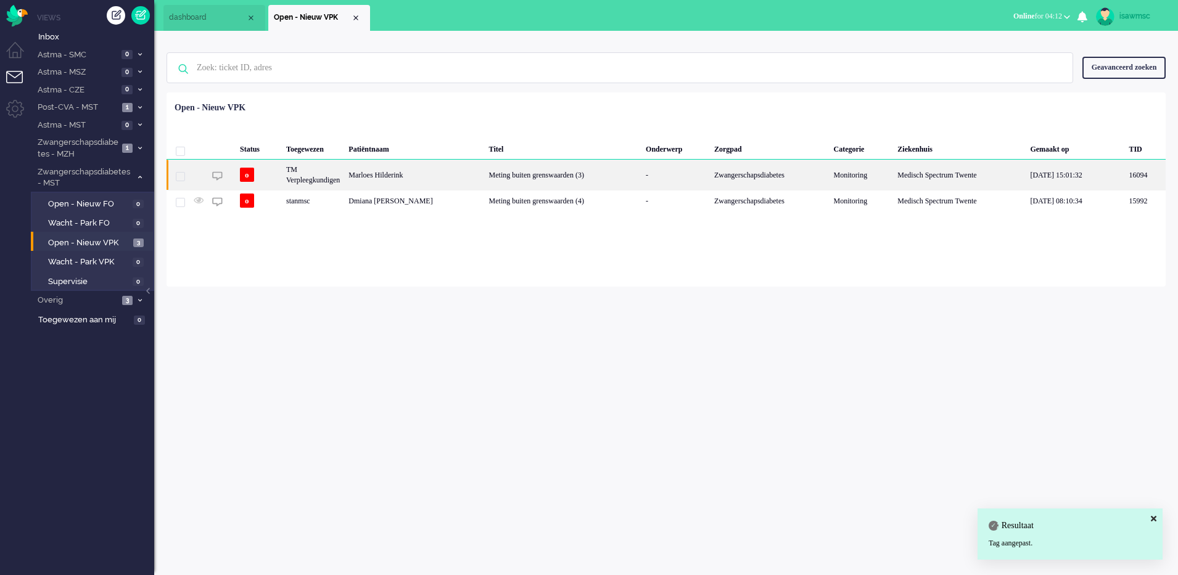
click at [369, 177] on div "Marloes Hilderink" at bounding box center [414, 175] width 140 height 30
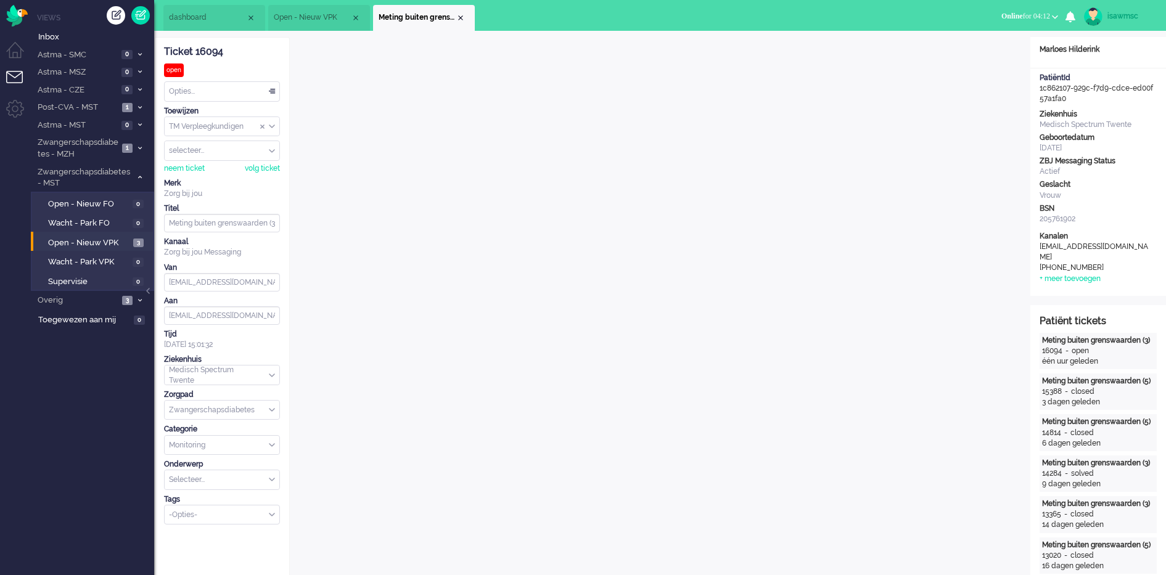
click at [273, 516] on div "-Opties-" at bounding box center [222, 515] width 115 height 19
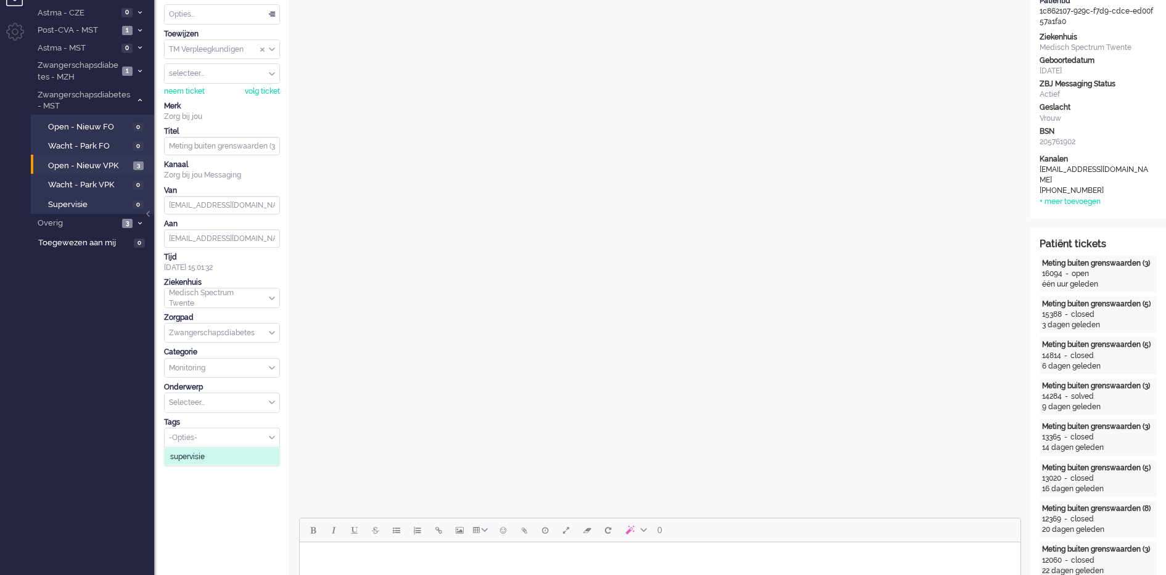
click at [231, 452] on li "supervisie" at bounding box center [222, 457] width 115 height 18
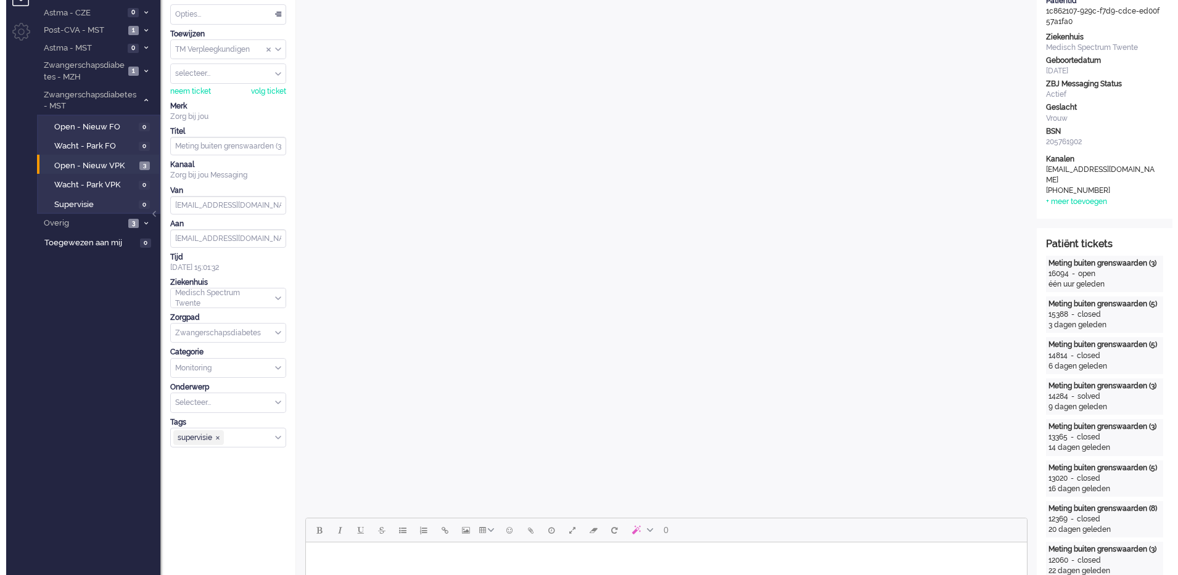
scroll to position [0, 0]
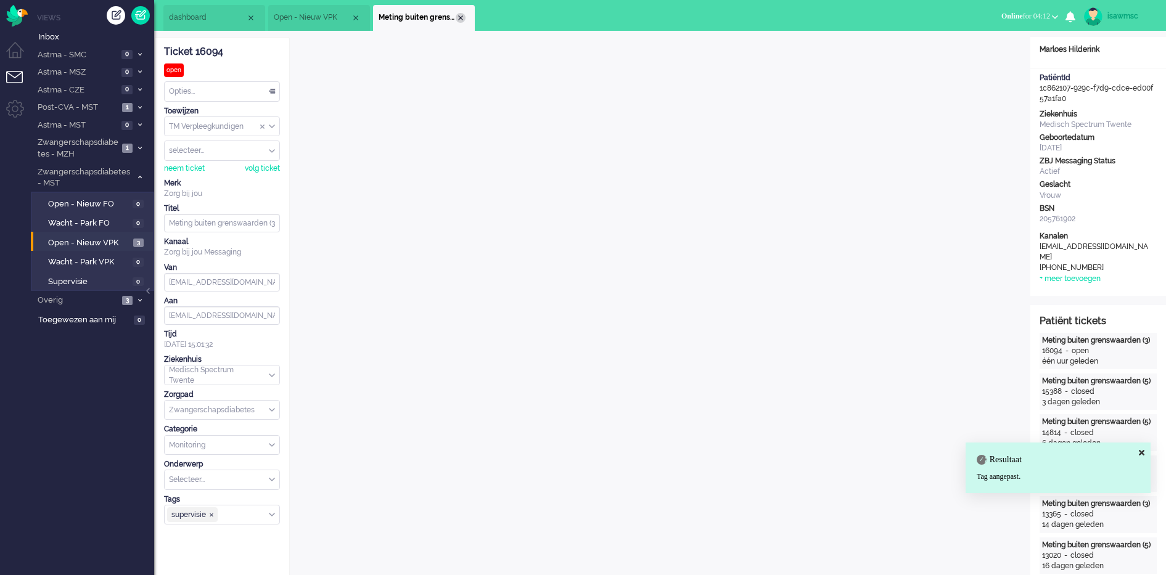
click at [461, 14] on div "Close tab" at bounding box center [461, 18] width 10 height 10
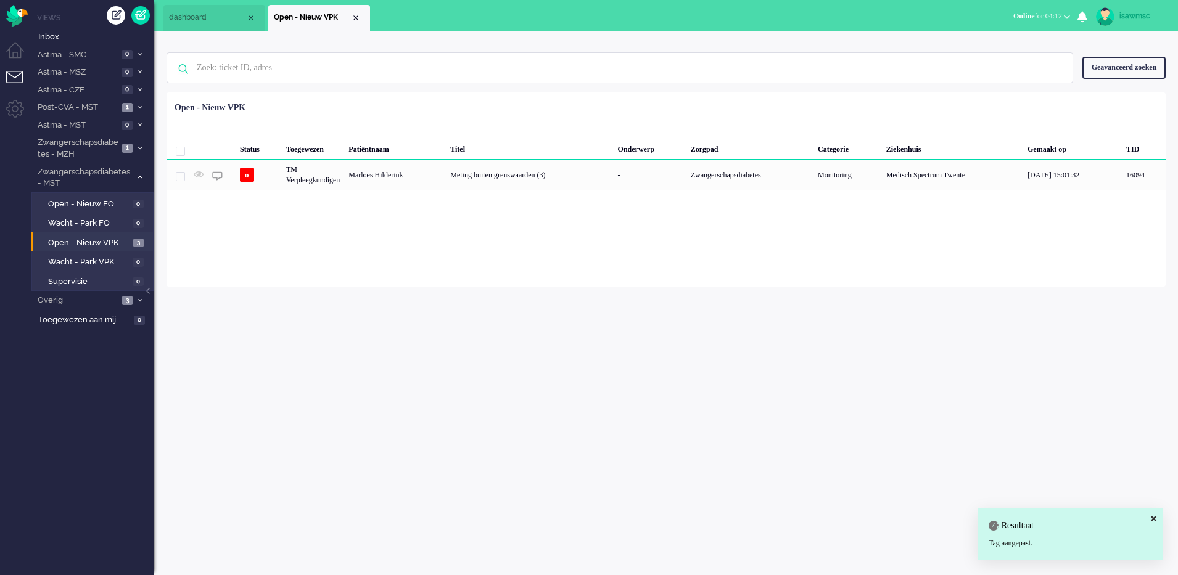
click at [371, 88] on div "Geen zoekresultaten Probeer nog eens Geavanceerd zoeken Geavanceerd zoeken Tick…" at bounding box center [666, 67] width 999 height 49
click at [138, 237] on link "Open - Nieuw VPK 3" at bounding box center [94, 243] width 117 height 14
click at [210, 288] on div "isawmsc Thuis Ticket Csat Mijn gemiddelde cijfer Deze week - Ticket Bijdragen P…" at bounding box center [666, 303] width 1024 height 545
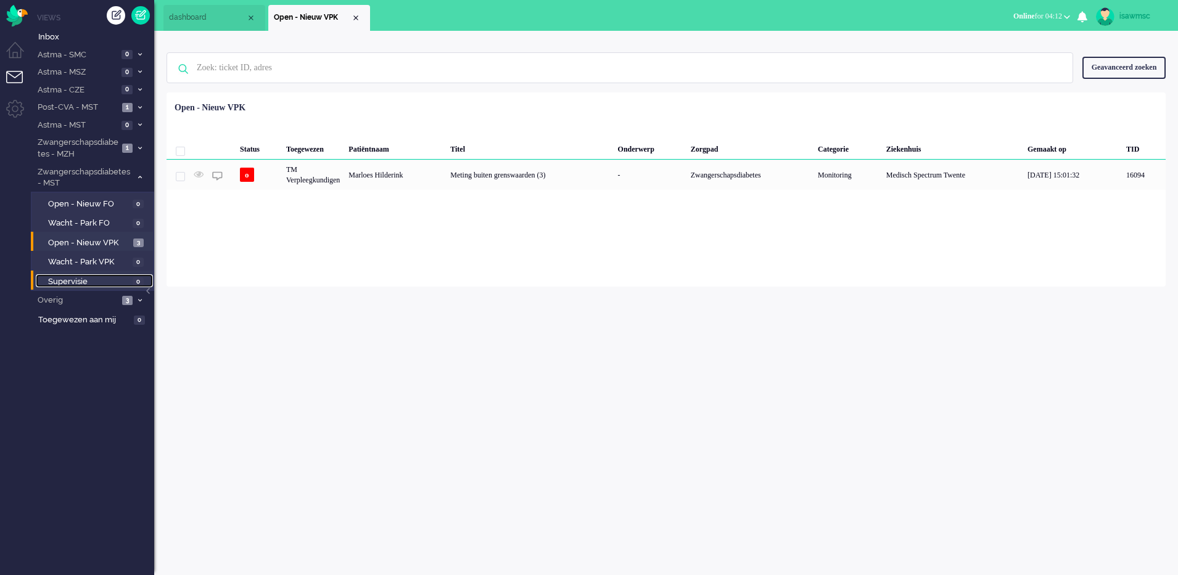
click at [100, 276] on span "Supervisie" at bounding box center [88, 282] width 81 height 12
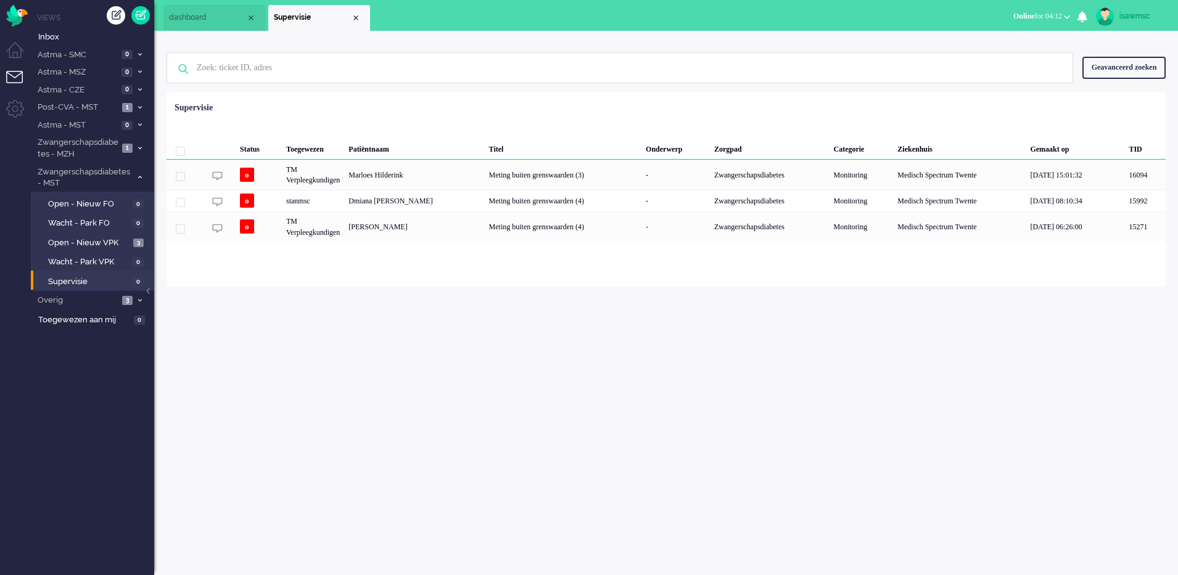
click at [300, 314] on div "isawmsc Thuis Ticket Csat Mijn gemiddelde cijfer Deze week - Ticket Bijdragen P…" at bounding box center [666, 303] width 1024 height 545
click at [115, 242] on span "Open - Nieuw VPK" at bounding box center [89, 243] width 82 height 12
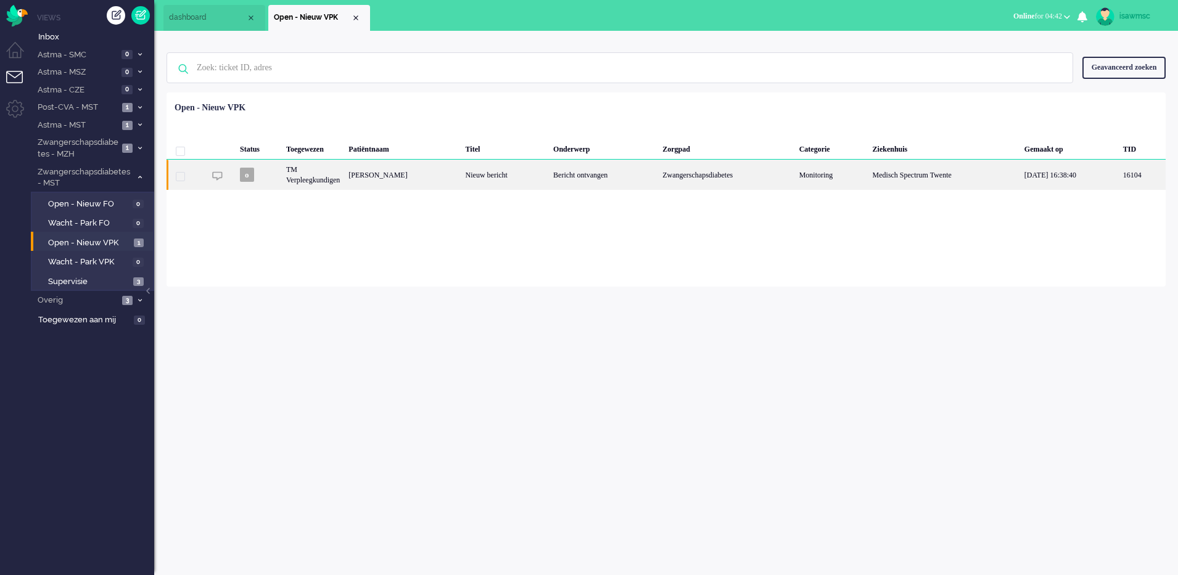
click at [548, 175] on div "Nieuw bericht" at bounding box center [505, 175] width 88 height 30
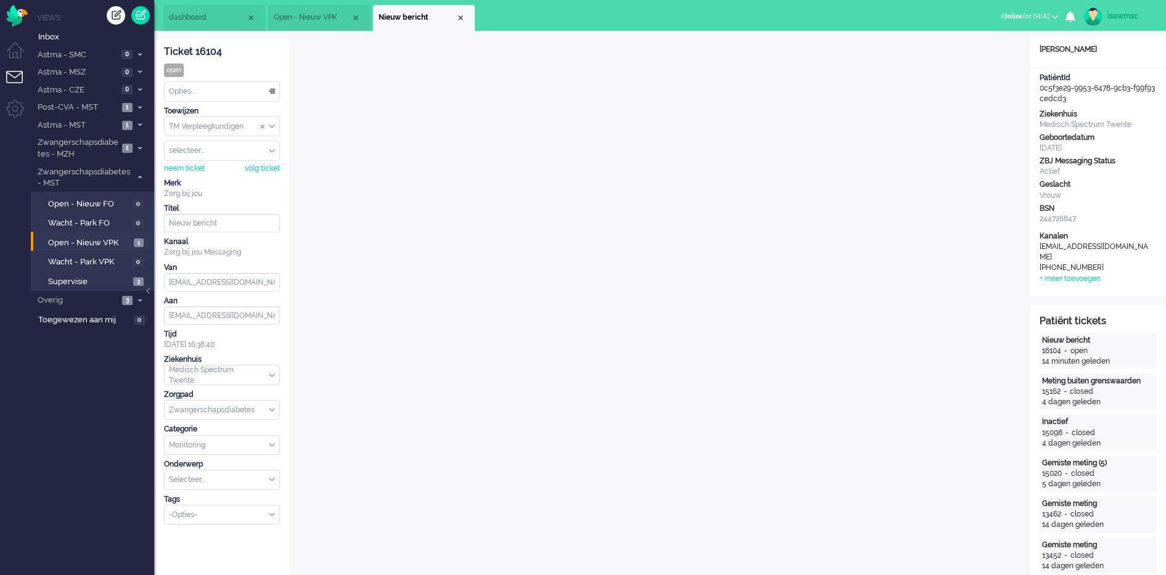
scroll to position [17, 0]
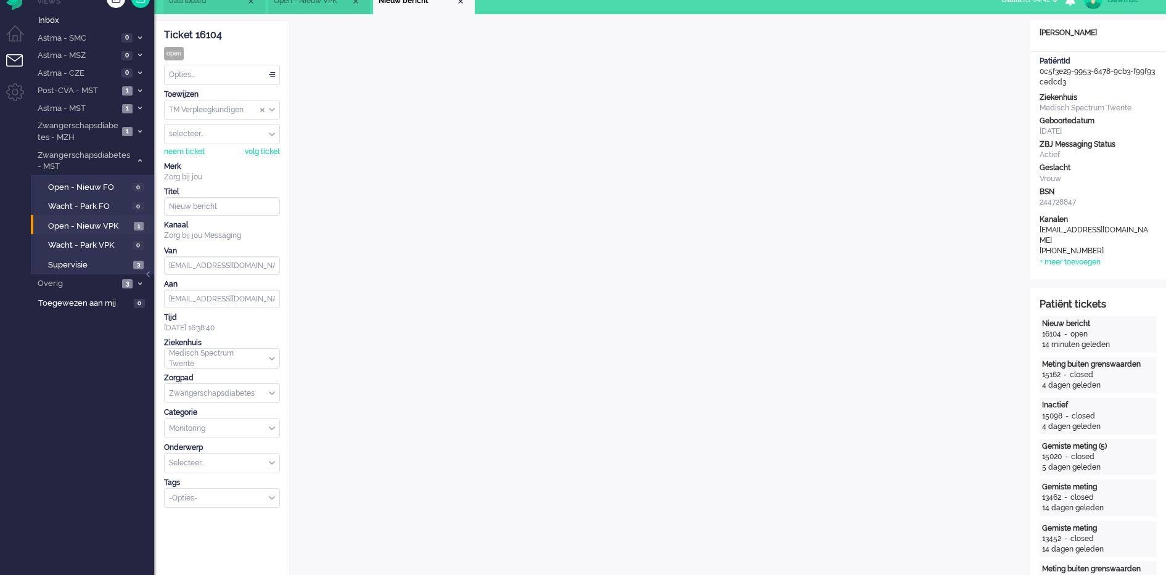
click at [239, 81] on div "Opties..." at bounding box center [222, 74] width 115 height 19
click at [221, 162] on li "Opgelost" at bounding box center [222, 163] width 115 height 18
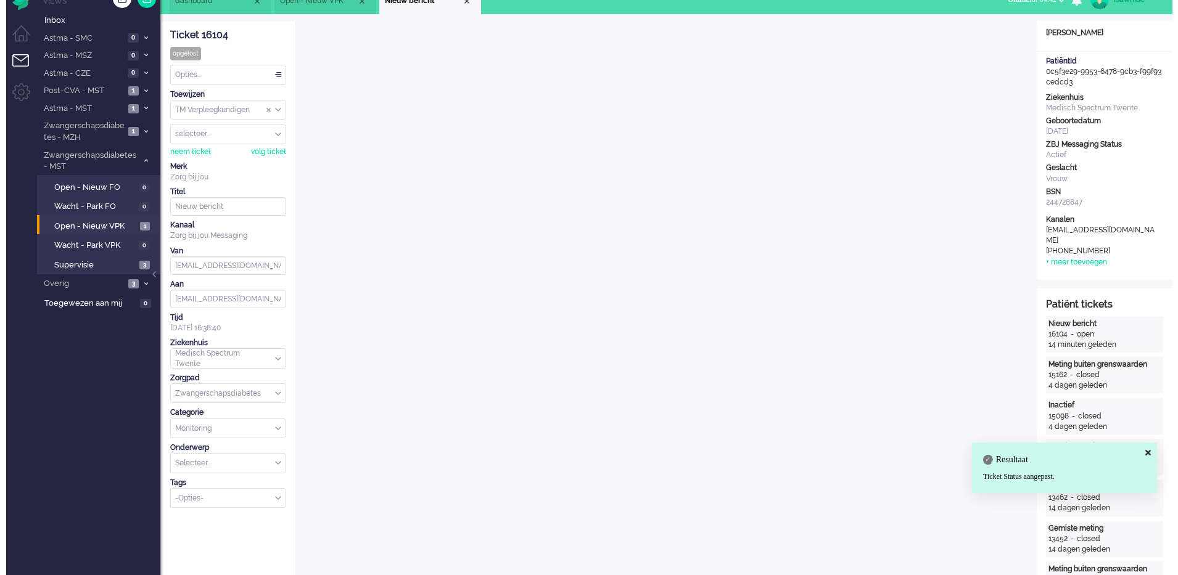
scroll to position [0, 0]
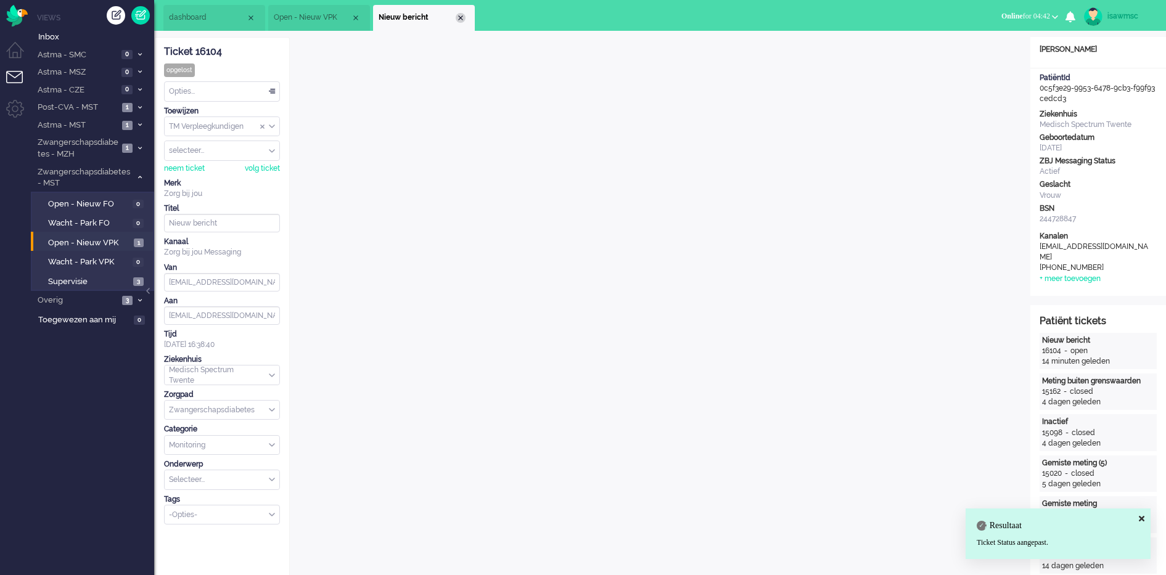
click at [456, 19] on div "Close tab" at bounding box center [461, 18] width 10 height 10
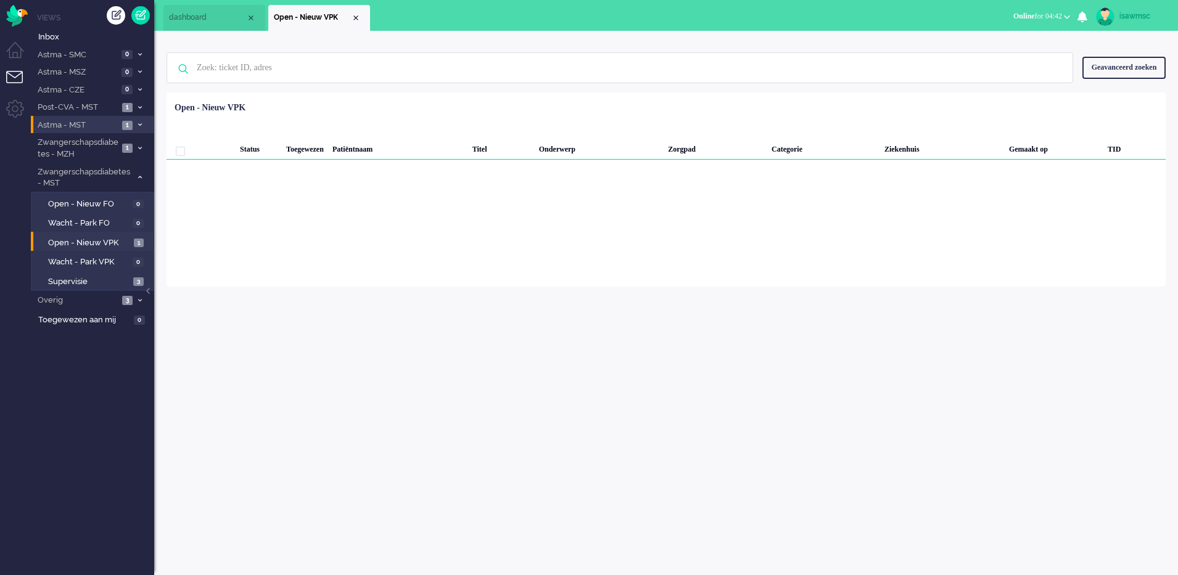
click at [139, 117] on li "Astma - MST 1" at bounding box center [92, 125] width 123 height 18
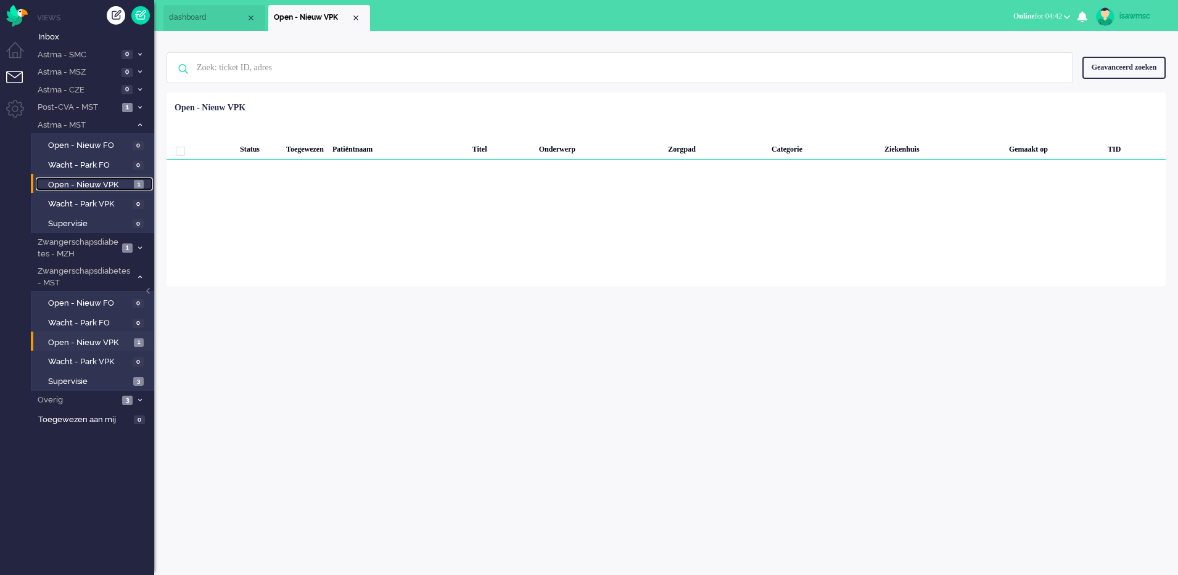
click at [137, 180] on link "Open - Nieuw VPK 1" at bounding box center [94, 185] width 117 height 14
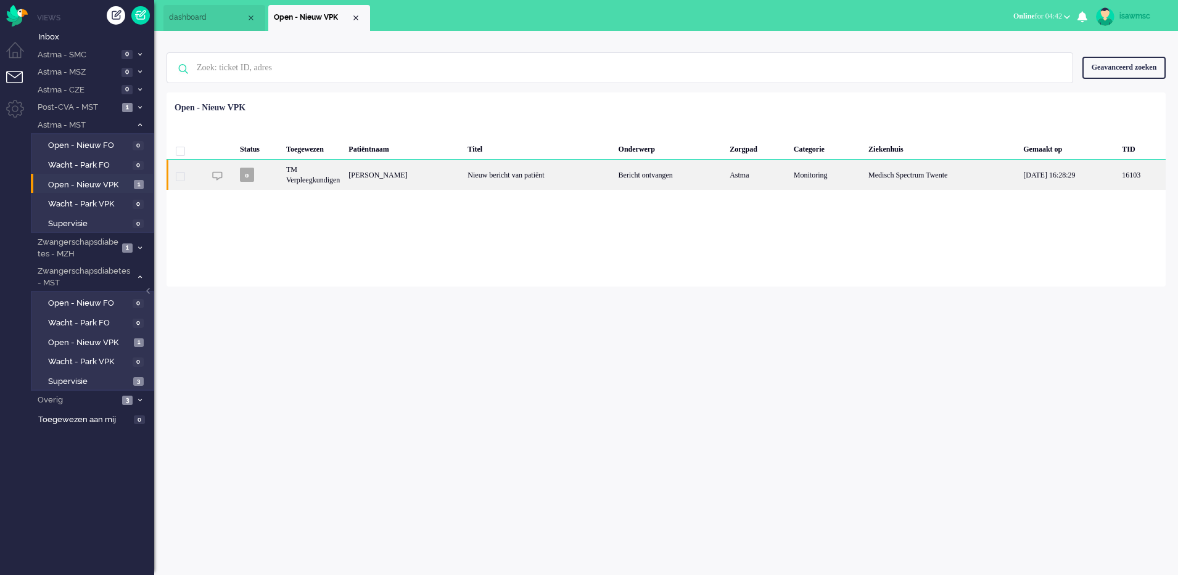
click at [474, 182] on div "Nieuw bericht van patiënt" at bounding box center [538, 175] width 150 height 30
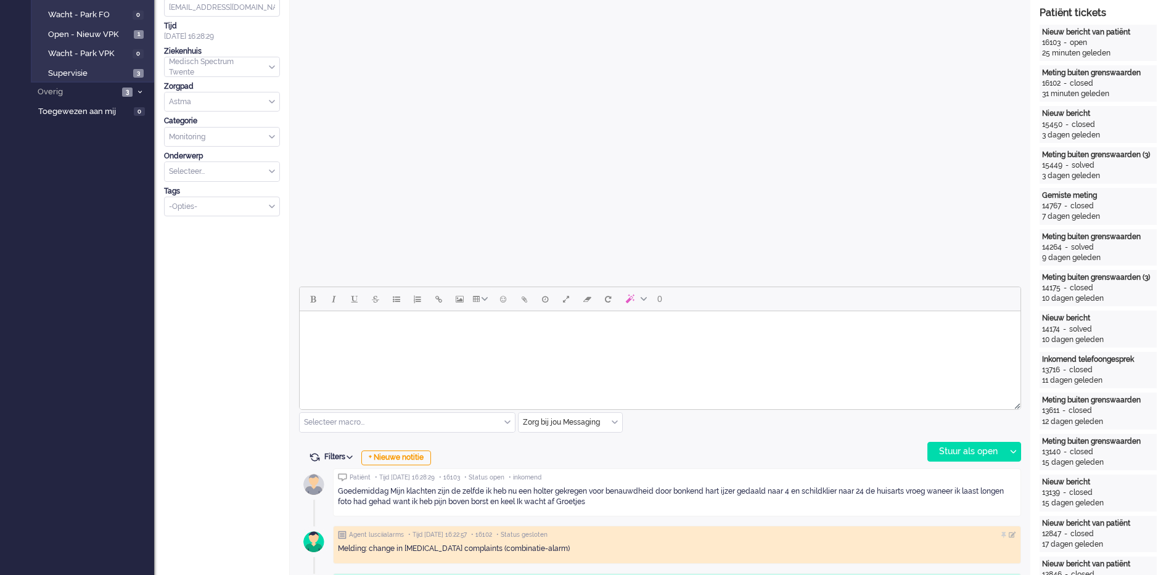
scroll to position [385, 0]
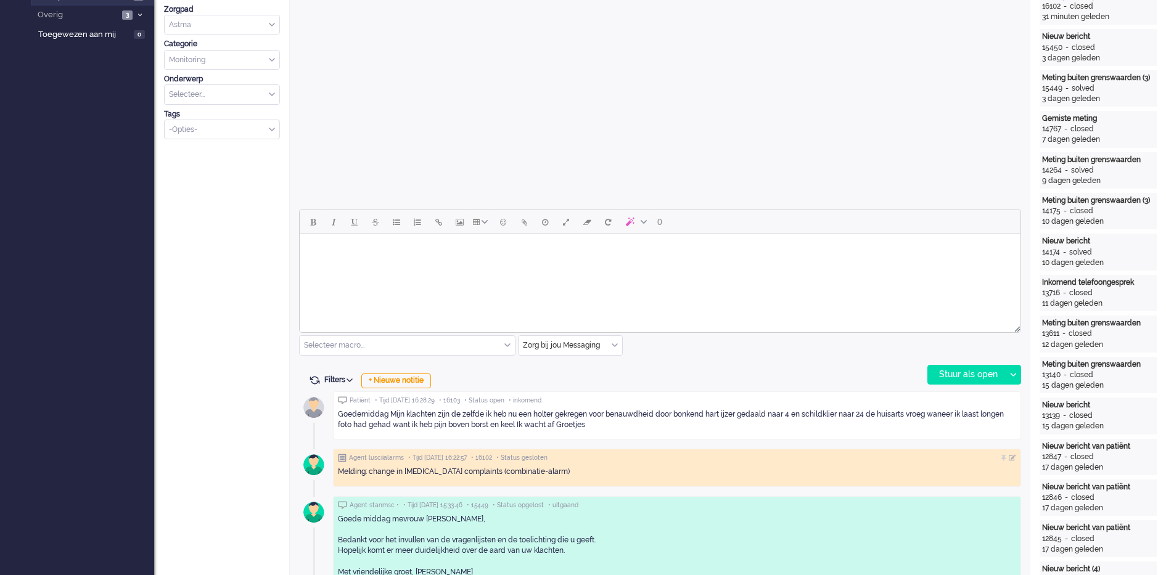
click at [491, 266] on html at bounding box center [660, 249] width 721 height 31
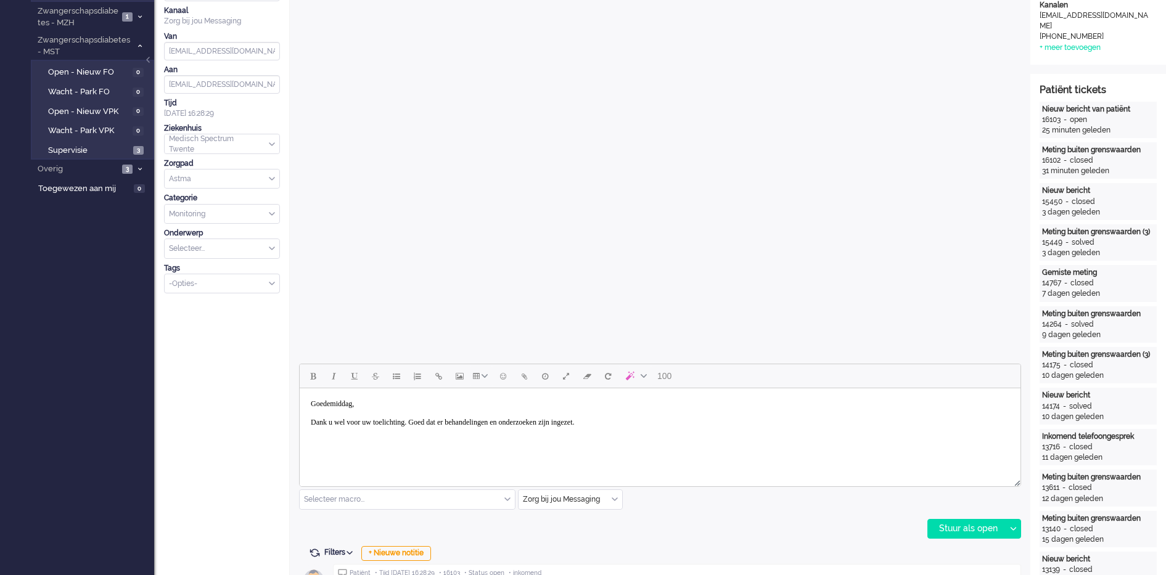
scroll to position [463, 0]
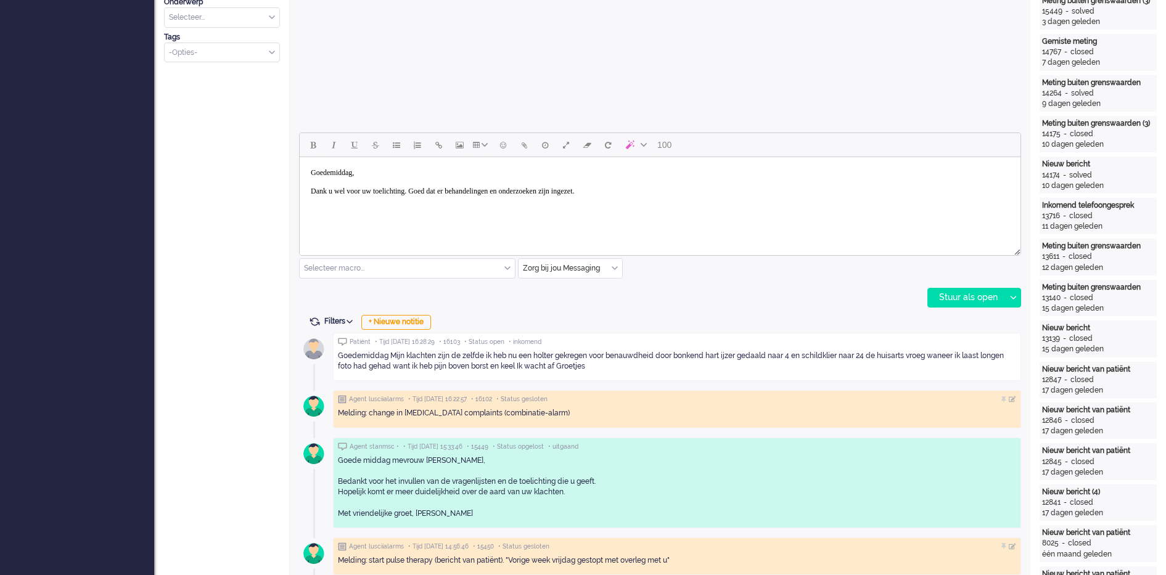
click at [528, 212] on html "Goedemiddag, Dank u wel voor uw toelichting. Goed dat er behandelingen en onder…" at bounding box center [660, 186] width 721 height 59
click at [494, 200] on body "Goedemiddag, Dank u wel voor uw toelichting. Goed dat er behandelingen en onder…" at bounding box center [660, 186] width 711 height 49
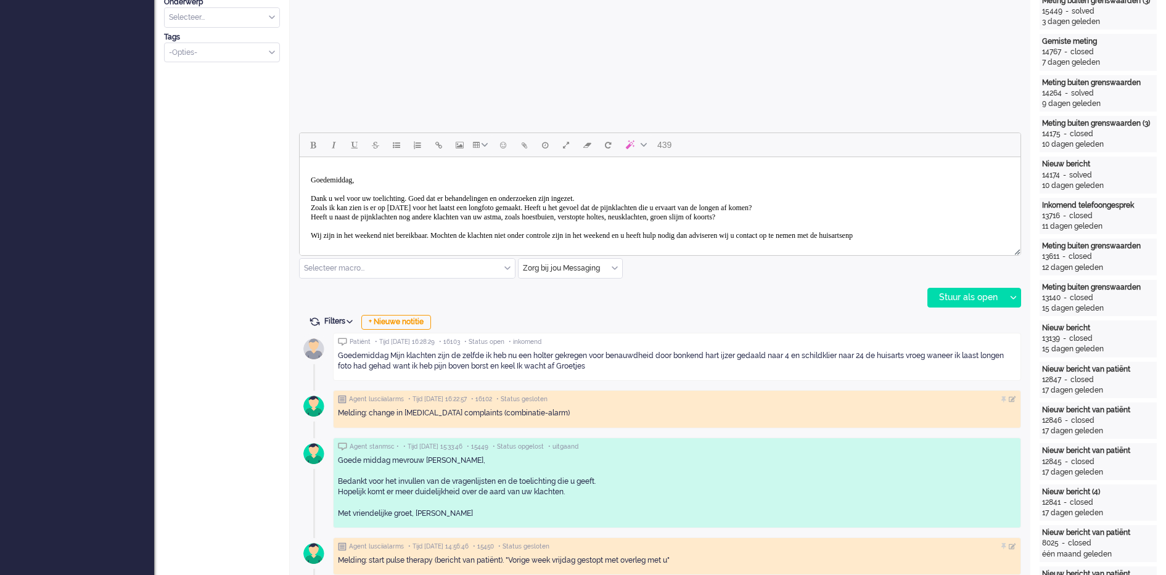
scroll to position [6, 0]
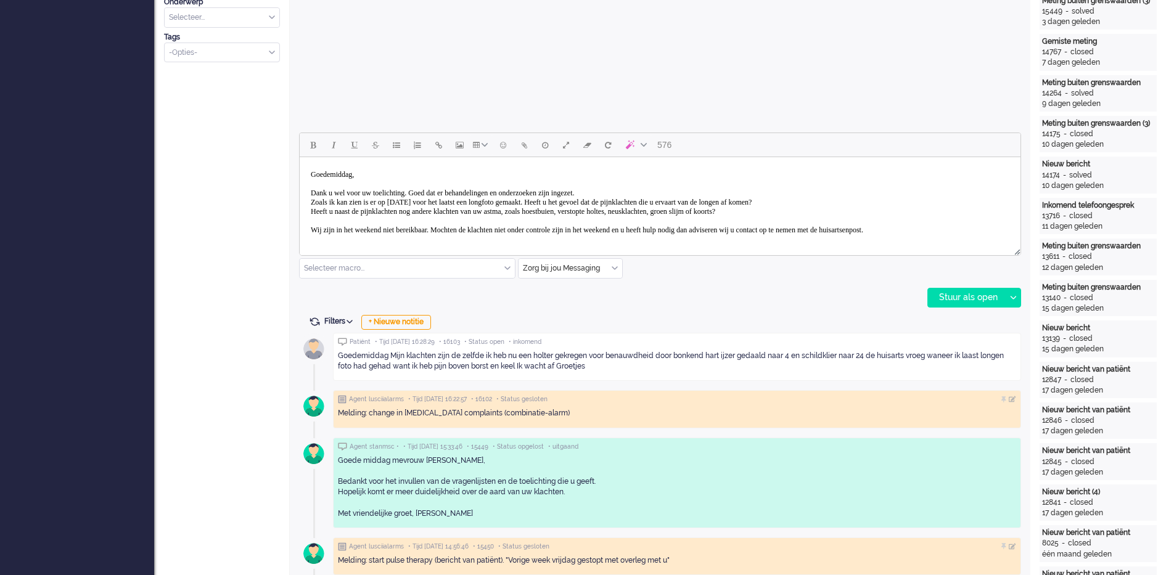
click at [837, 207] on p "Goedemiddag, Dank u wel voor uw toelichting. Goed dat er behandelingen en onder…" at bounding box center [660, 202] width 699 height 65
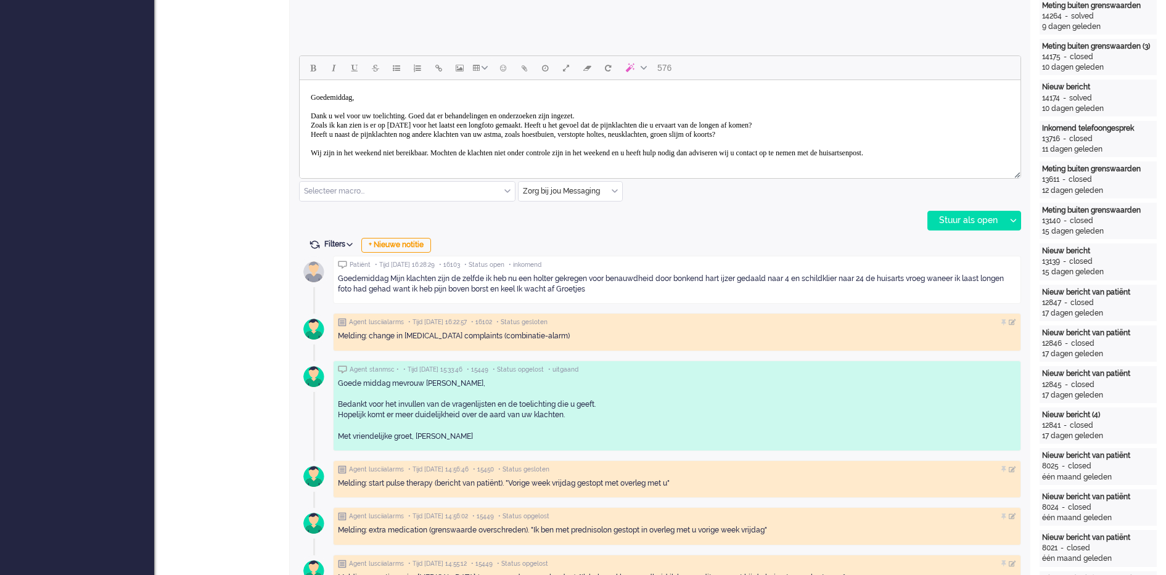
scroll to position [463, 0]
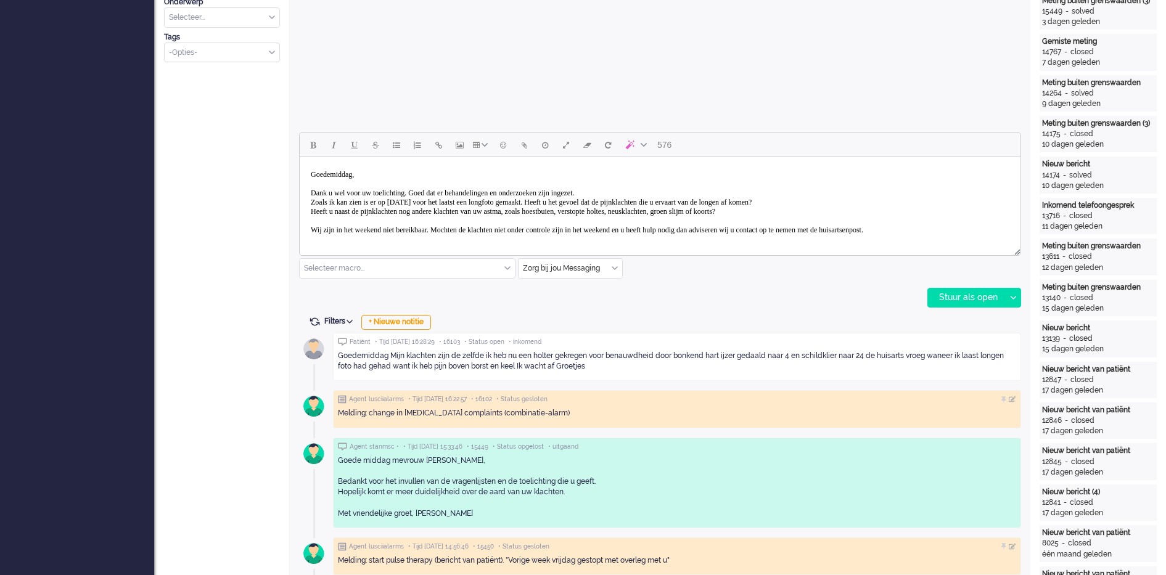
click at [839, 206] on p "Goedemiddag, Dank u wel voor uw toelichting. Goed dat er behandelingen en onder…" at bounding box center [660, 202] width 699 height 65
click at [831, 212] on p "Goedemiddag, Dank u wel voor uw toelichting. Goed dat er behandelingen en onder…" at bounding box center [660, 202] width 699 height 65
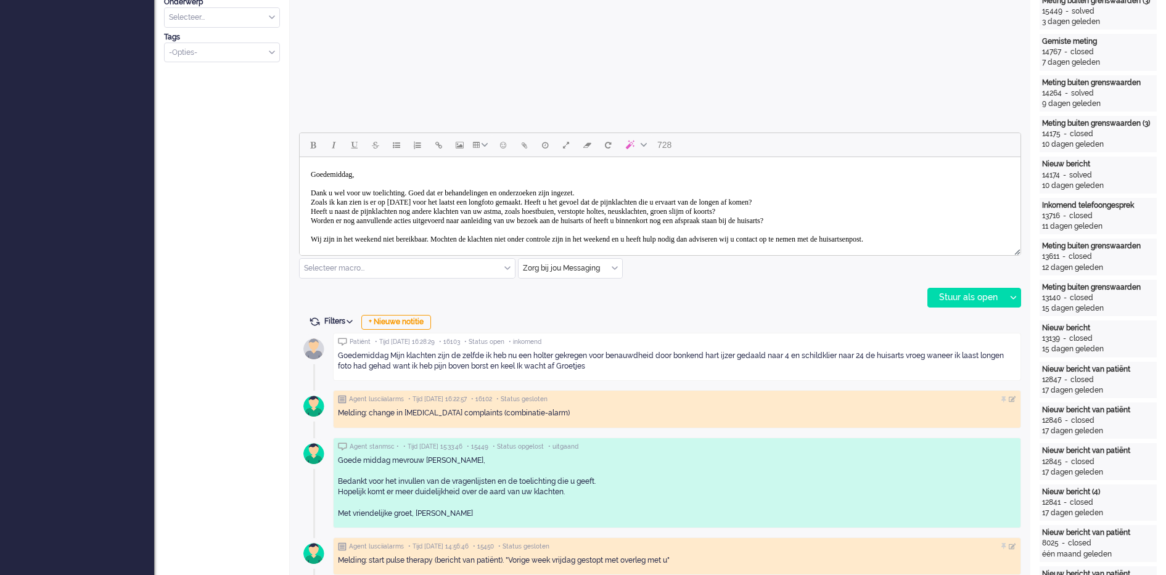
scroll to position [33, 0]
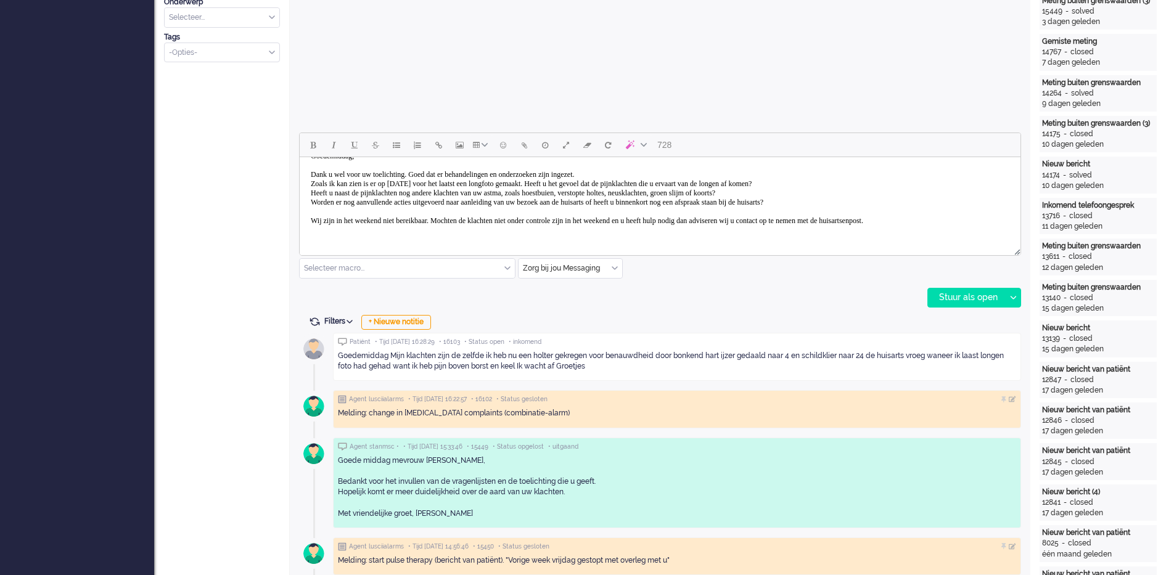
click at [395, 239] on body "Goedemiddag, Dank u wel voor uw toelichting. Goed dat er behandelingen en onder…" at bounding box center [660, 188] width 711 height 101
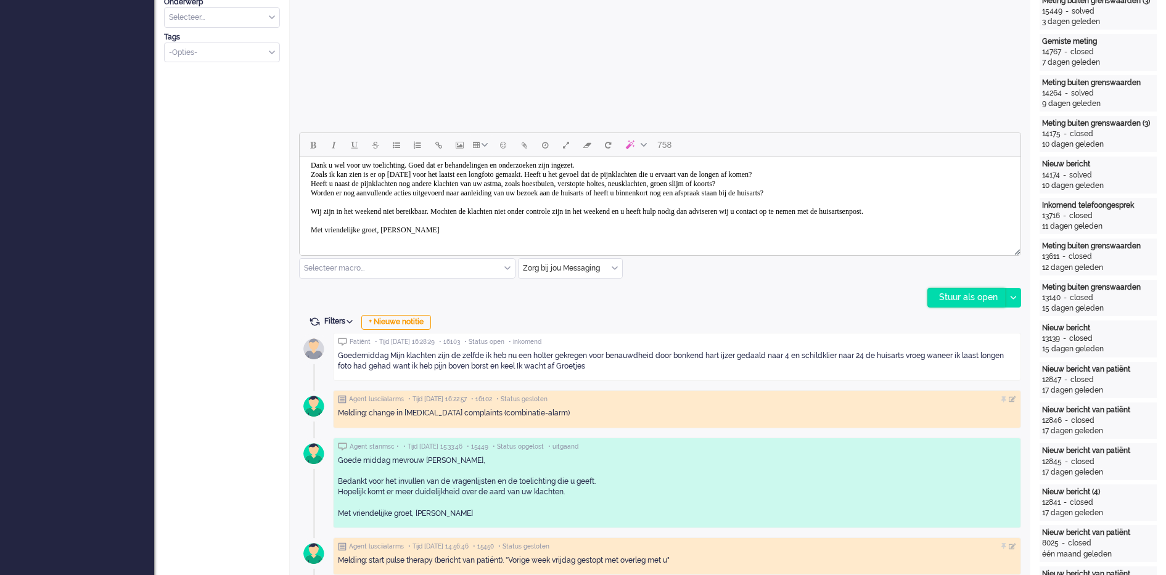
click at [947, 305] on div "Stuur als open" at bounding box center [966, 298] width 77 height 19
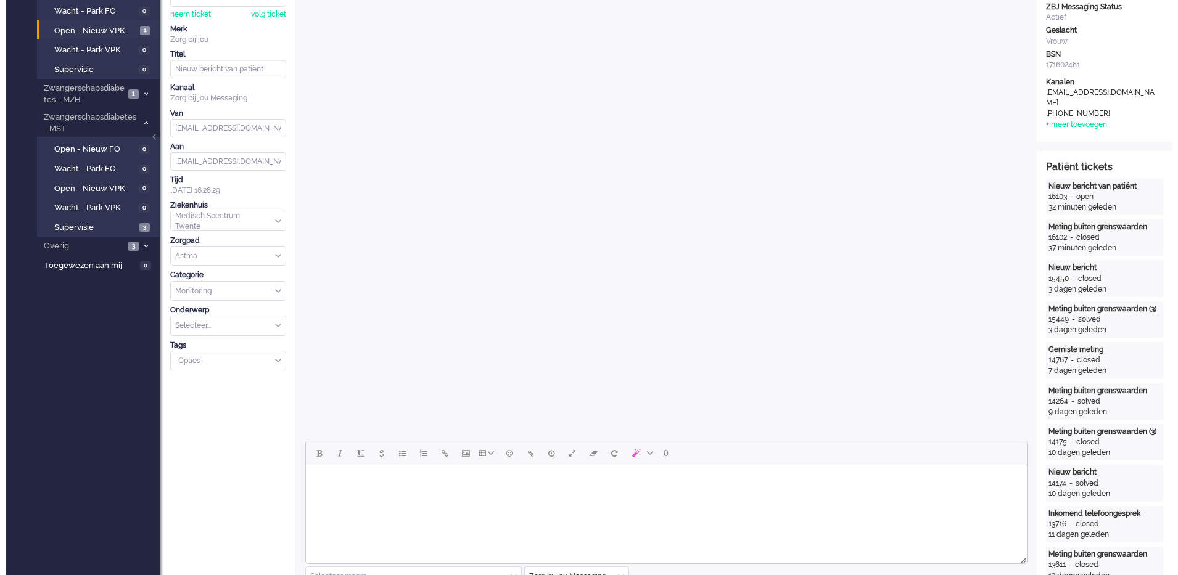
scroll to position [0, 0]
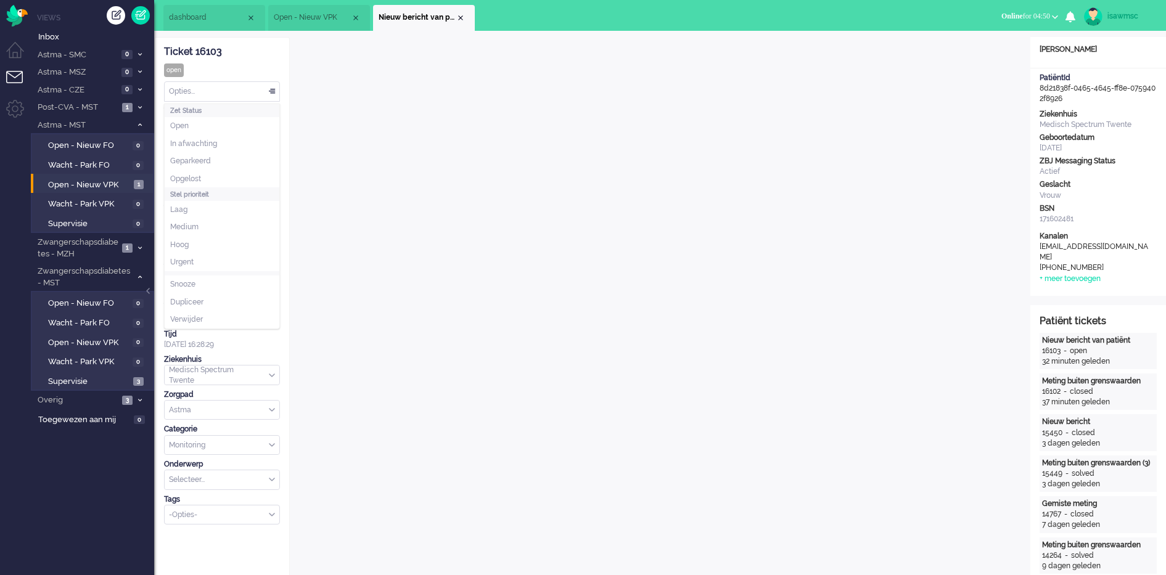
click at [249, 95] on div "Opties..." at bounding box center [222, 91] width 115 height 19
click at [230, 175] on li "Opgelost" at bounding box center [222, 179] width 115 height 18
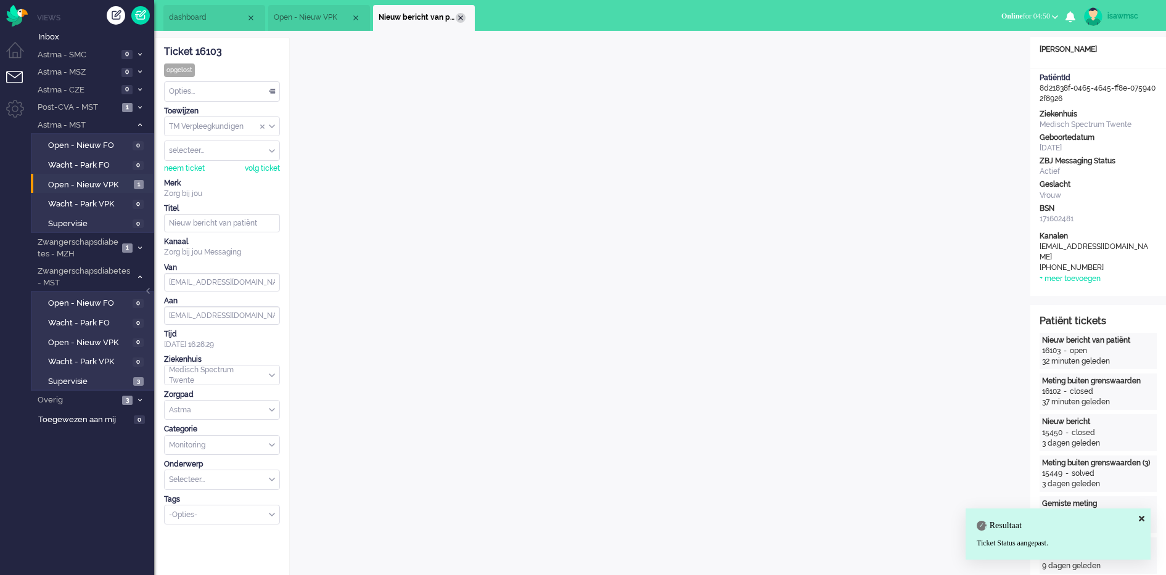
click at [460, 21] on div "Close tab" at bounding box center [461, 18] width 10 height 10
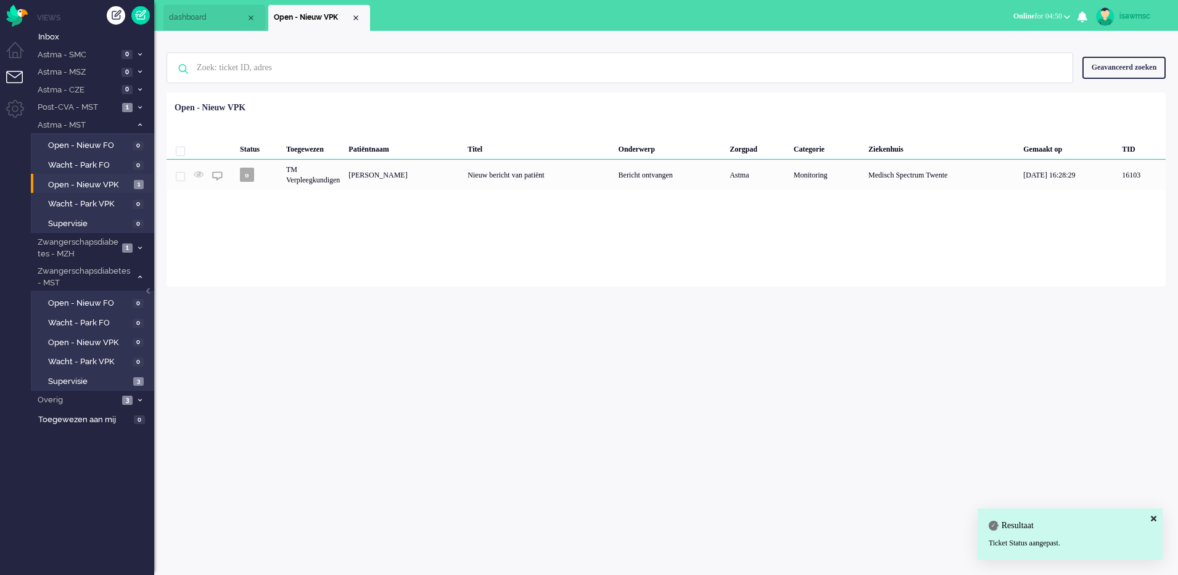
click at [395, 278] on div "Loading... Status Toegewezen Patiëntnaam Titel Onderwerp Zorgpad Categorie Ziek…" at bounding box center [666, 190] width 999 height 194
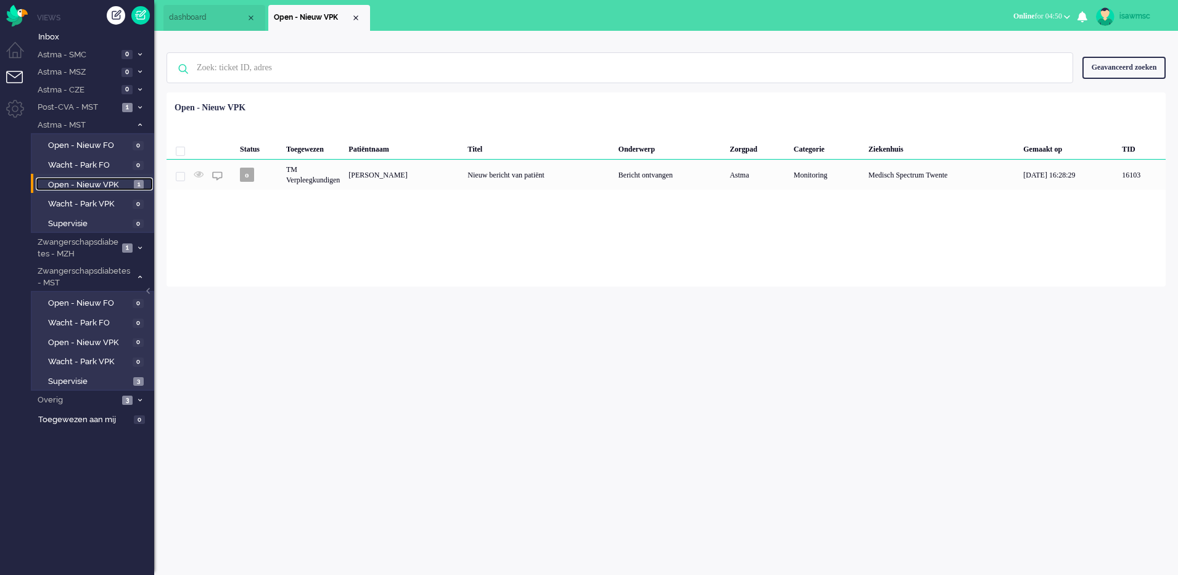
click at [131, 189] on link "Open - Nieuw VPK 1" at bounding box center [94, 185] width 117 height 14
click at [118, 187] on span "Open - Nieuw VPK" at bounding box center [89, 185] width 83 height 12
click at [340, 134] on div "Geselecteerd 0 Set Status: open pending holding solved Verwijder Selecteer... U…" at bounding box center [666, 123] width 999 height 24
click at [120, 187] on span "Open - Nieuw VPK" at bounding box center [89, 185] width 83 height 12
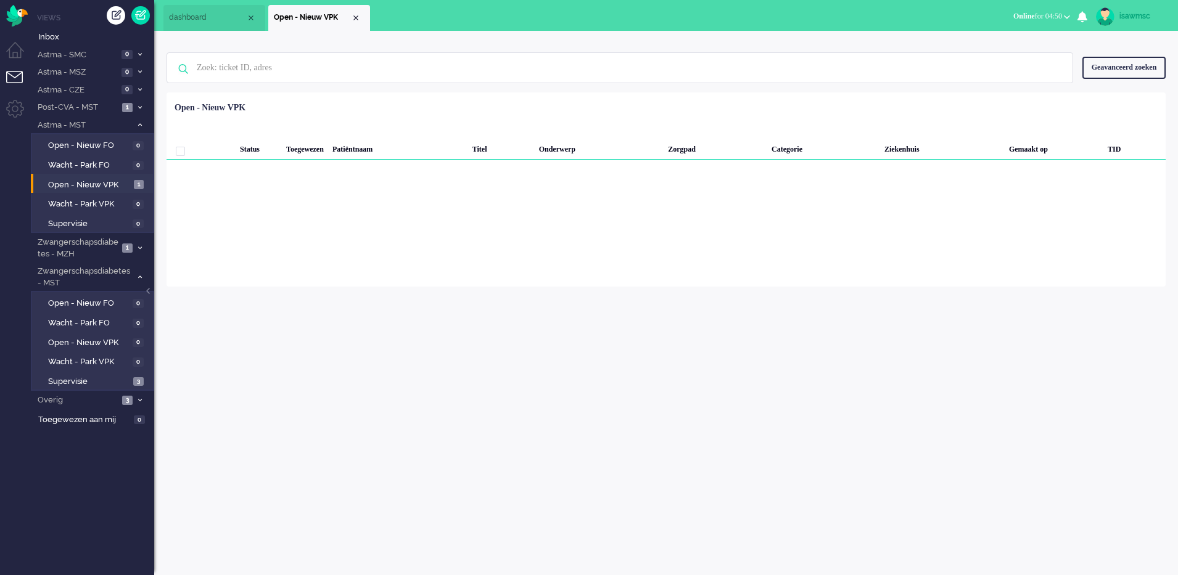
click at [238, 262] on div "Loading... Status Toegewezen Patiëntnaam Titel Onderwerp Zorgpad Categorie Ziek…" at bounding box center [666, 190] width 999 height 194
click at [1021, 20] on span "Online" at bounding box center [1024, 16] width 22 height 9
click at [996, 40] on label "Niet beschikbaar" at bounding box center [1018, 41] width 97 height 10
click at [354, 19] on div "Close tab" at bounding box center [356, 18] width 10 height 10
